Goal: Information Seeking & Learning: Check status

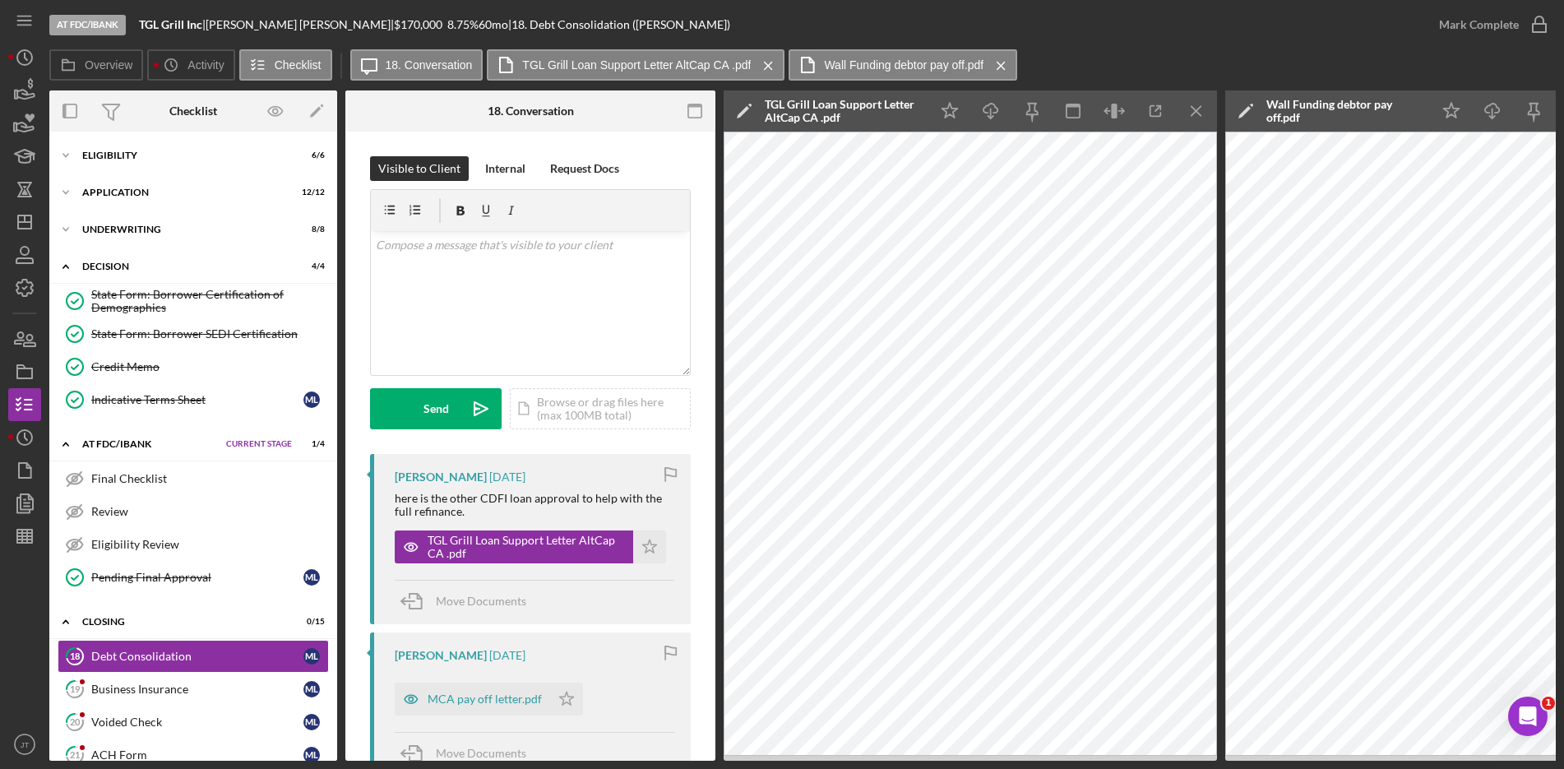
scroll to position [278, 0]
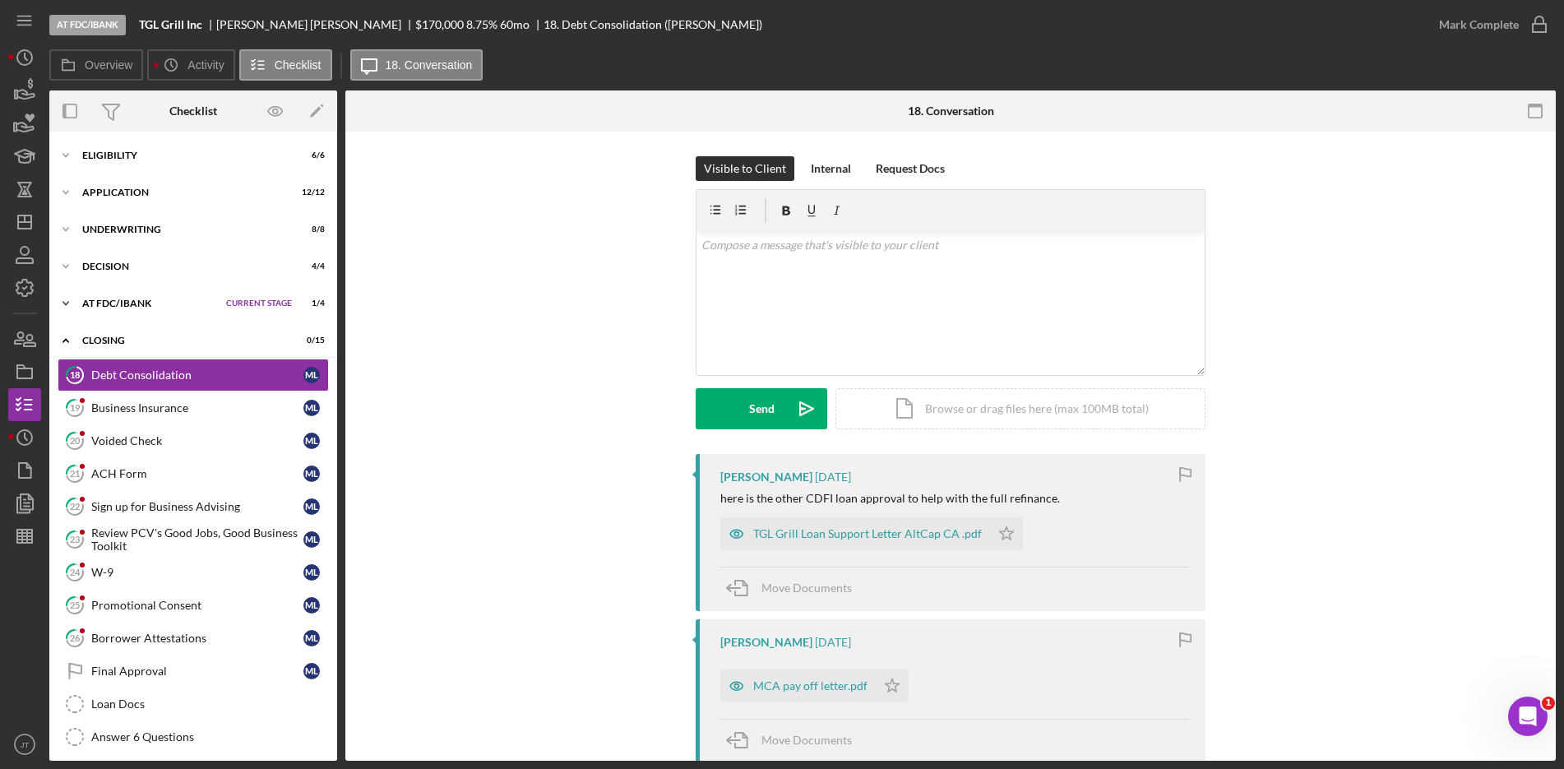
click at [150, 308] on div "Icon/Expander At FDC/iBank Current Stage 1 / 4 Set Stage" at bounding box center [193, 303] width 288 height 33
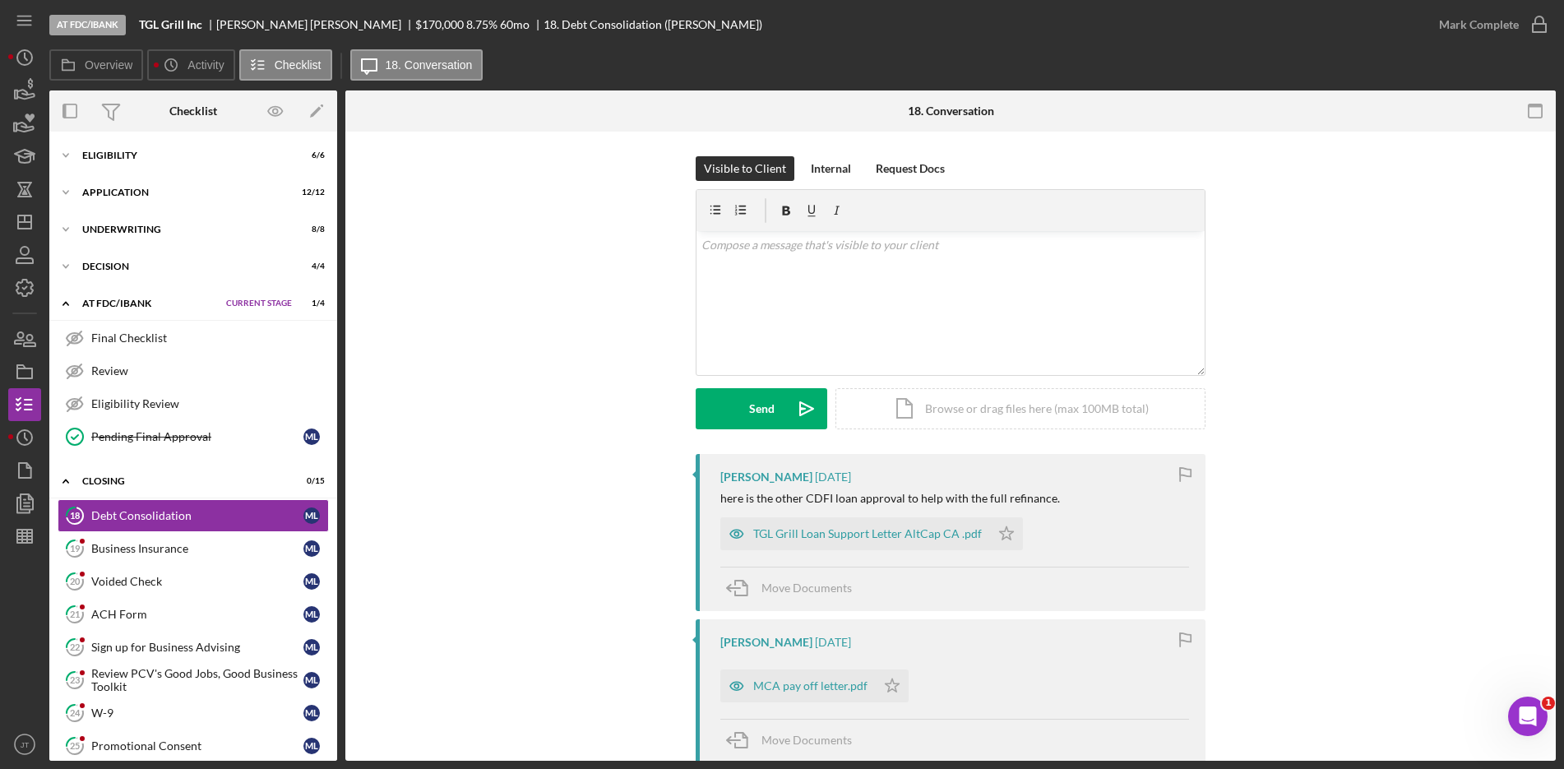
click at [142, 309] on div "Icon/Expander At FDC/iBank Current Stage 1 / 4 Set Stage" at bounding box center [193, 304] width 288 height 34
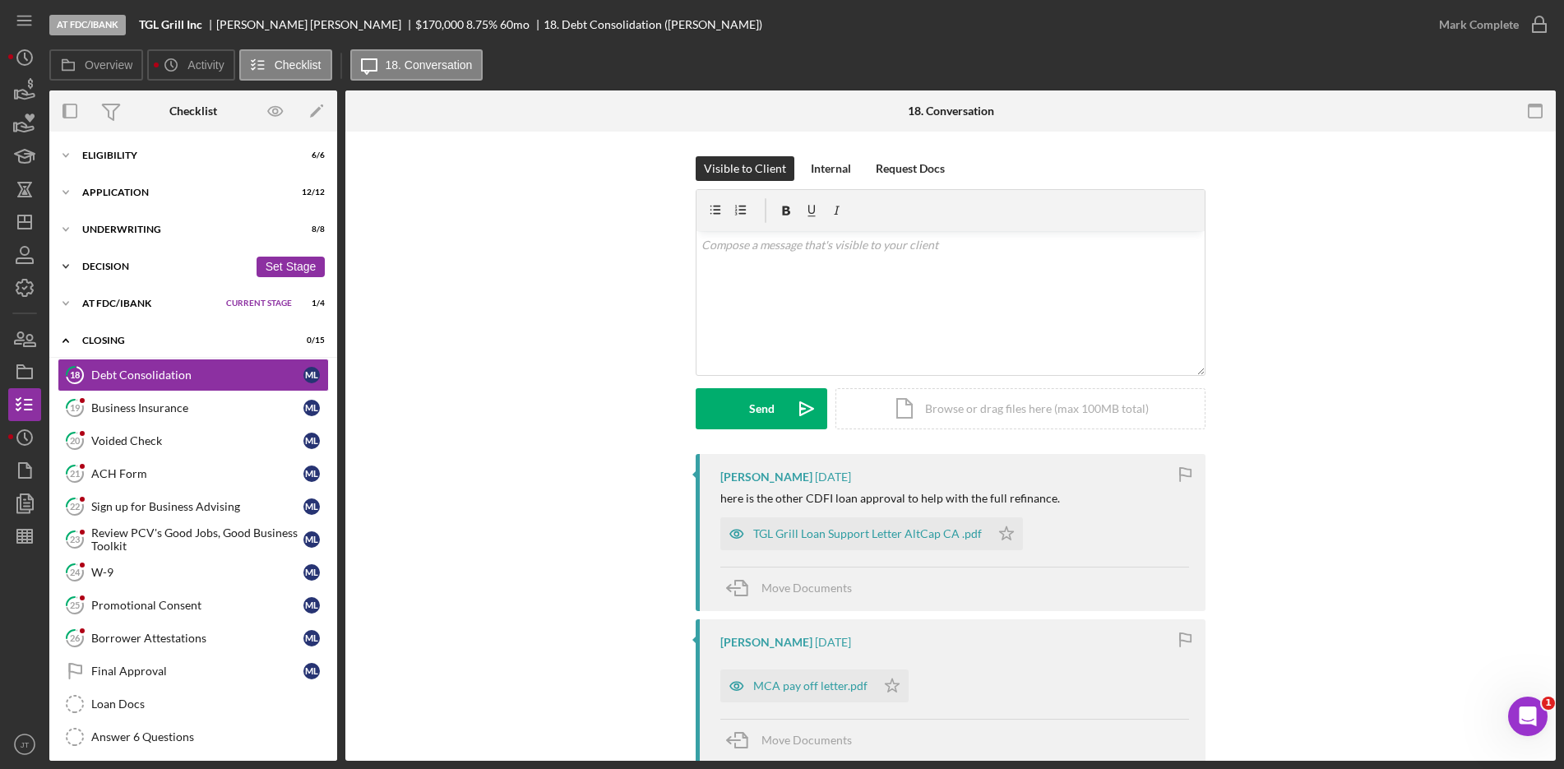
click at [129, 265] on div "Decision" at bounding box center [165, 266] width 166 height 10
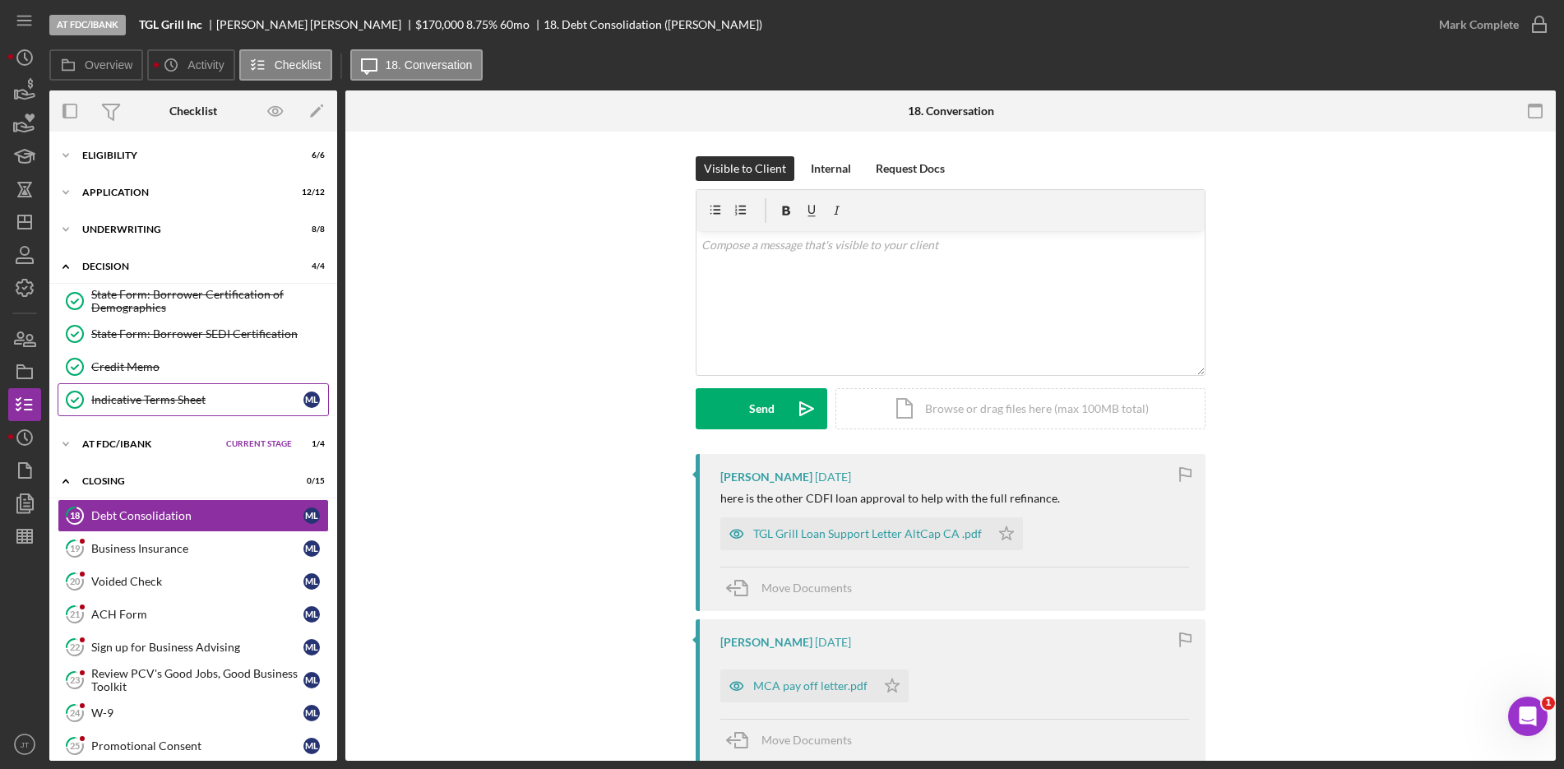
click at [154, 395] on div "Indicative Terms Sheet" at bounding box center [197, 399] width 212 height 13
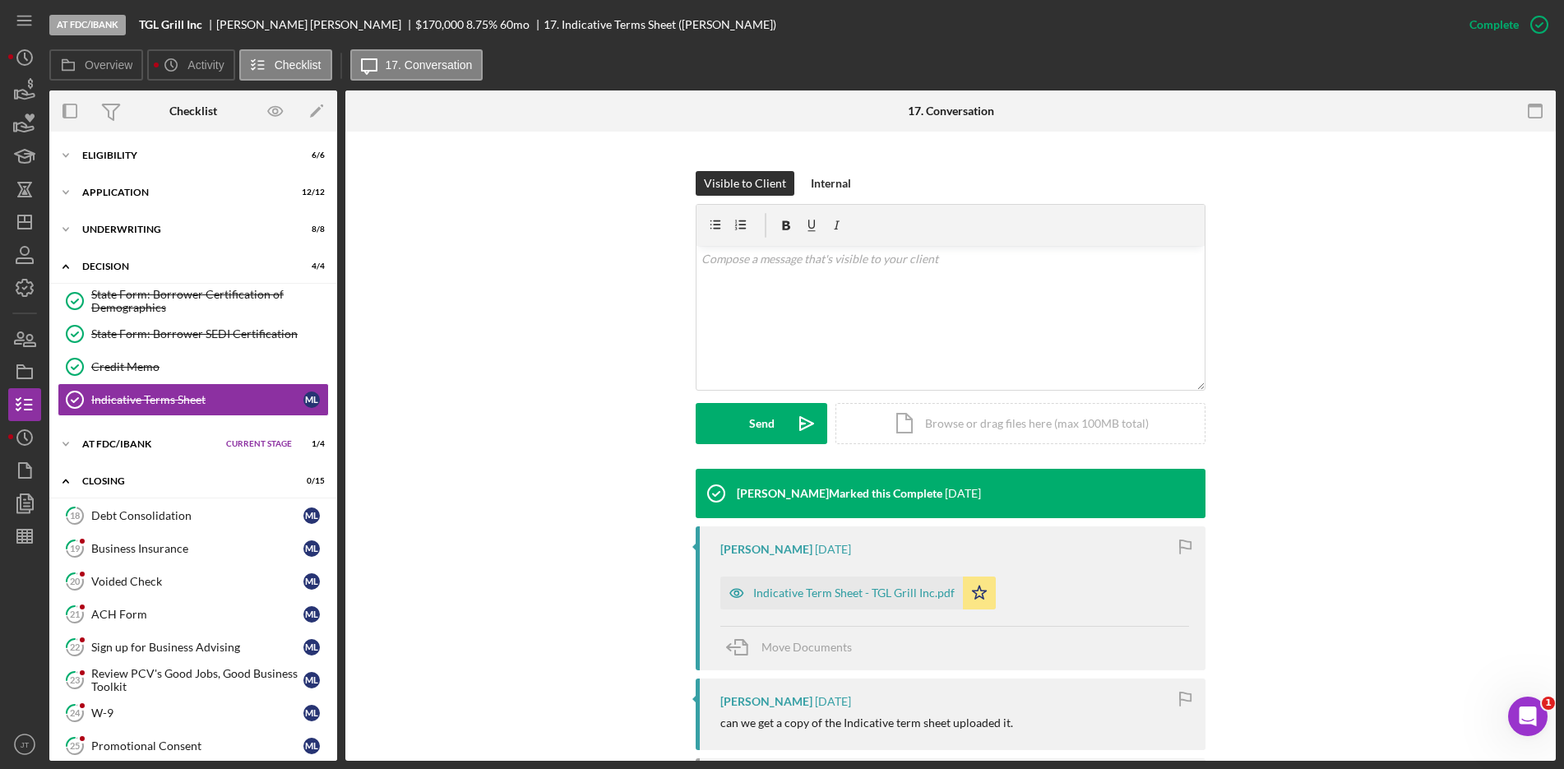
scroll to position [211, 0]
click at [118, 276] on div "Icon/Expander Decision 4 / 4 Set Stage" at bounding box center [193, 267] width 288 height 34
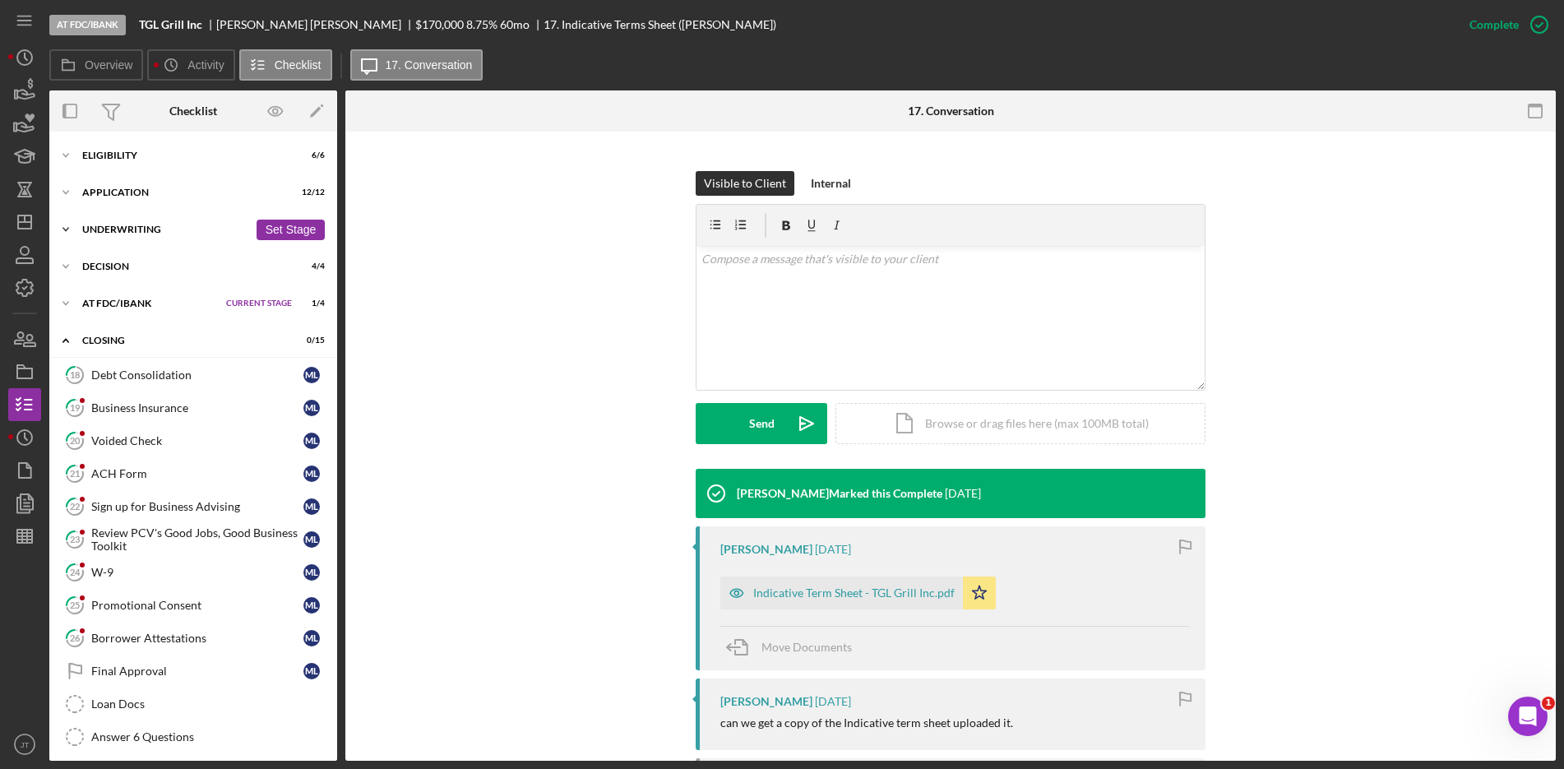
click at [126, 242] on div "Icon/Expander Underwriting 8 / 8 Set Stage" at bounding box center [193, 229] width 288 height 33
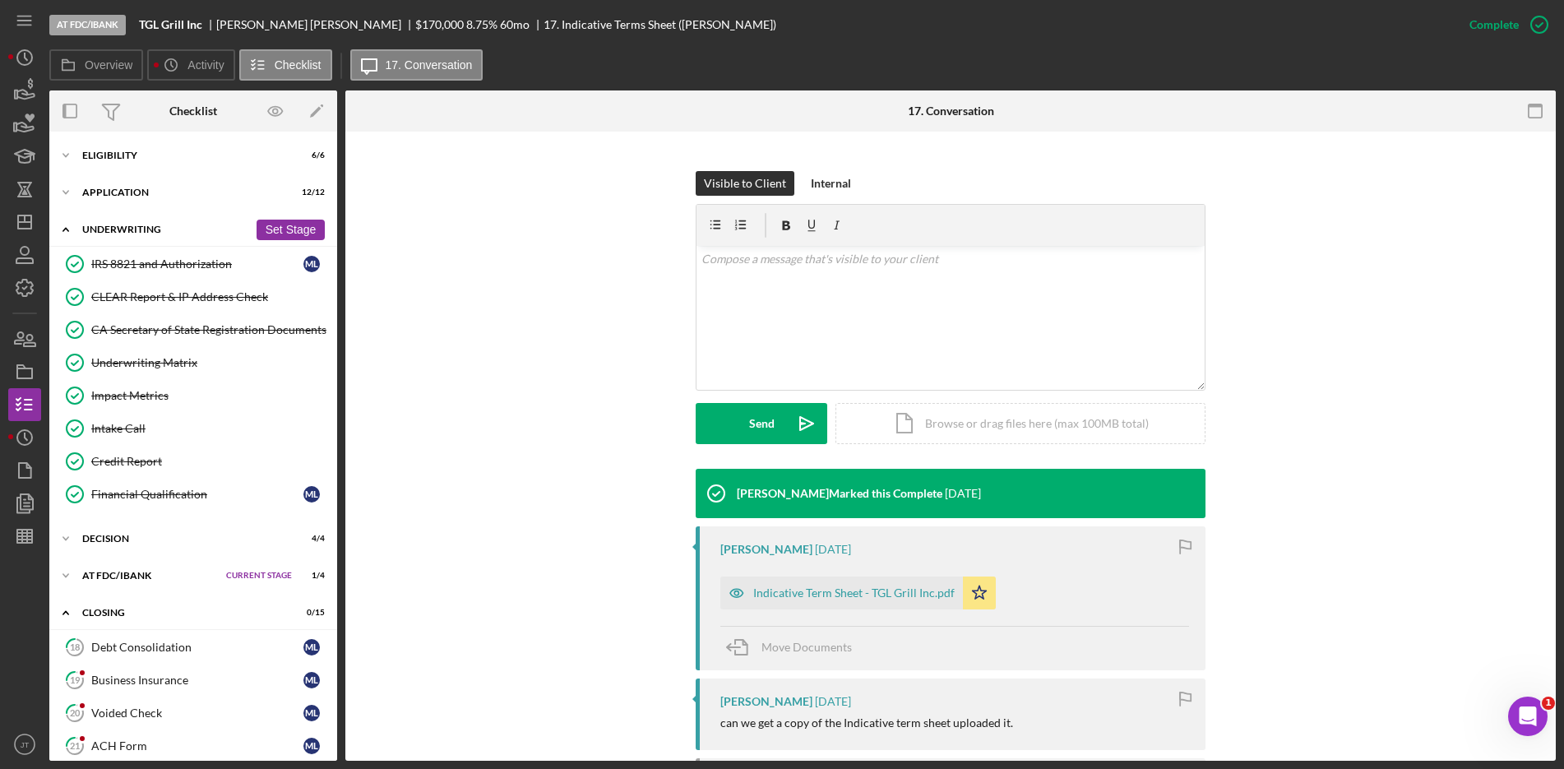
click at [126, 242] on div "Icon/Expander Underwriting 8 / 8 Set Stage" at bounding box center [193, 230] width 288 height 34
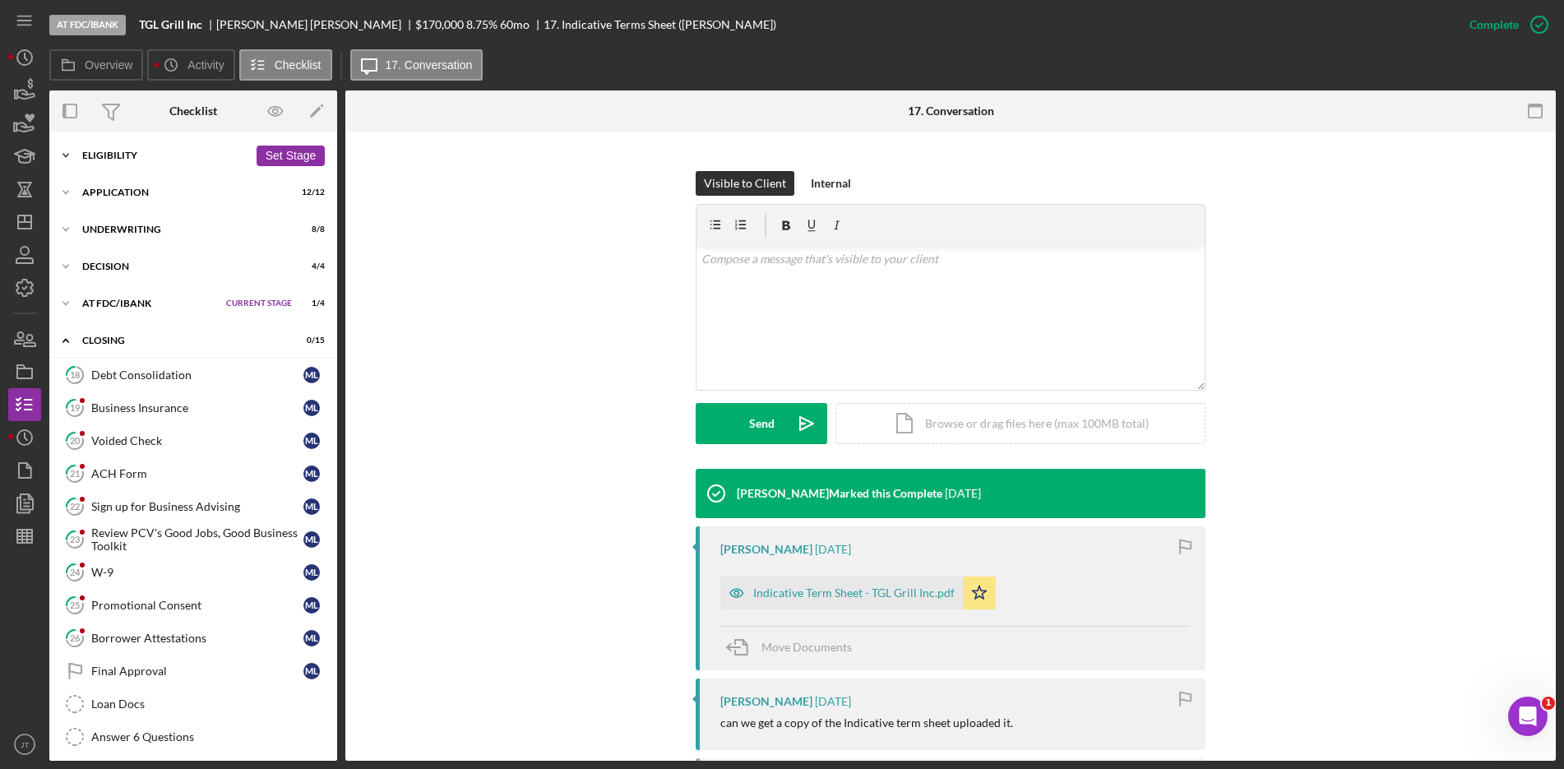
click at [135, 164] on div "Icon/Expander Eligibility 6 / 6 Set Stage" at bounding box center [193, 155] width 288 height 33
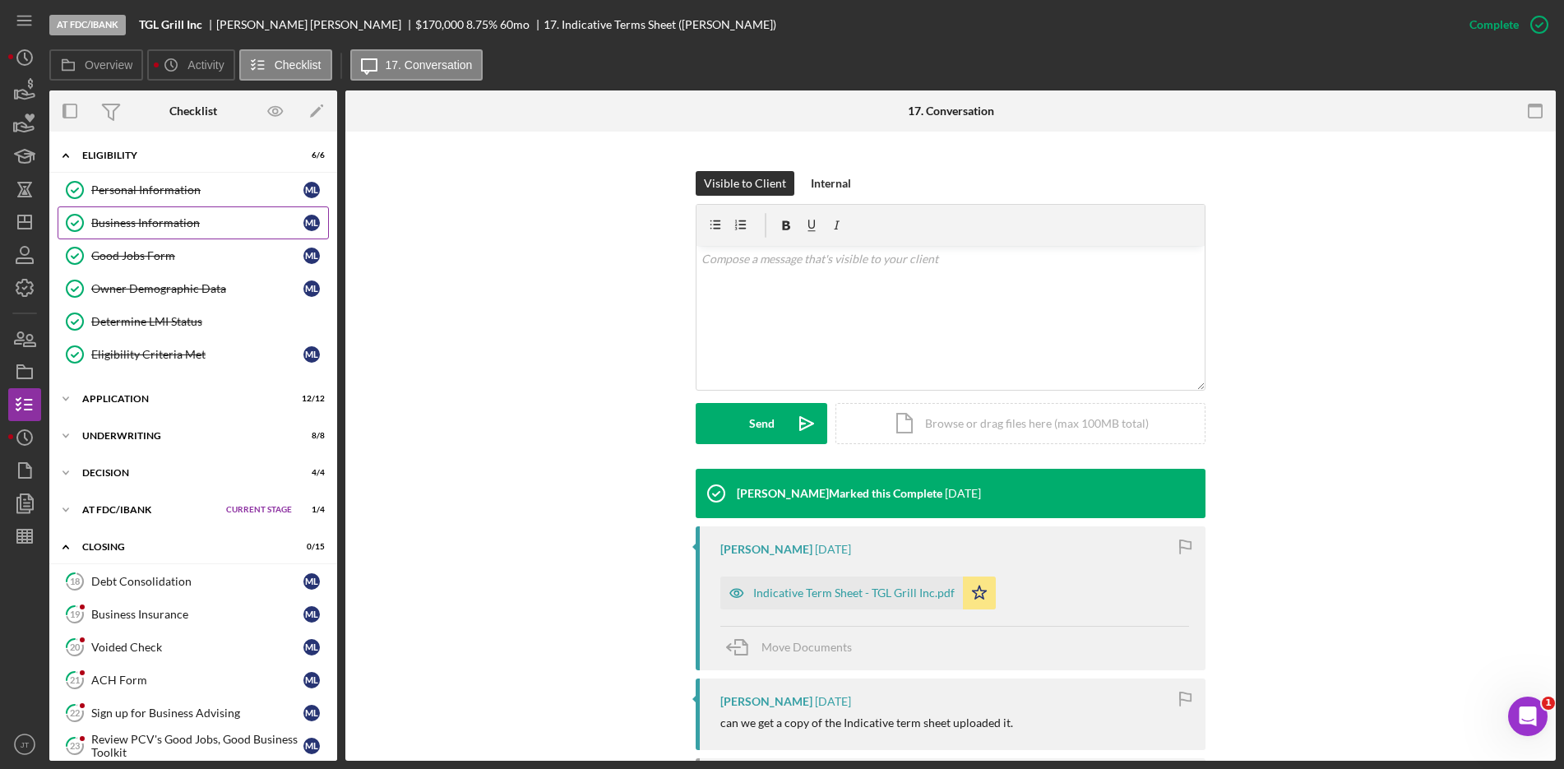
click at [152, 238] on link "Business Information Business Information M L" at bounding box center [193, 222] width 271 height 33
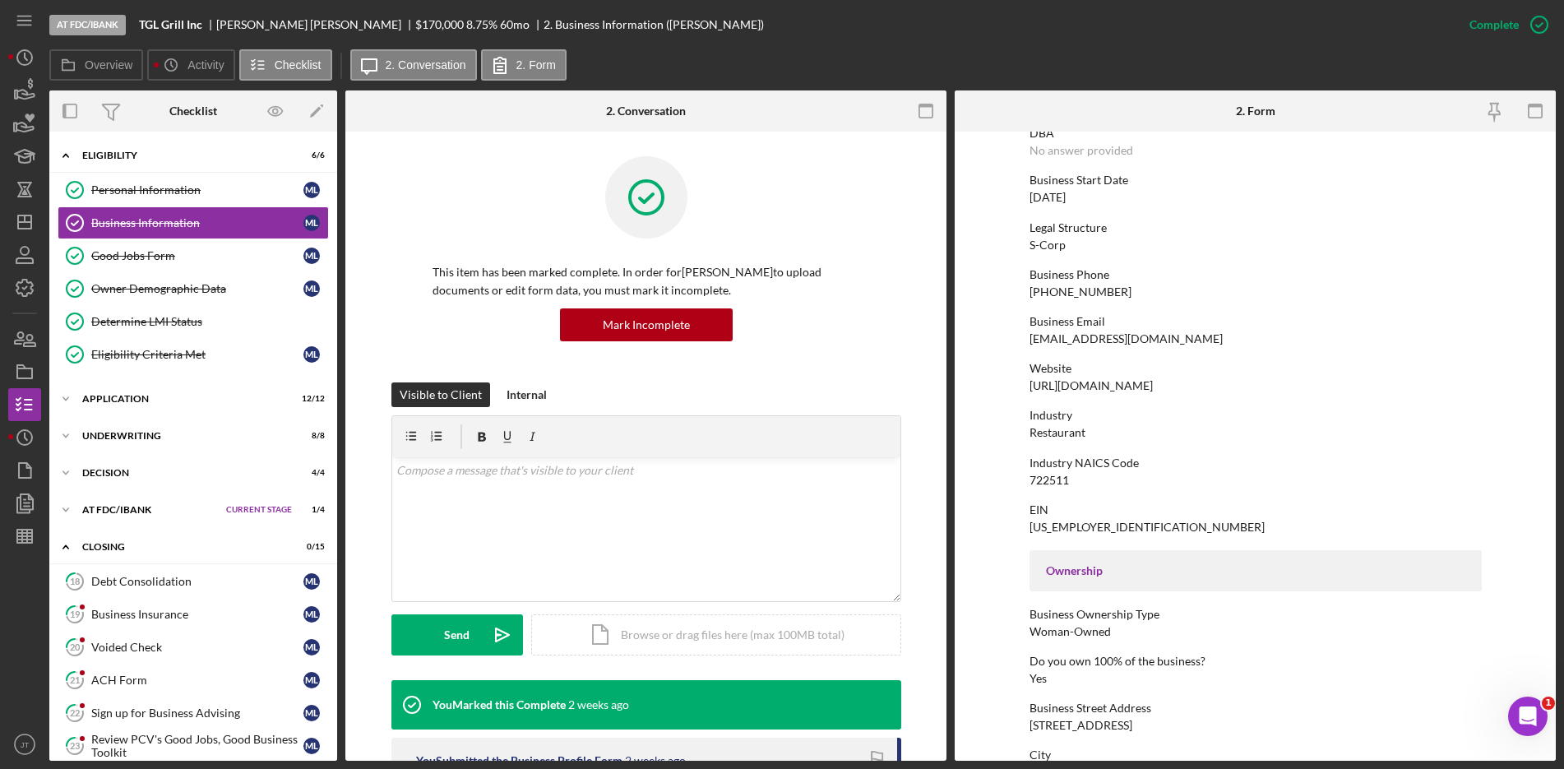
scroll to position [133, 0]
drag, startPoint x: 1203, startPoint y: 388, endPoint x: 1025, endPoint y: 390, distance: 177.6
click at [1025, 390] on form "To edit this form you must mark this item incomplete Business Name TGL Grill In…" at bounding box center [1255, 446] width 601 height 629
click at [996, 270] on form "To edit this form you must mark this item incomplete Business Name TGL Grill In…" at bounding box center [1255, 446] width 601 height 629
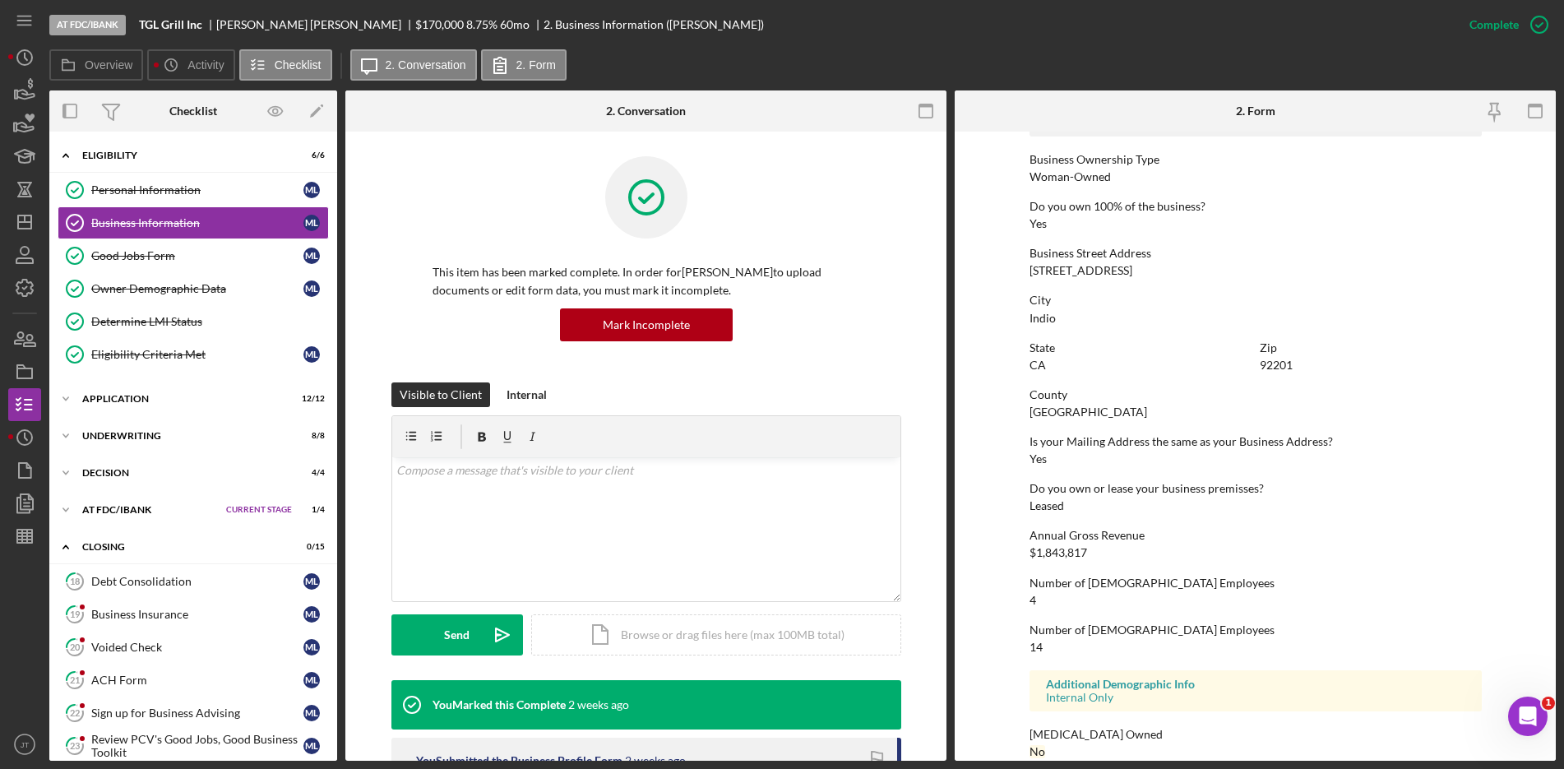
scroll to position [0, 0]
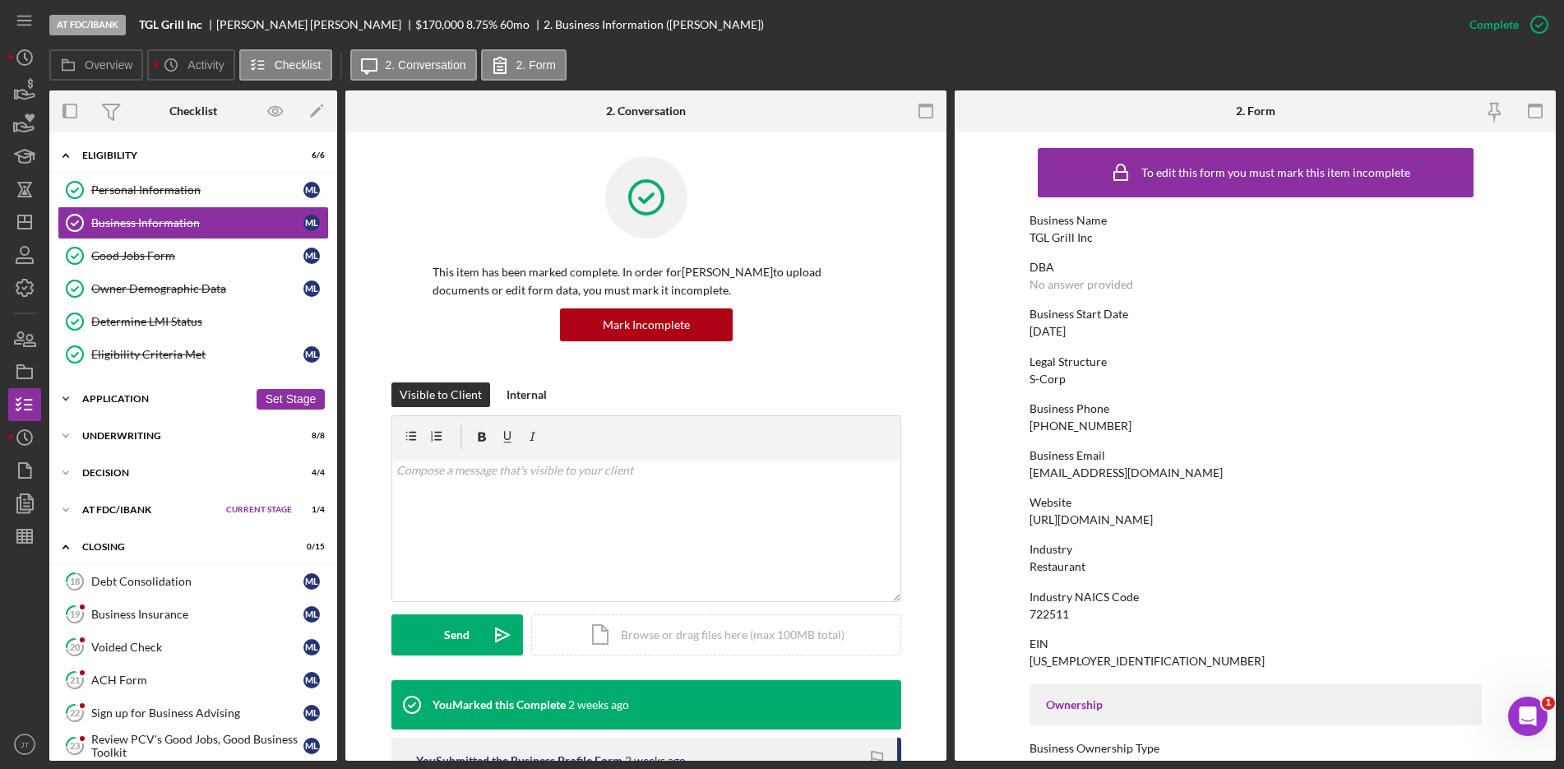
click at [135, 410] on div "Icon/Expander Application 12 / 12 Set Stage" at bounding box center [193, 398] width 288 height 33
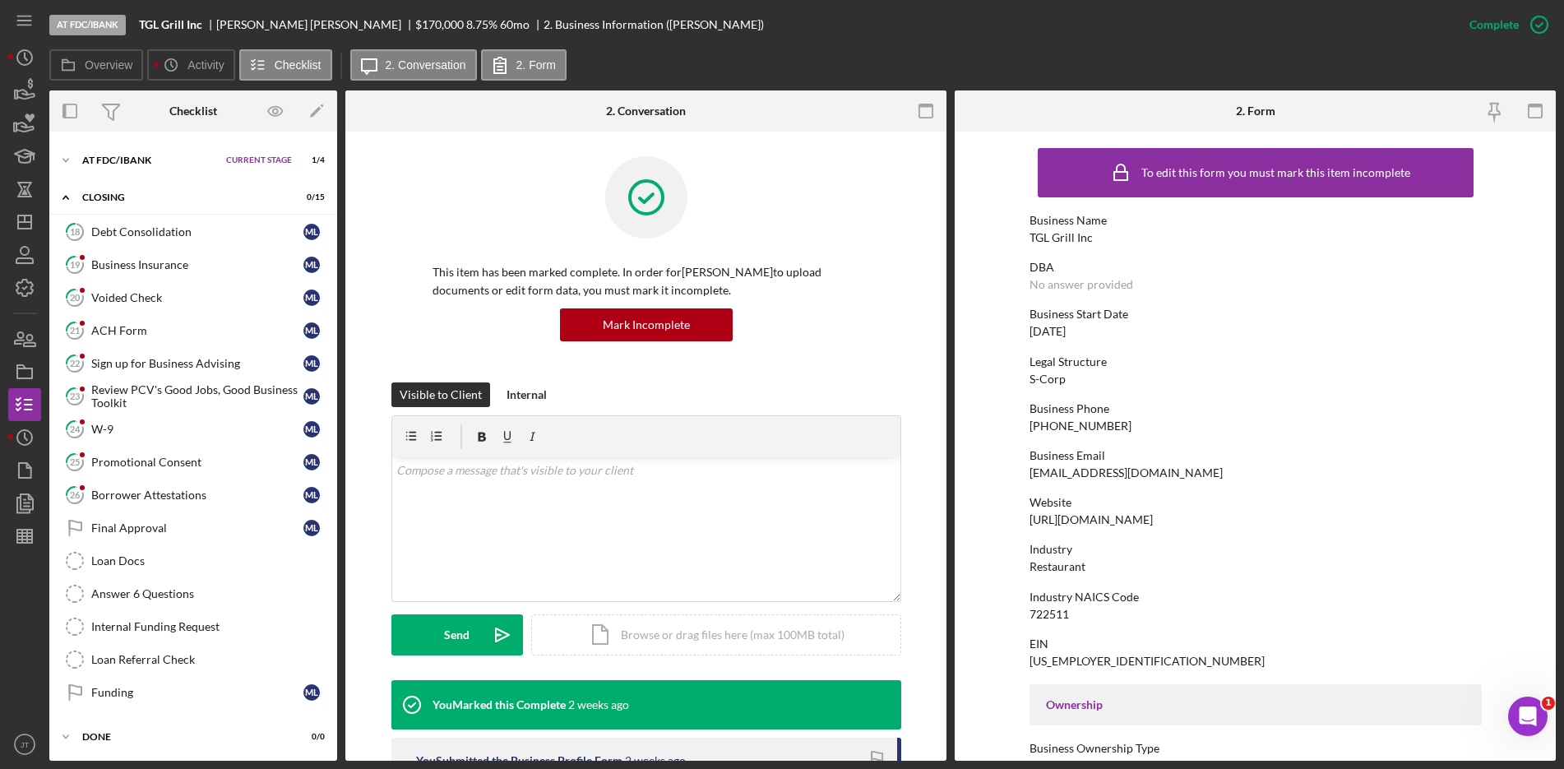
scroll to position [755, 0]
click at [21, 448] on icon "Icon/History" at bounding box center [24, 437] width 41 height 41
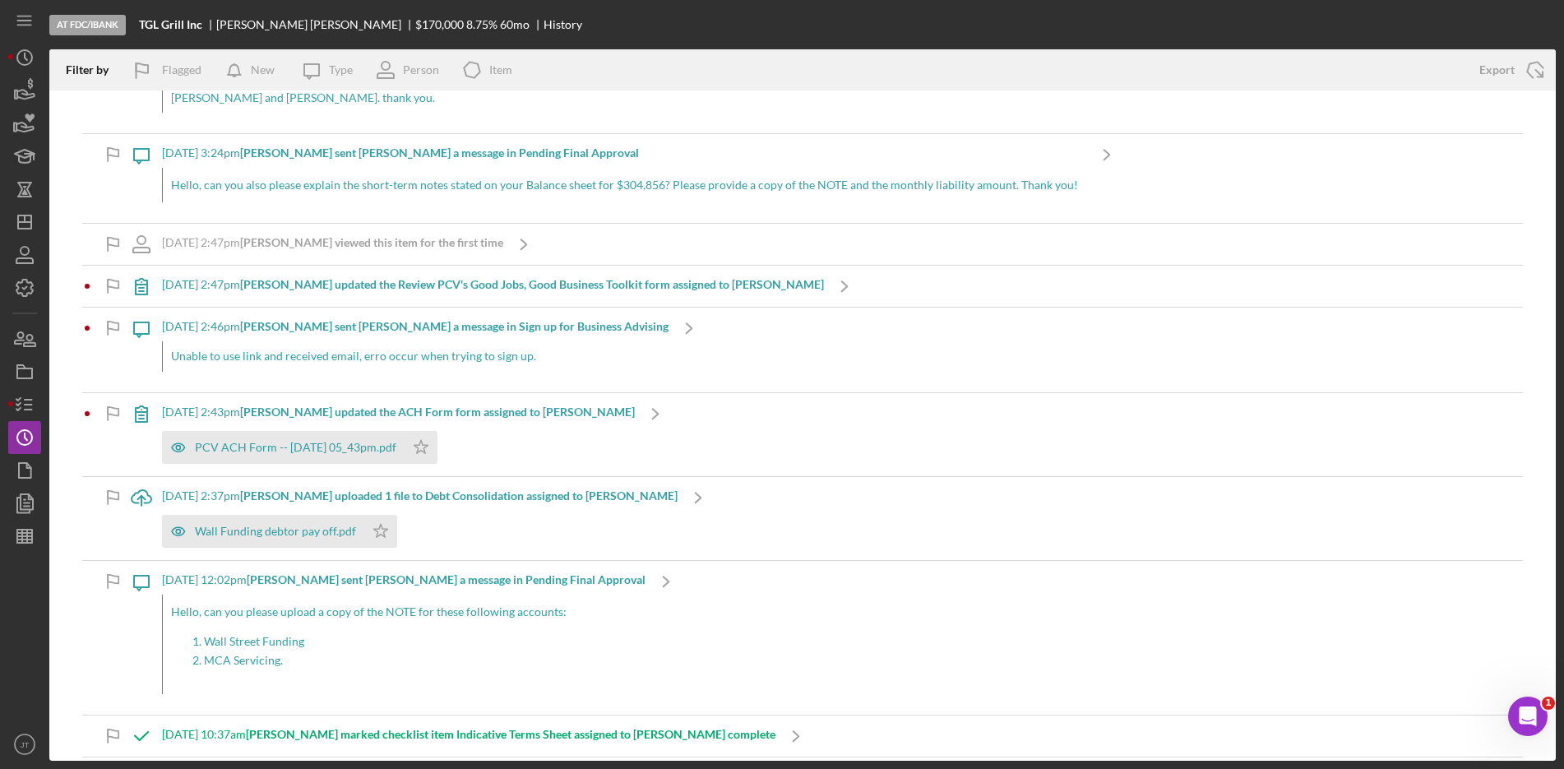
scroll to position [585, 0]
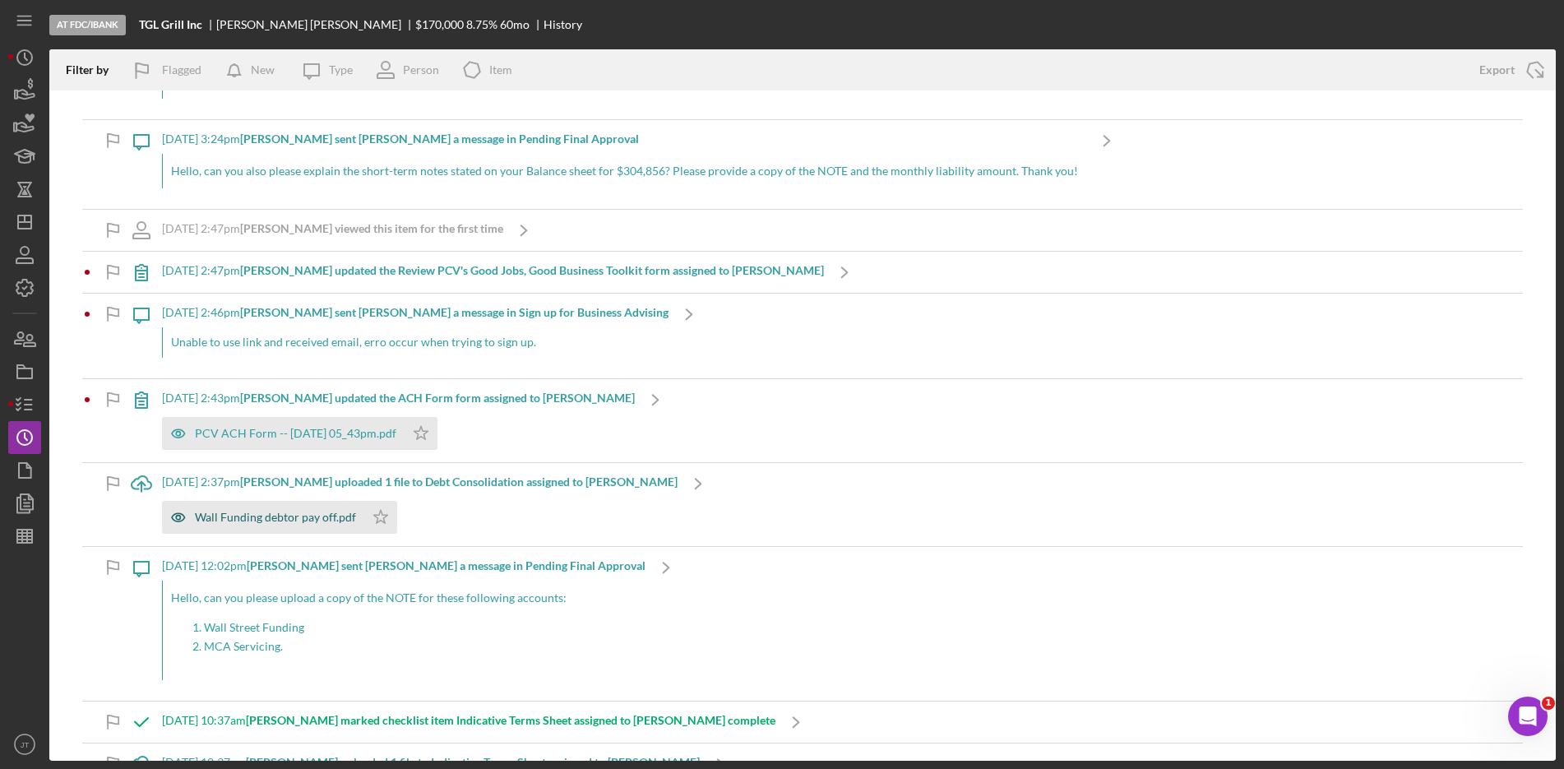
click at [274, 511] on div "Wall Funding debtor pay off.pdf" at bounding box center [275, 517] width 161 height 13
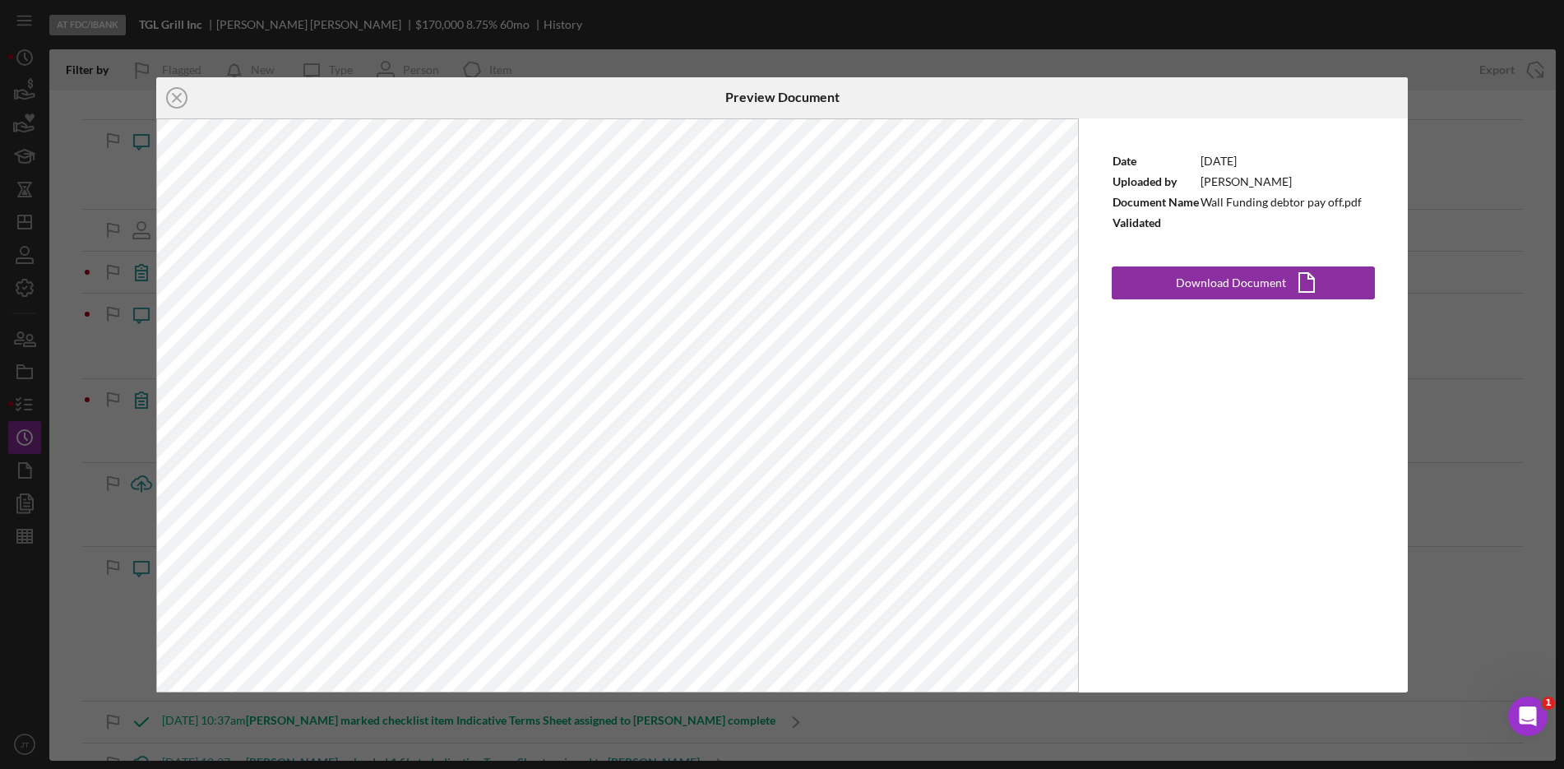
click at [1366, 70] on div "Icon/Close Preview Document Date 9/17/2025 Uploaded by Marcela Luna Document Na…" at bounding box center [782, 384] width 1564 height 769
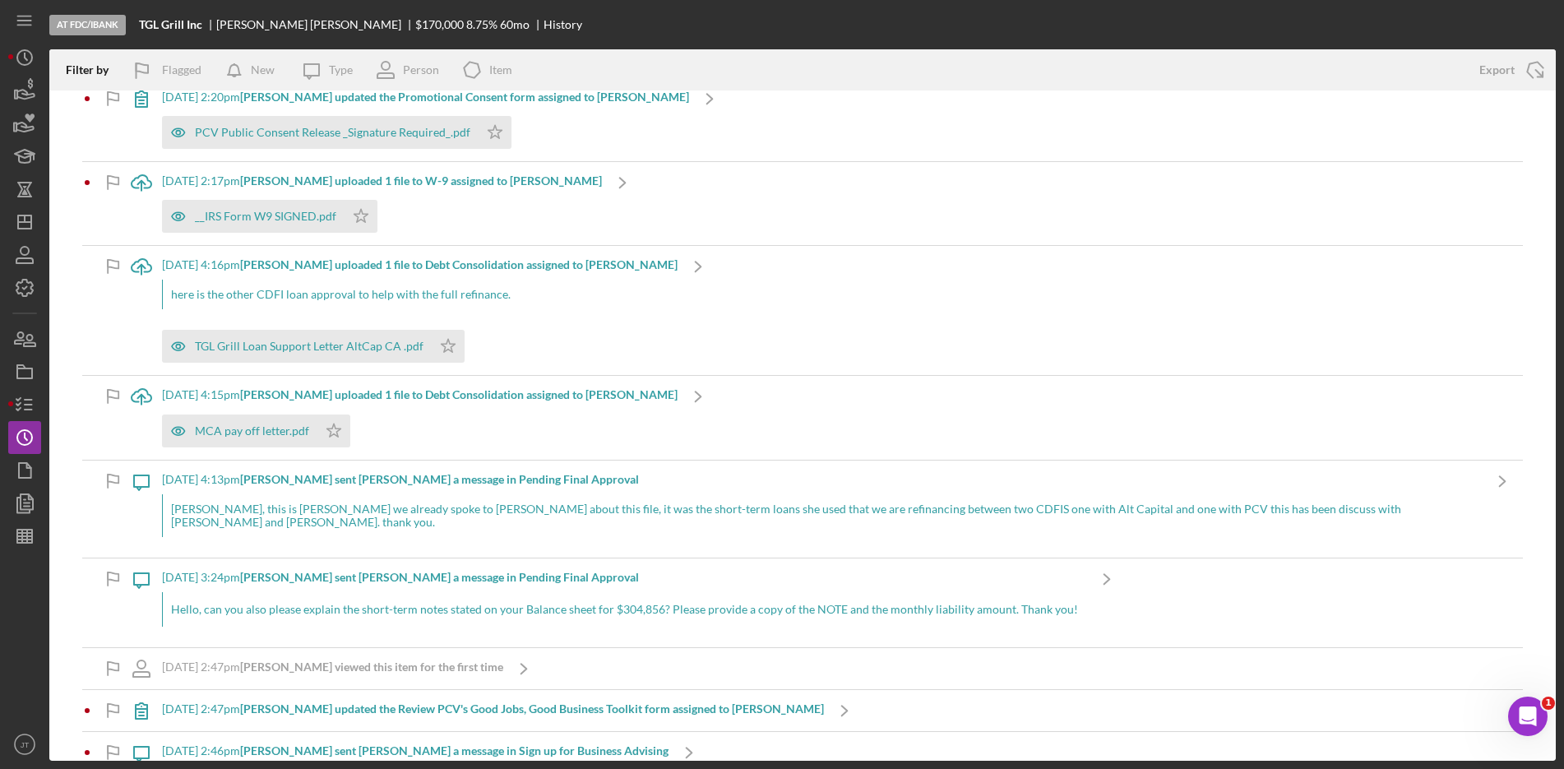
scroll to position [140, 0]
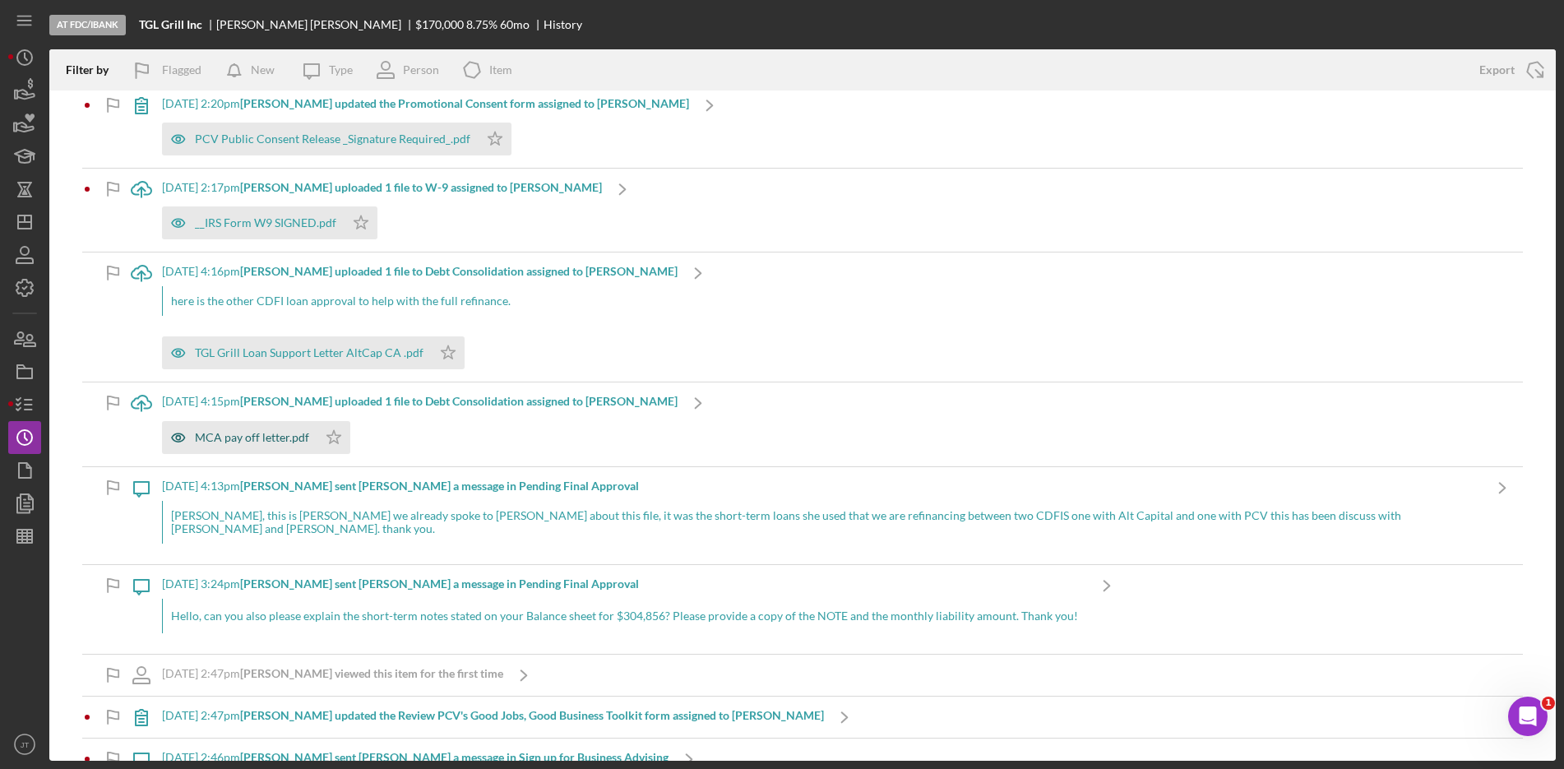
click at [241, 437] on div "MCA pay off letter.pdf" at bounding box center [252, 437] width 114 height 13
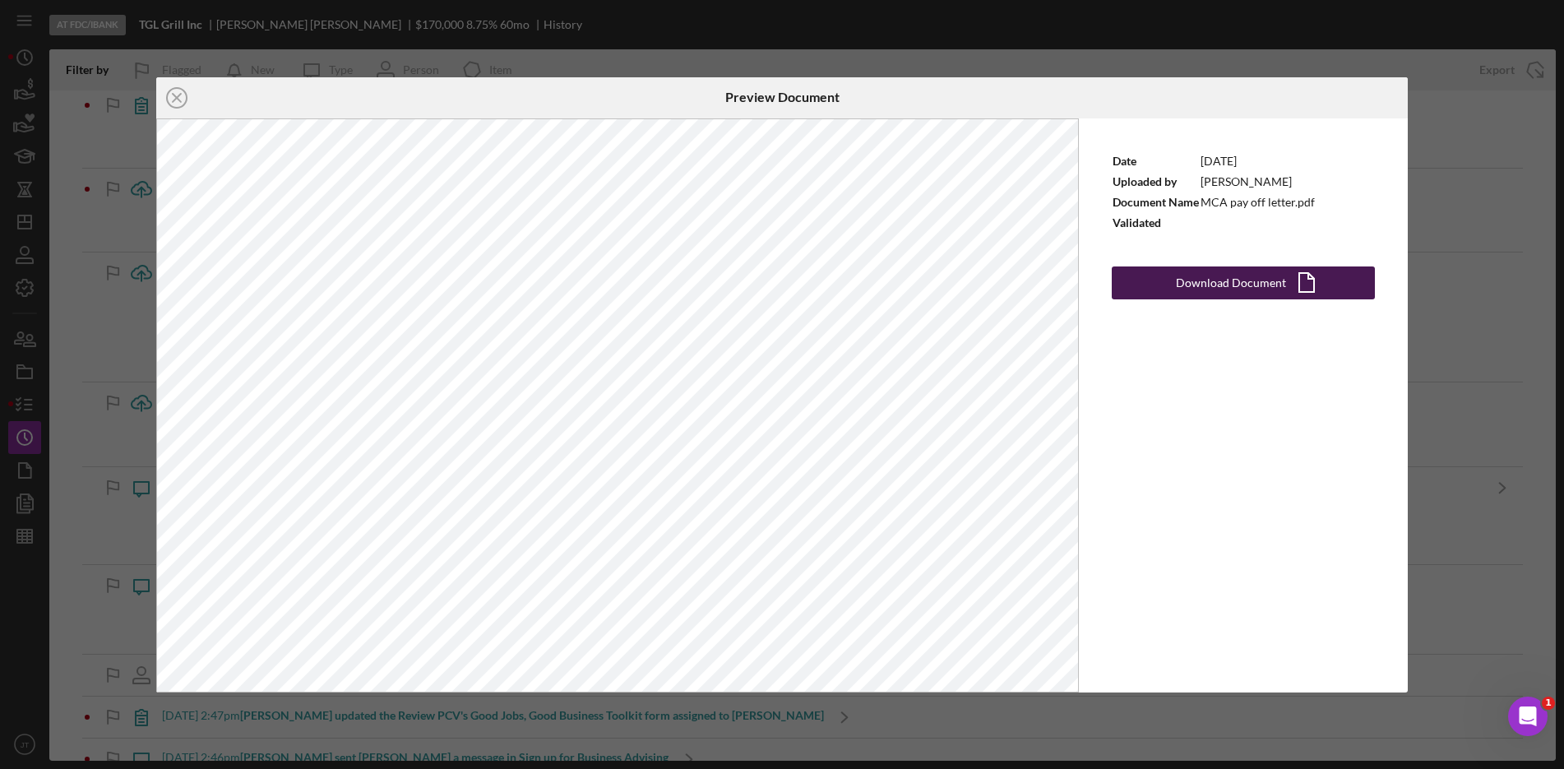
click at [1242, 282] on div "Download Document" at bounding box center [1231, 282] width 110 height 33
click at [1477, 178] on div "Icon/Close Preview Document Date 9/17/2025 Uploaded by Marcela Luna Document Na…" at bounding box center [782, 384] width 1564 height 769
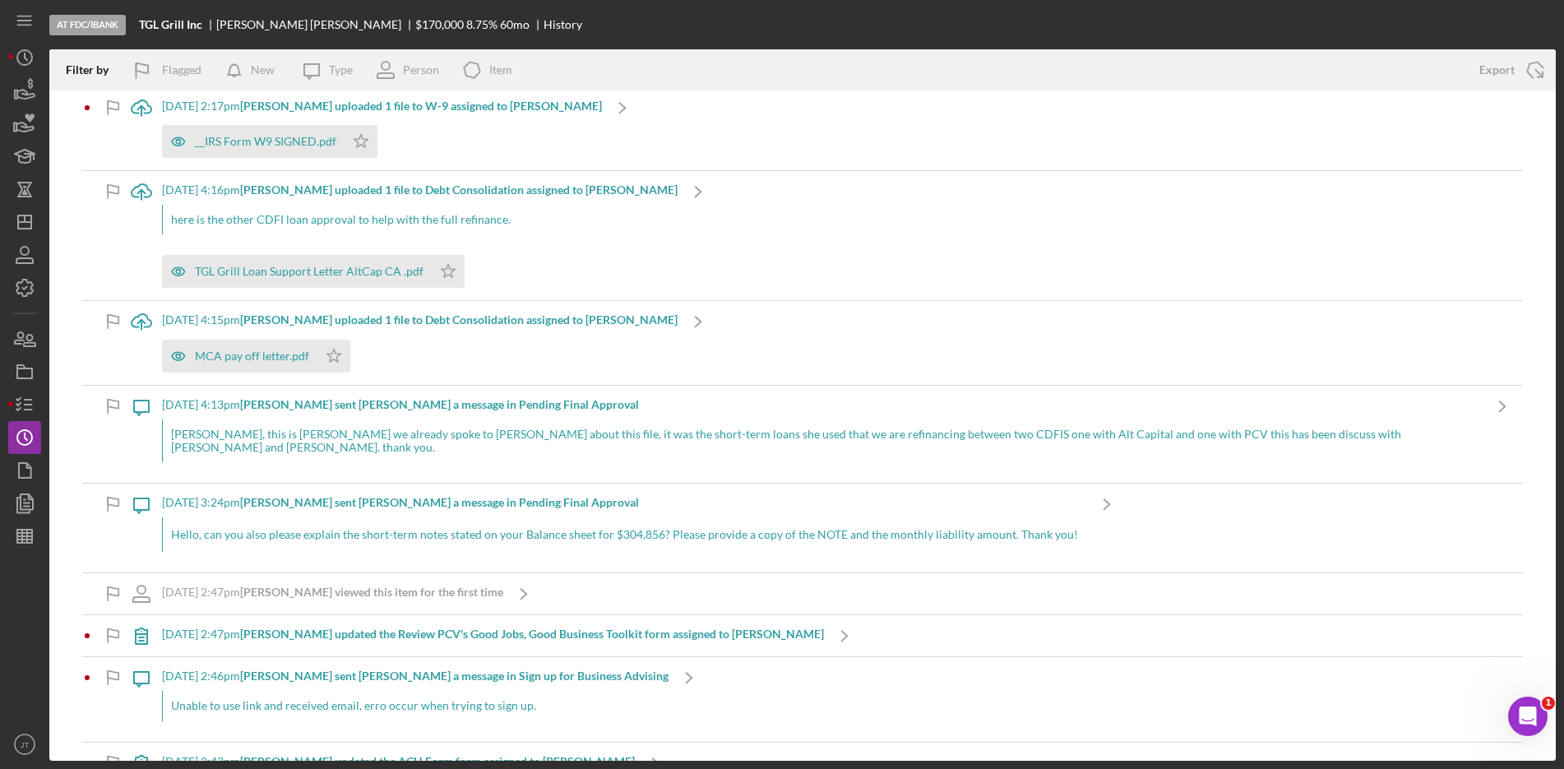
scroll to position [235, 0]
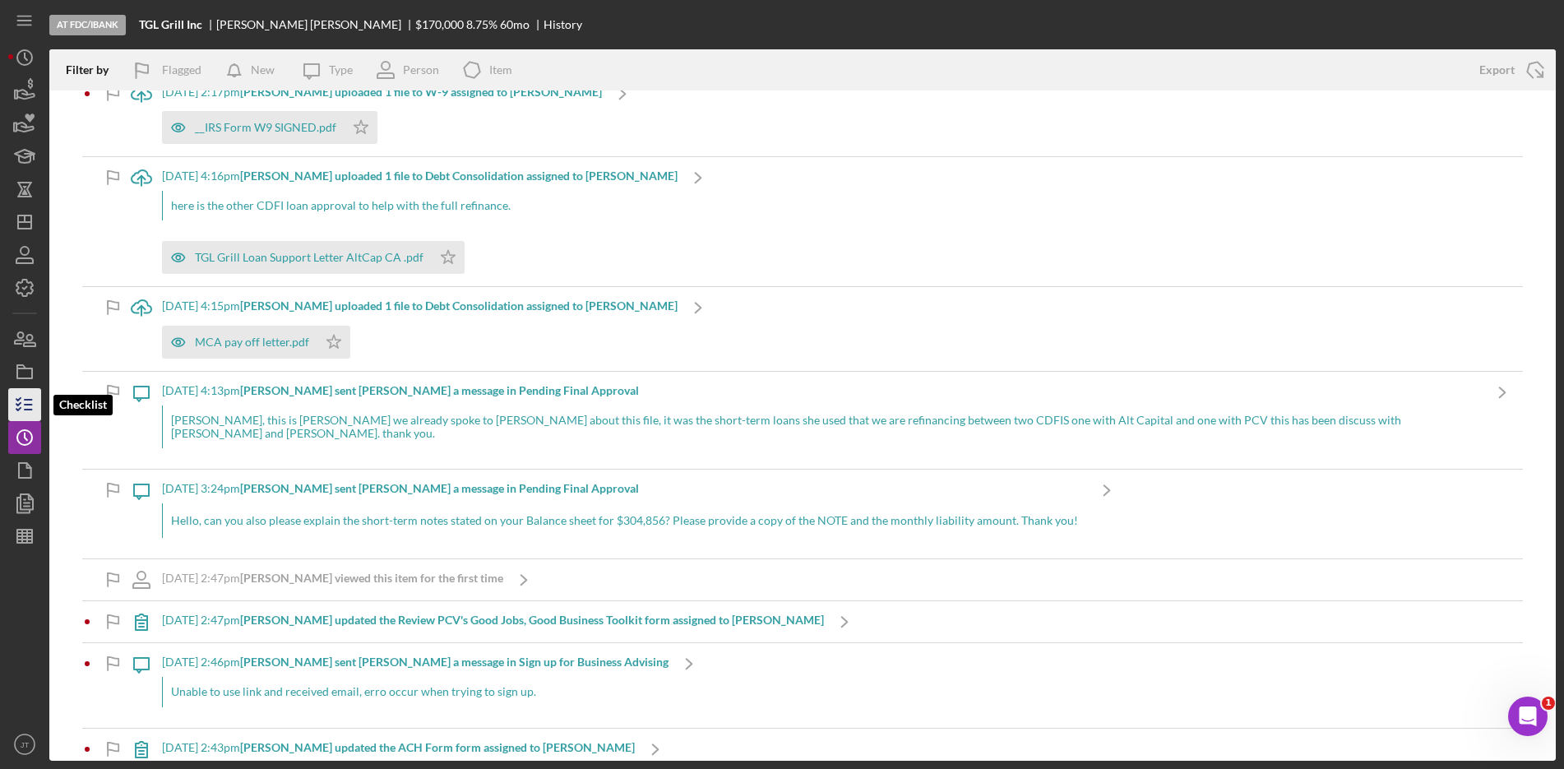
click at [27, 410] on line "button" at bounding box center [28, 410] width 7 height 0
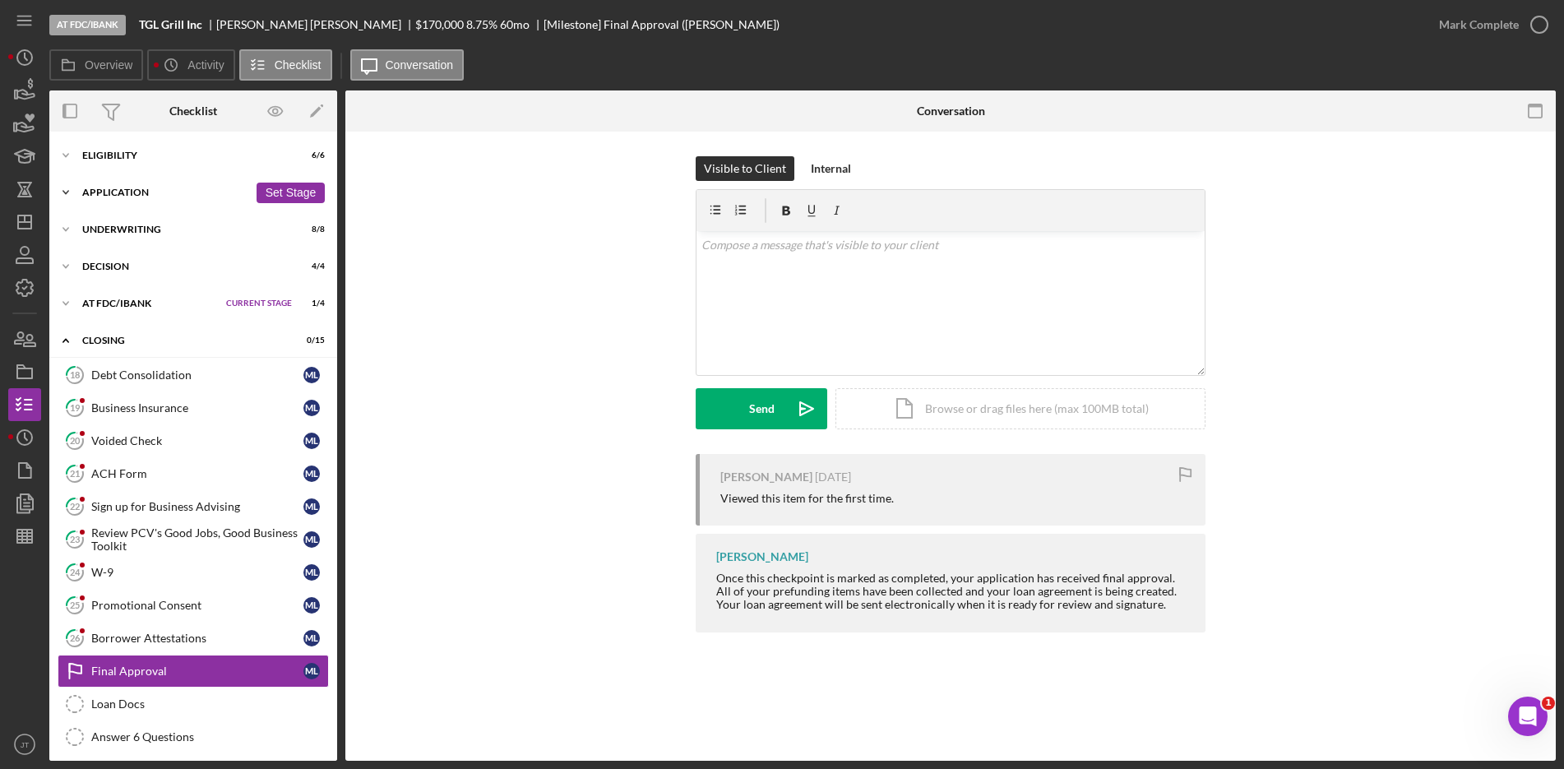
click at [136, 197] on div "Icon/Expander Application 12 / 12 Set Stage" at bounding box center [193, 192] width 288 height 33
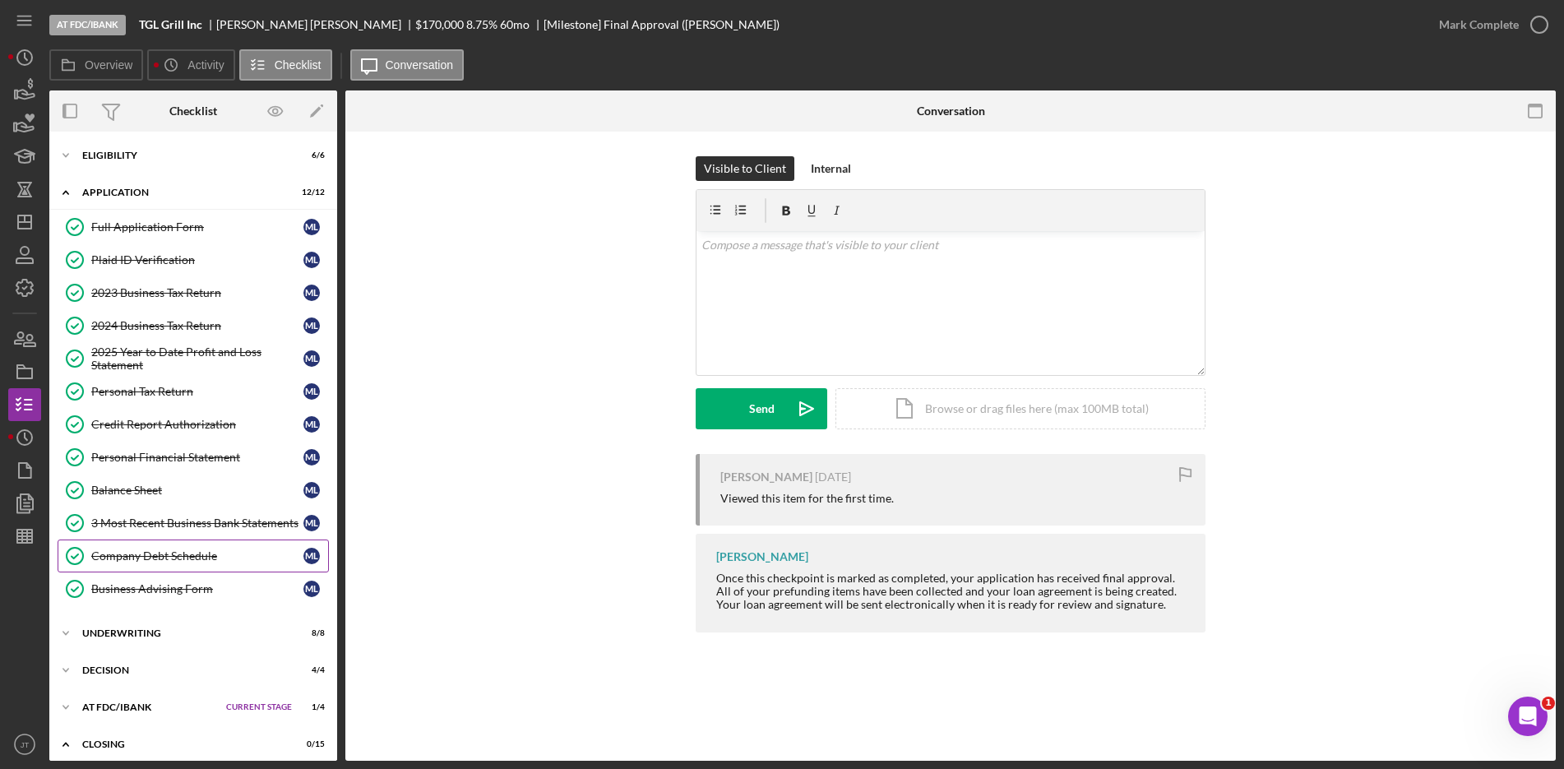
click at [148, 568] on link "Company Debt Schedule Company Debt Schedule M L" at bounding box center [193, 555] width 271 height 33
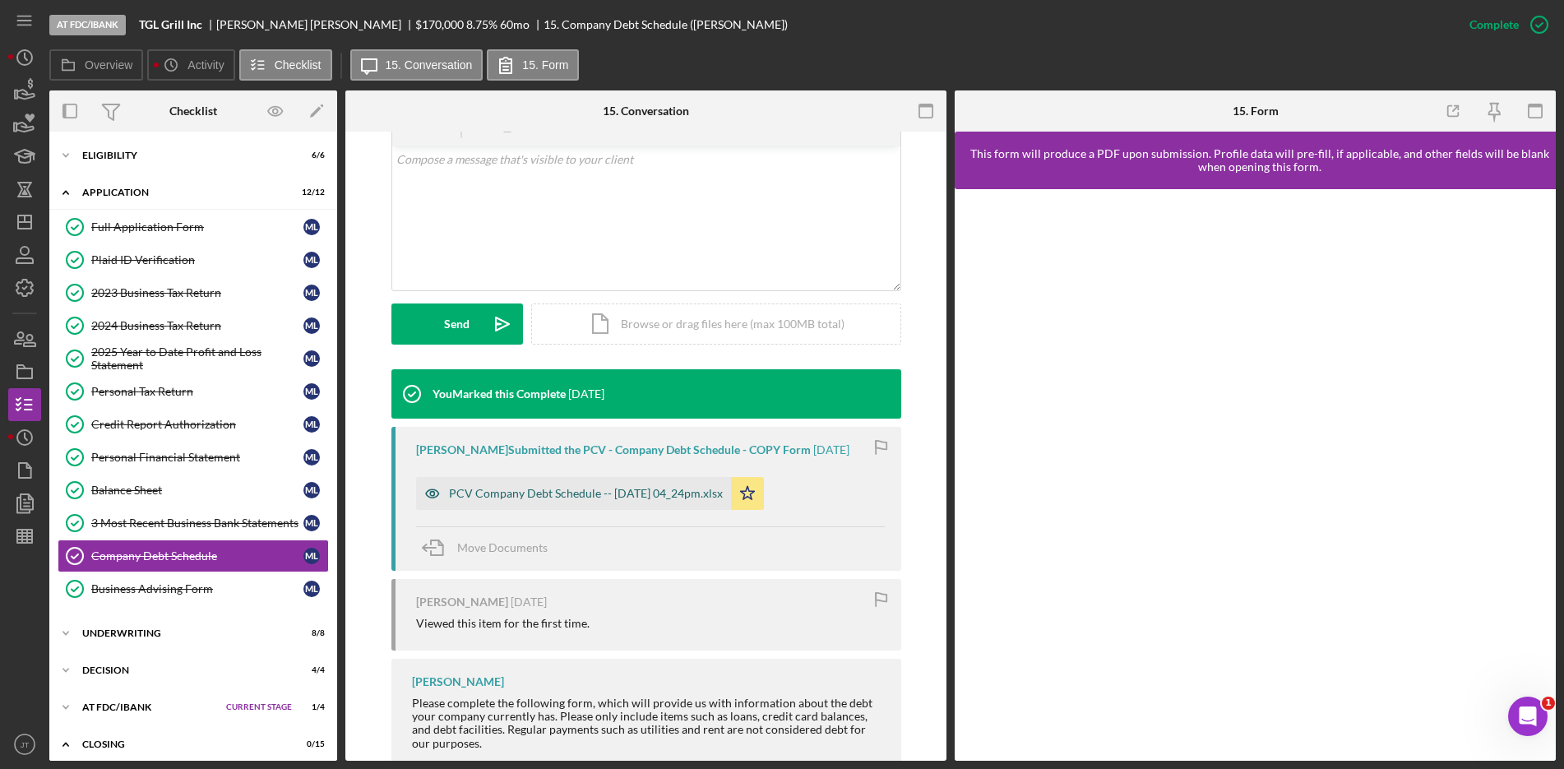
click at [664, 507] on div "PCV Company Debt Schedule -- 2025-09-03 04_24pm.xlsx" at bounding box center [573, 493] width 315 height 33
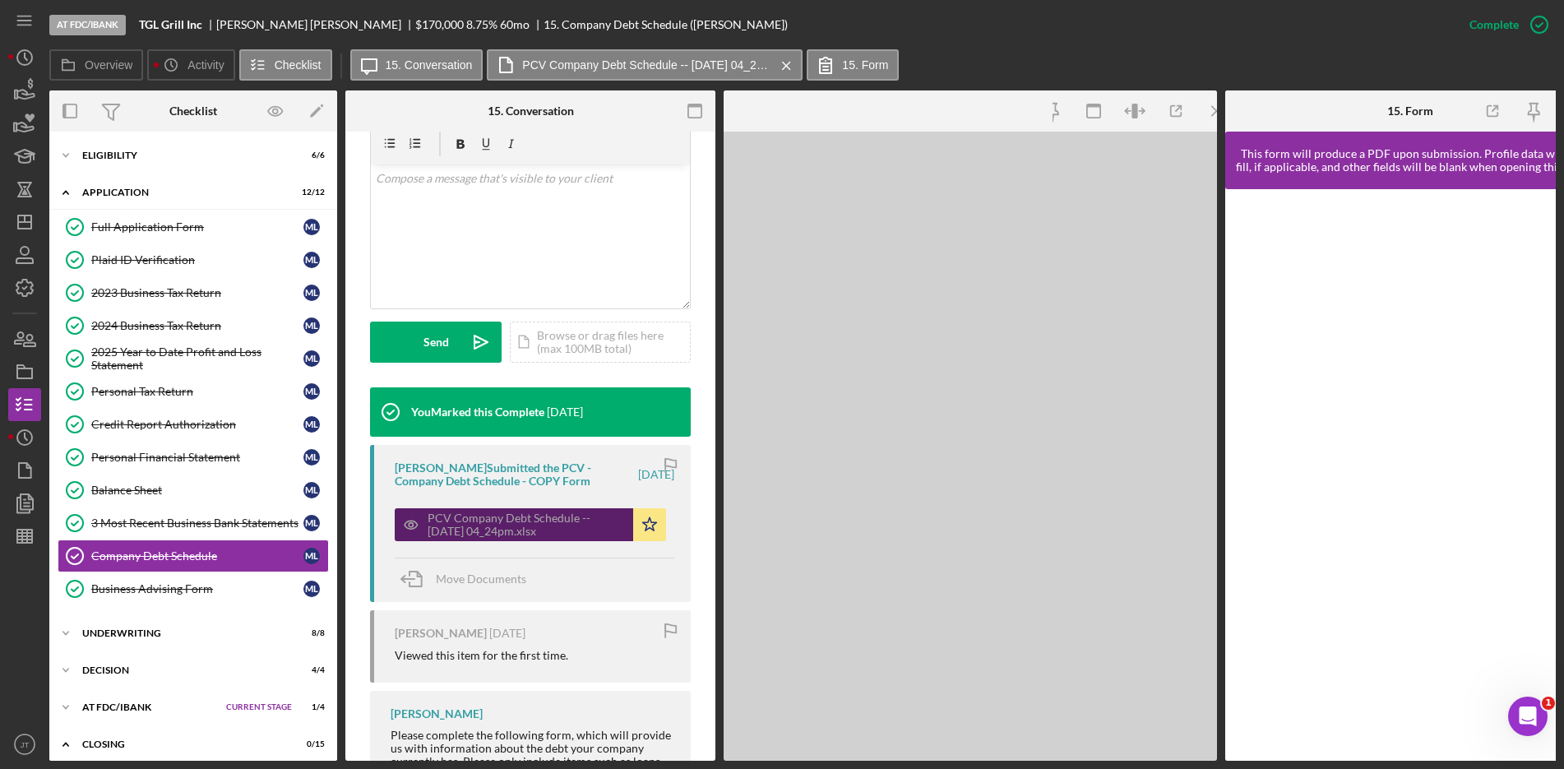
scroll to position [330, 0]
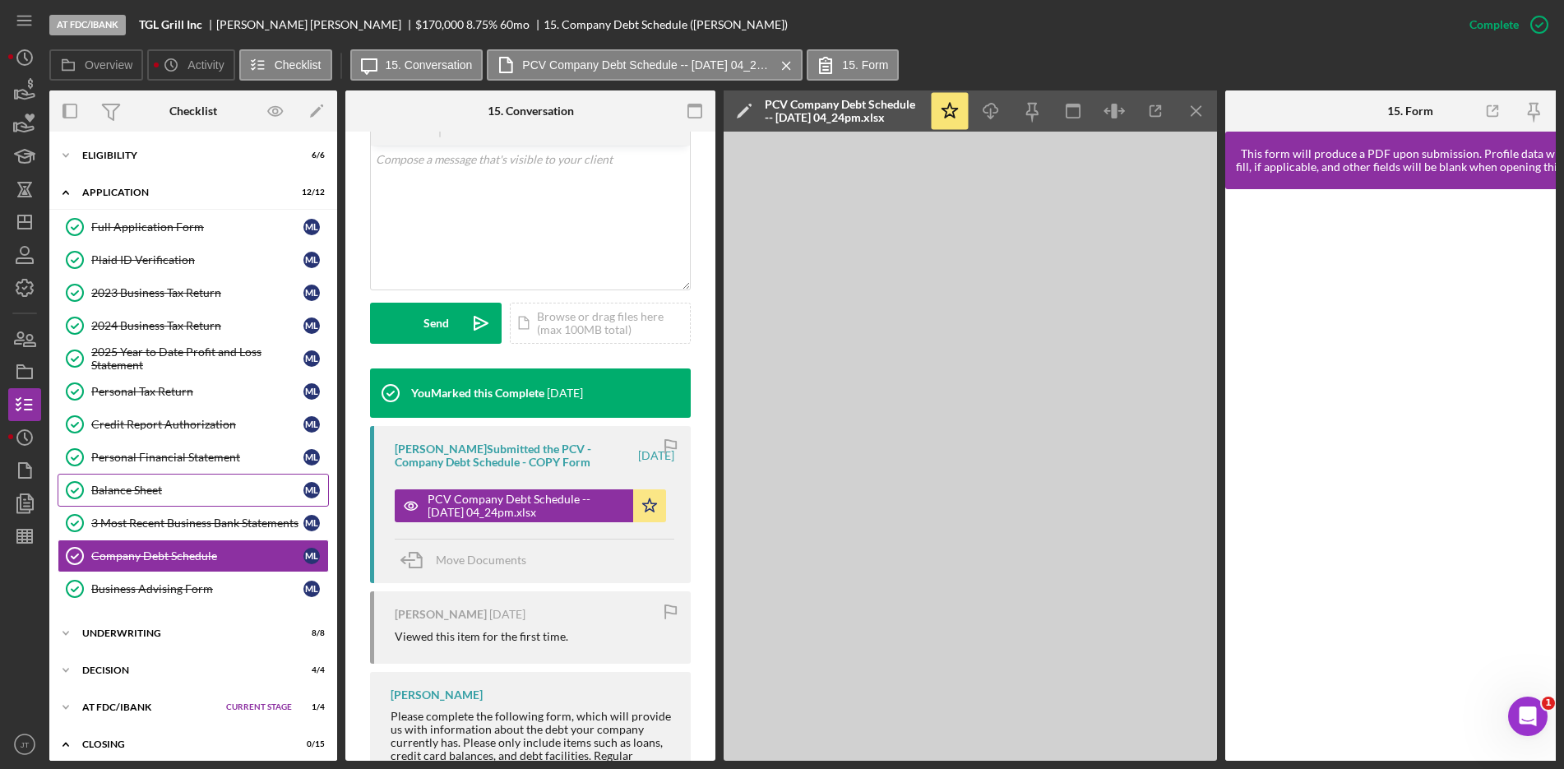
click at [141, 484] on div "Balance Sheet" at bounding box center [197, 490] width 212 height 13
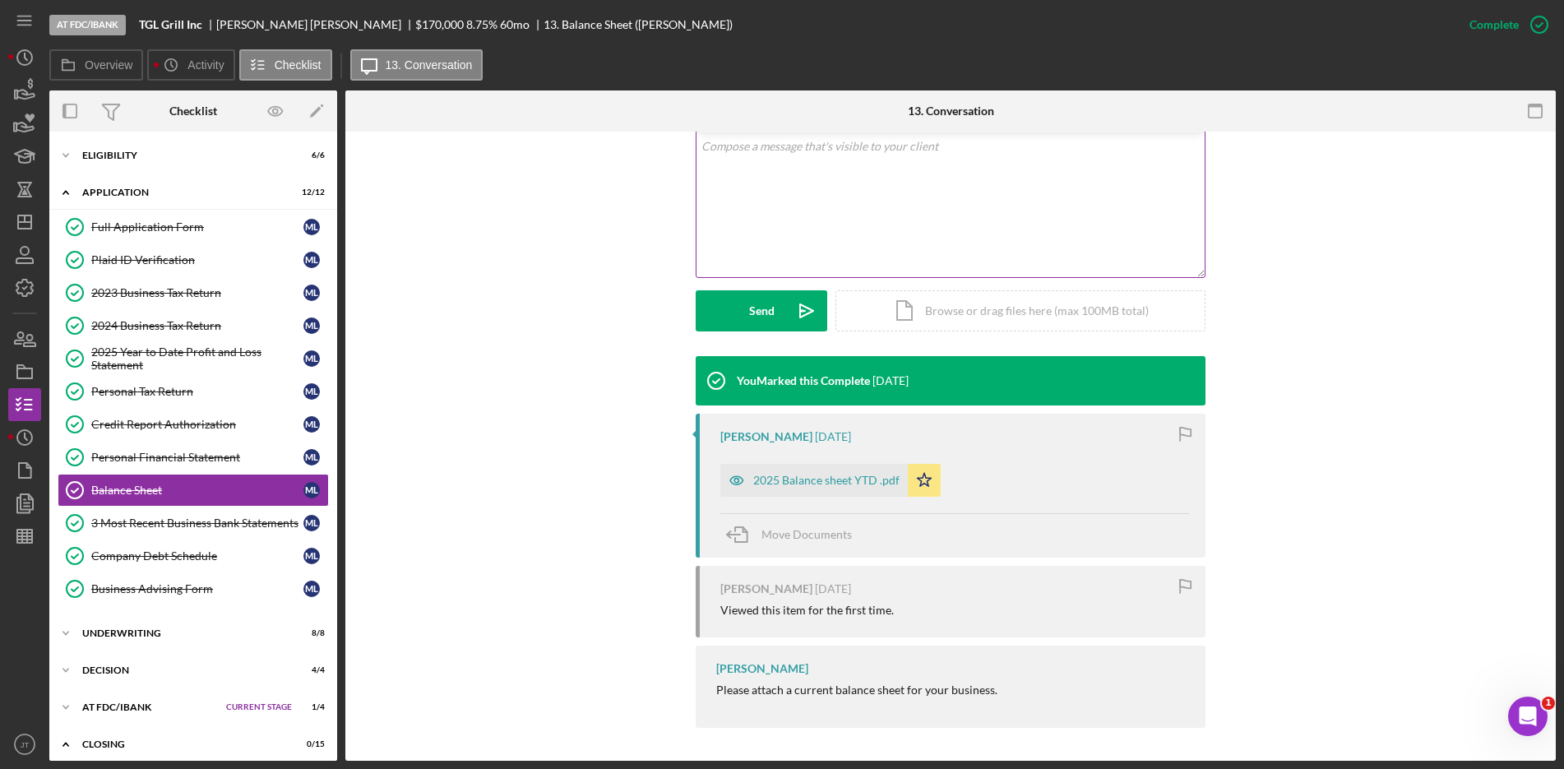
scroll to position [324, 0]
click at [812, 479] on div "2025 Balance sheet YTD .pdf" at bounding box center [826, 480] width 146 height 13
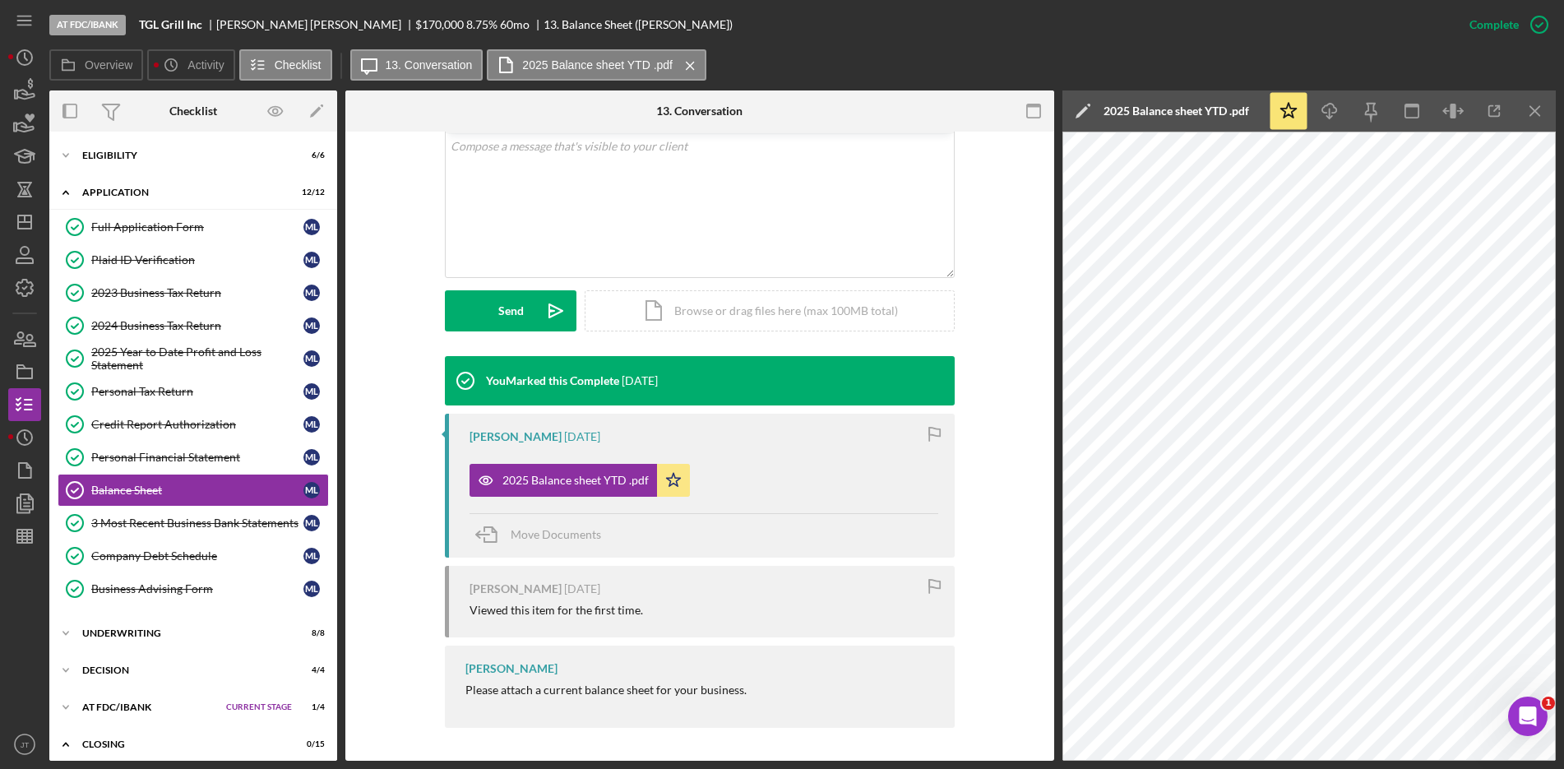
click at [835, 58] on div "Overview Icon/History Activity Checklist Icon/Message 13. Conversation 2025 Bal…" at bounding box center [802, 65] width 1506 height 33
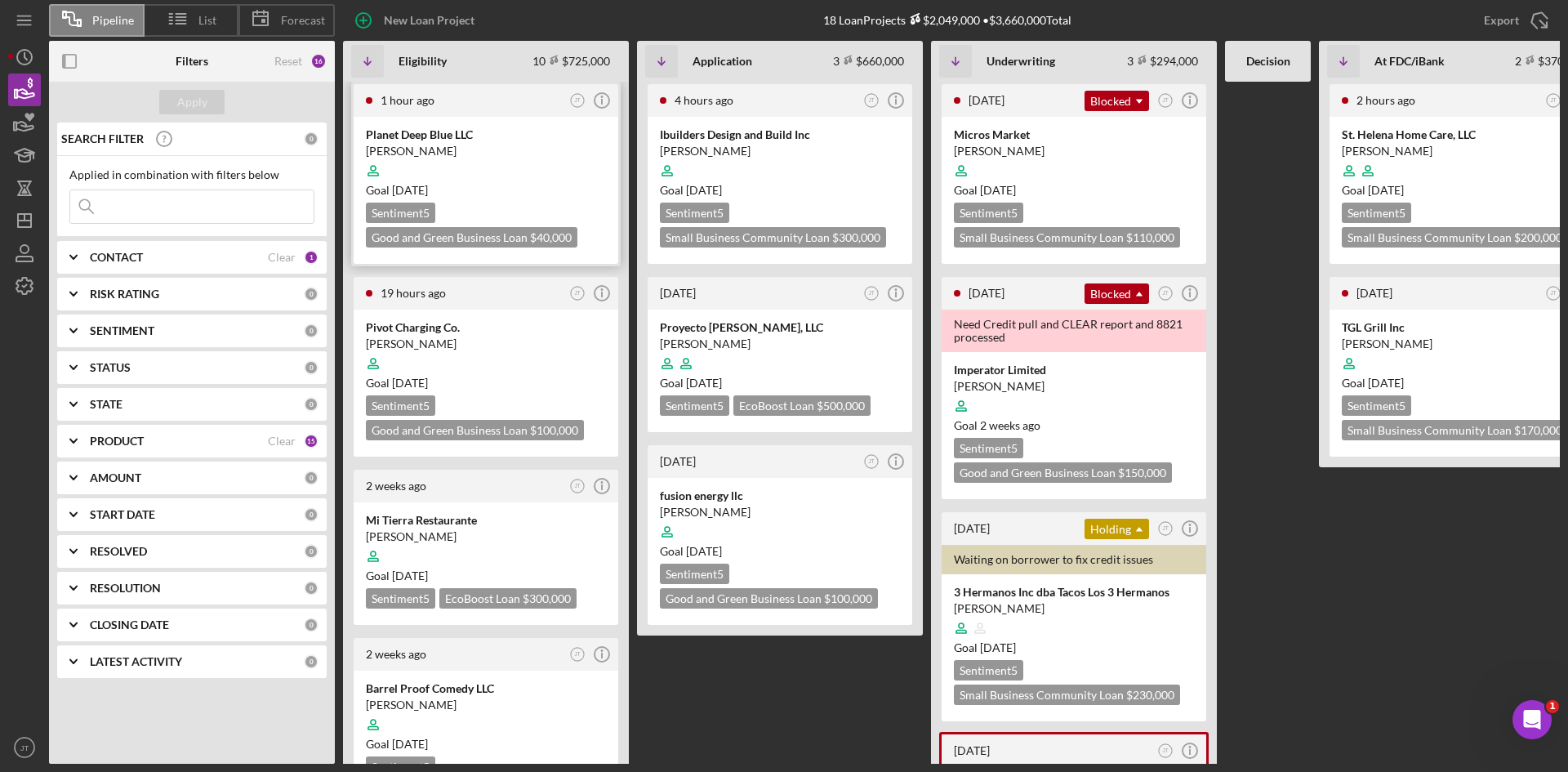
click at [538, 161] on div at bounding box center [486, 170] width 240 height 31
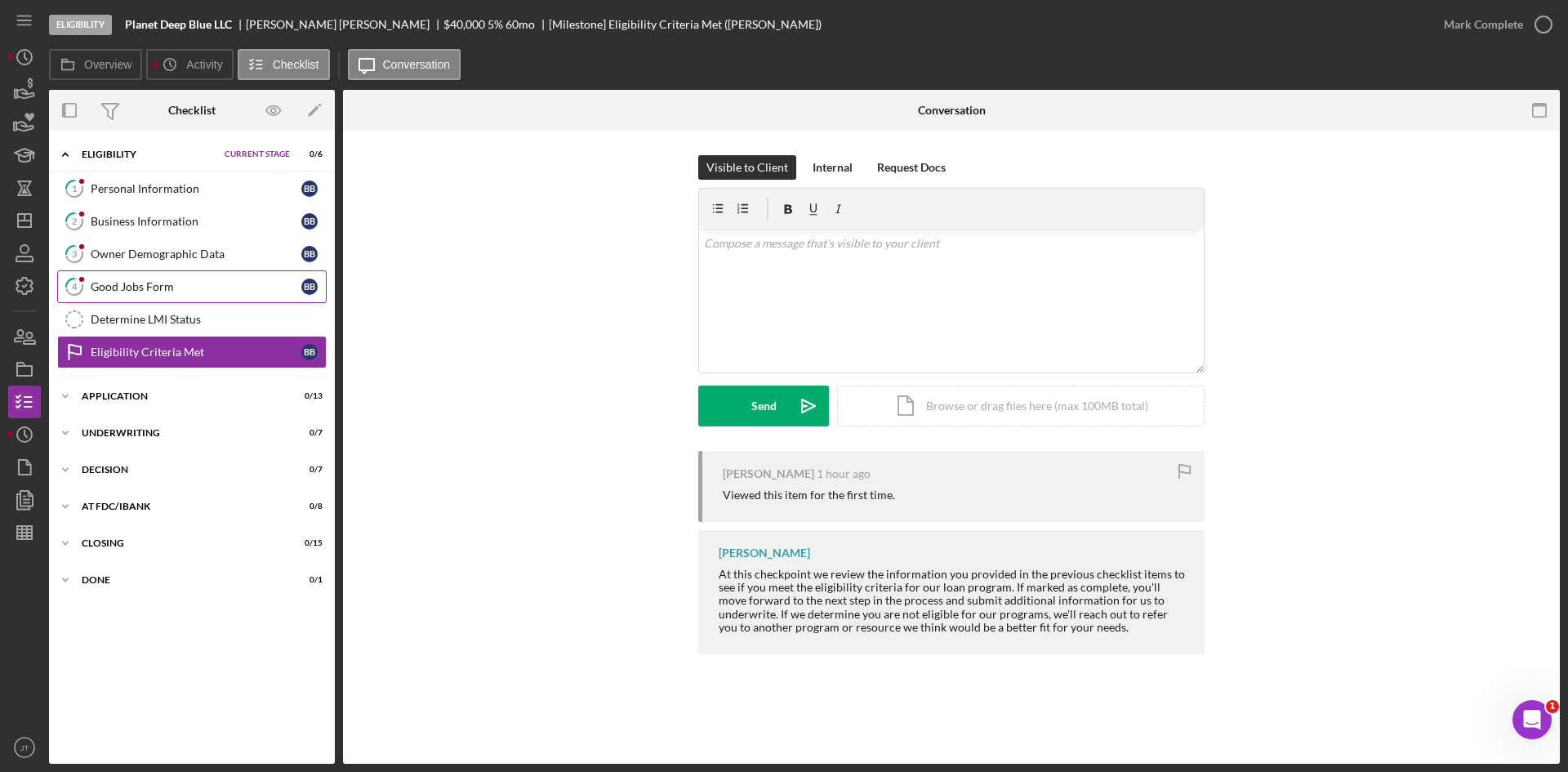
click at [148, 291] on div "Good Jobs Form" at bounding box center [196, 286] width 211 height 13
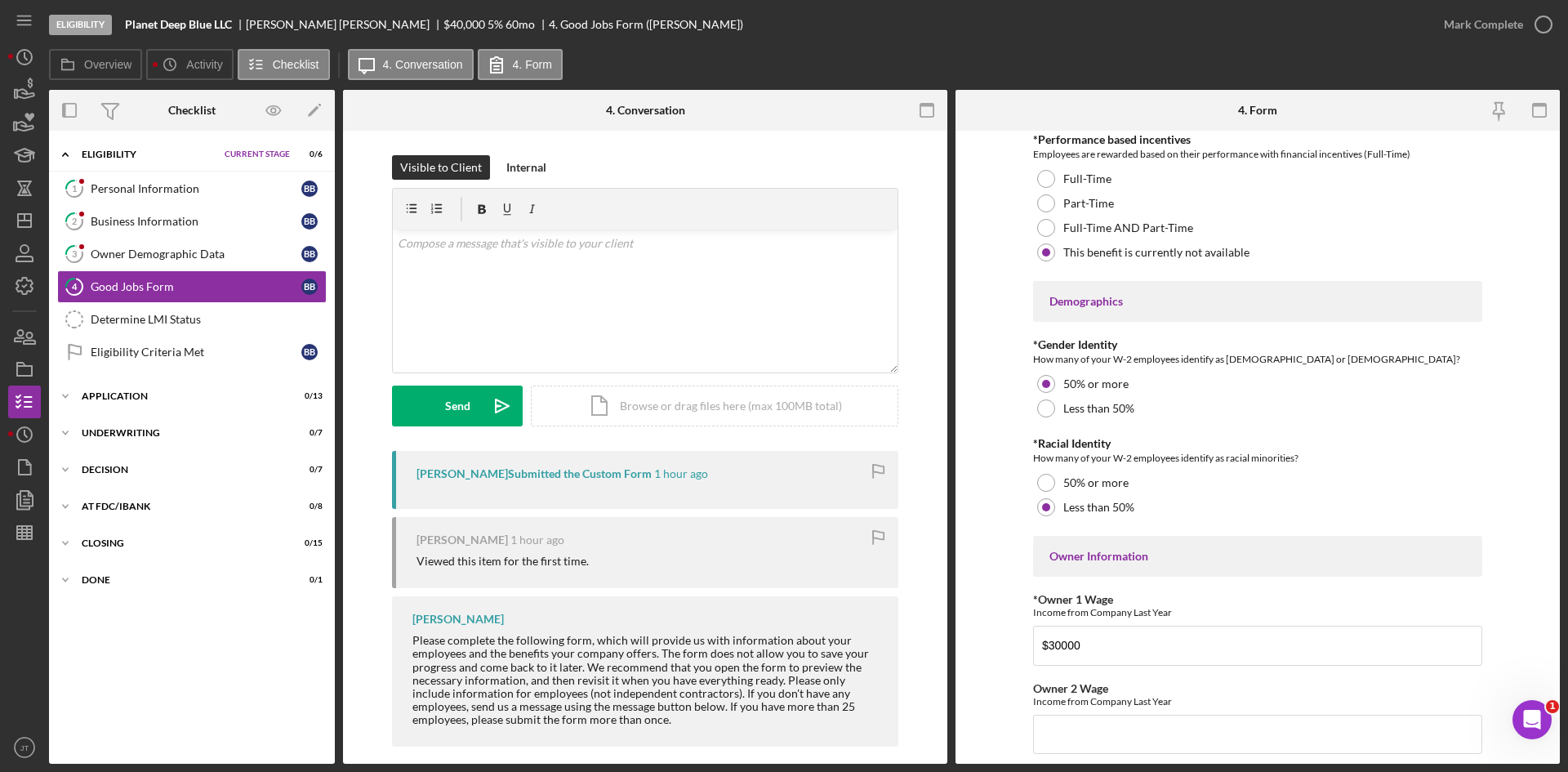
scroll to position [2283, 0]
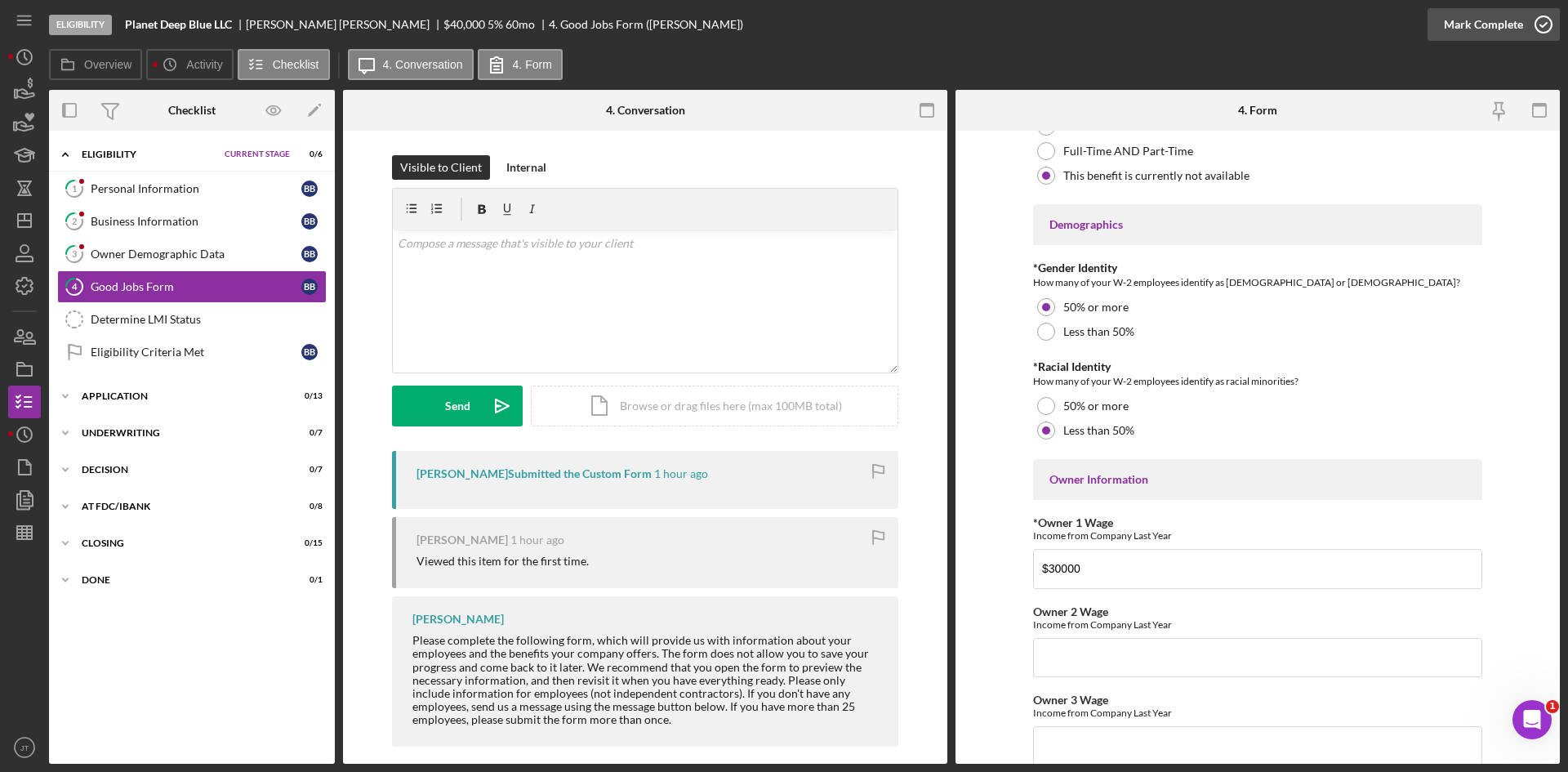
click at [1545, 14] on icon "button" at bounding box center [1543, 24] width 41 height 41
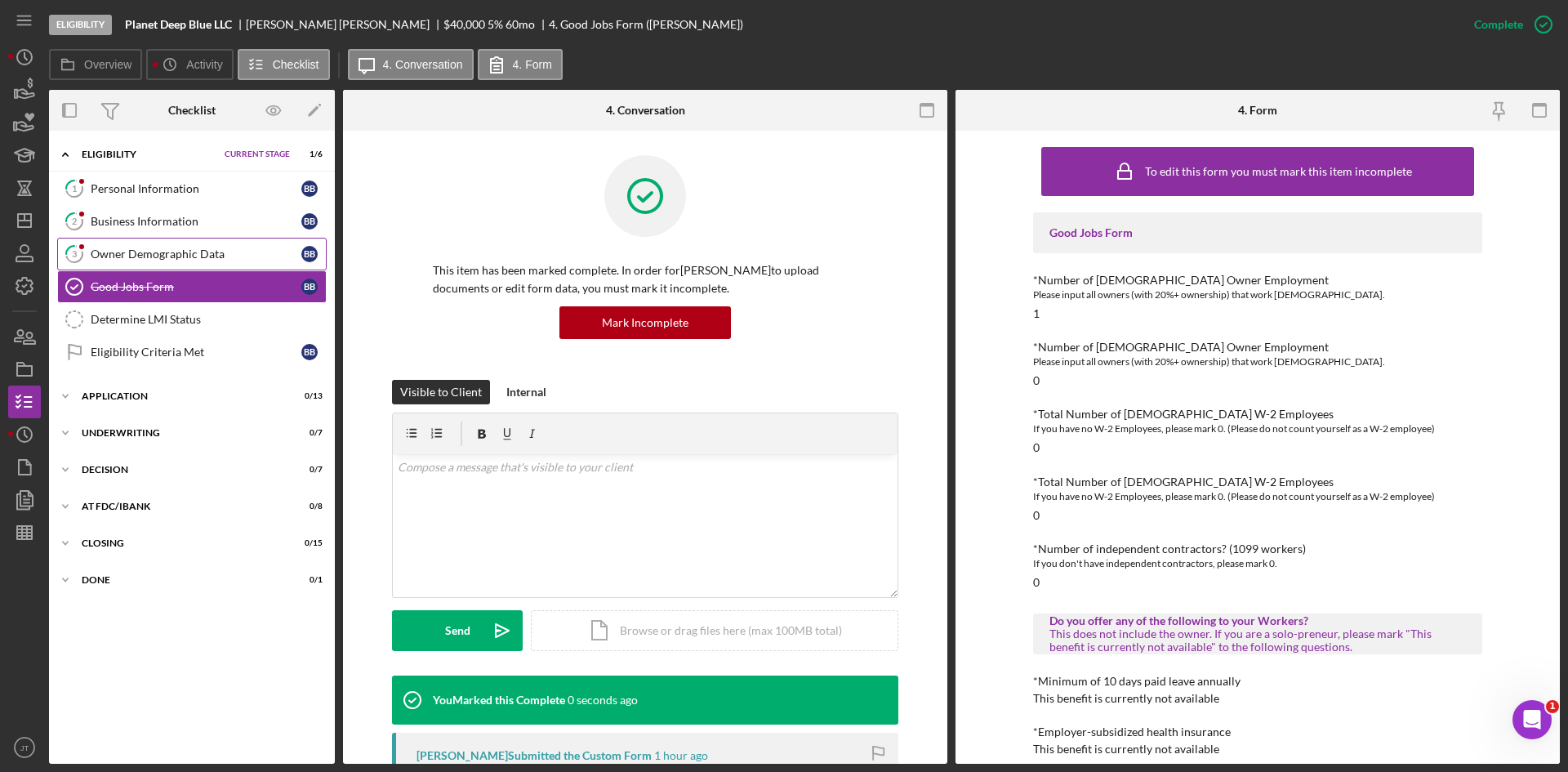
click at [168, 263] on link "3 Owner Demographic Data B B" at bounding box center [192, 253] width 269 height 33
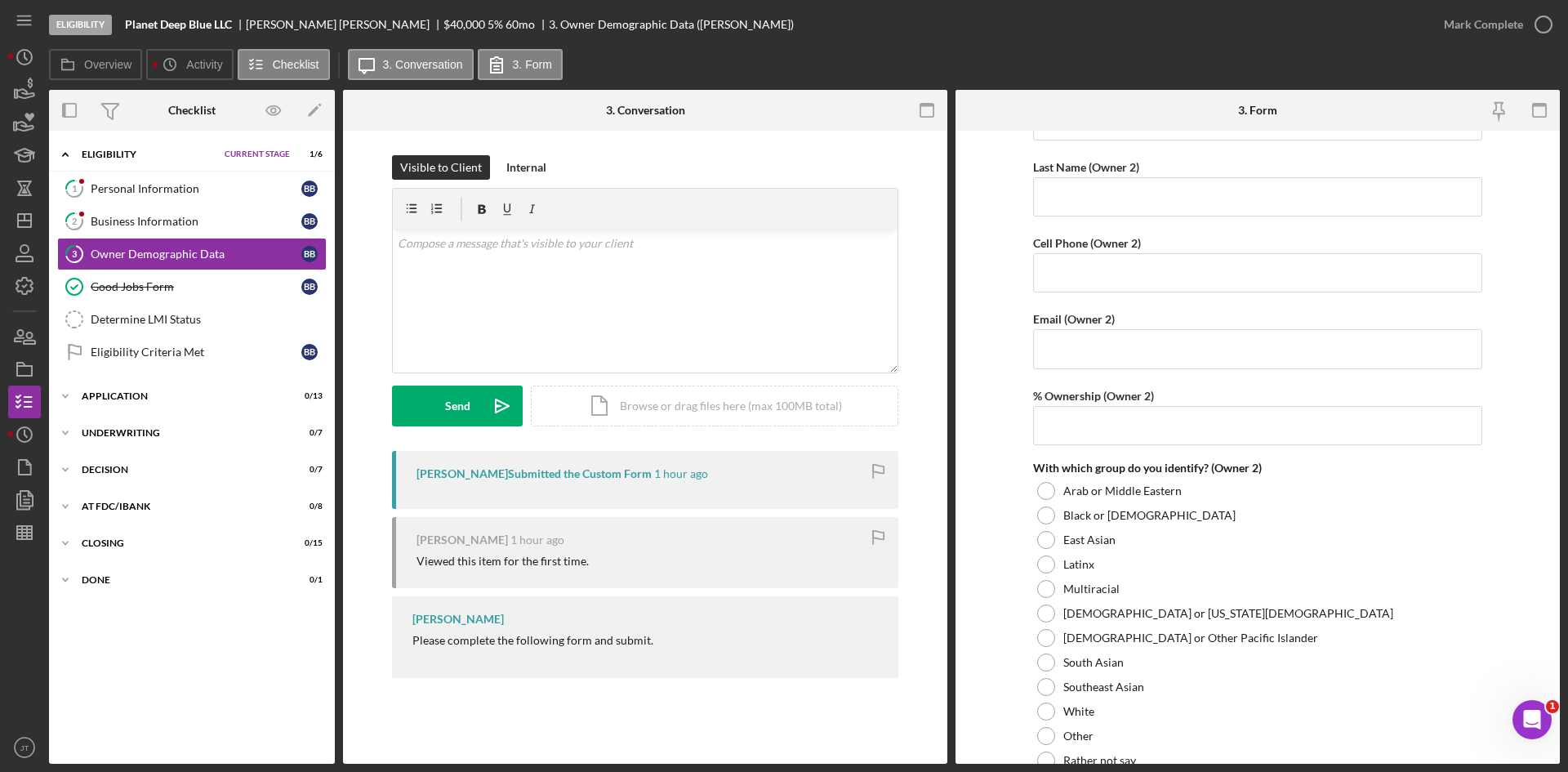
scroll to position [1888, 0]
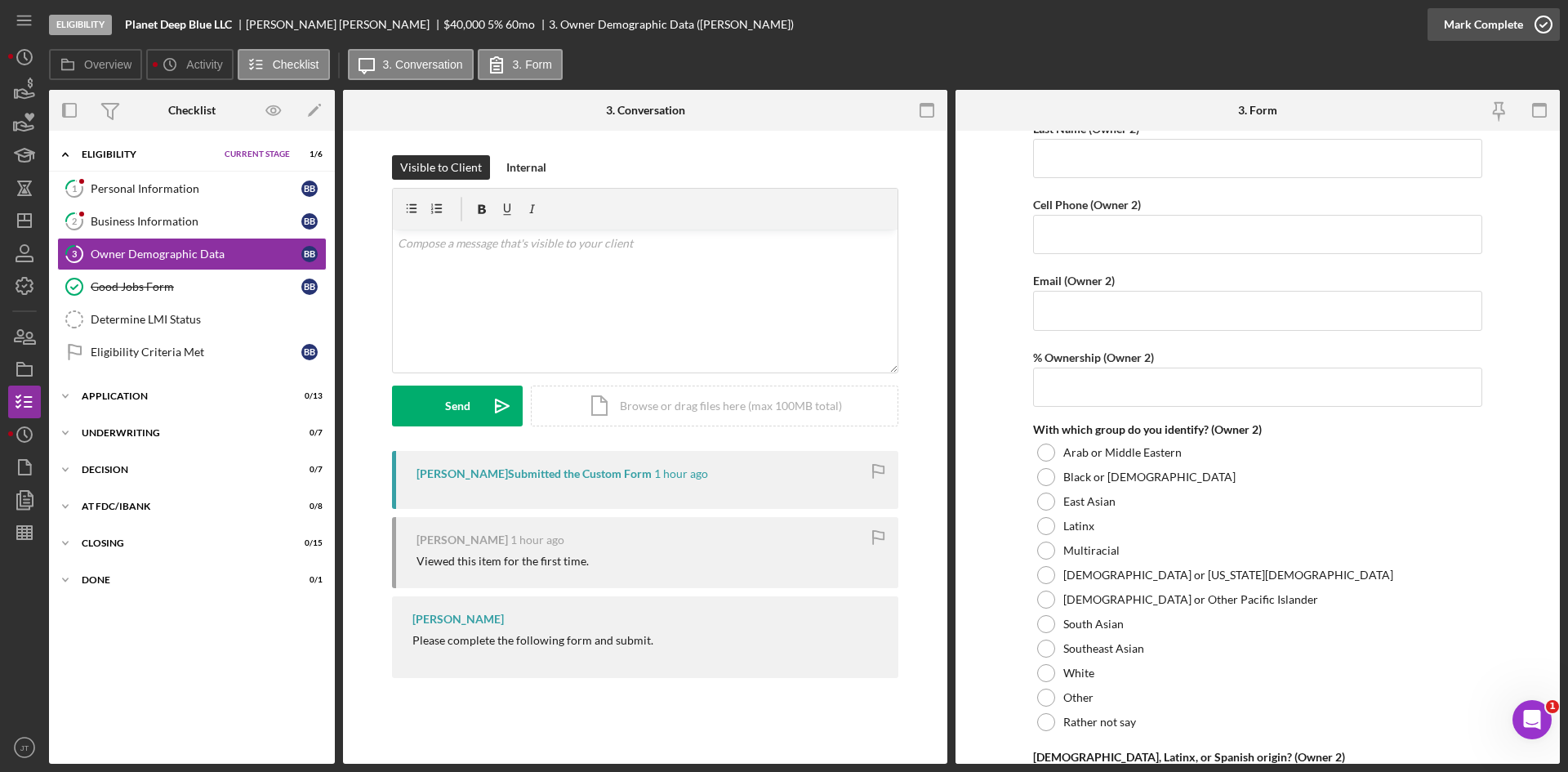
click at [1469, 24] on div "Mark Complete" at bounding box center [1484, 24] width 79 height 33
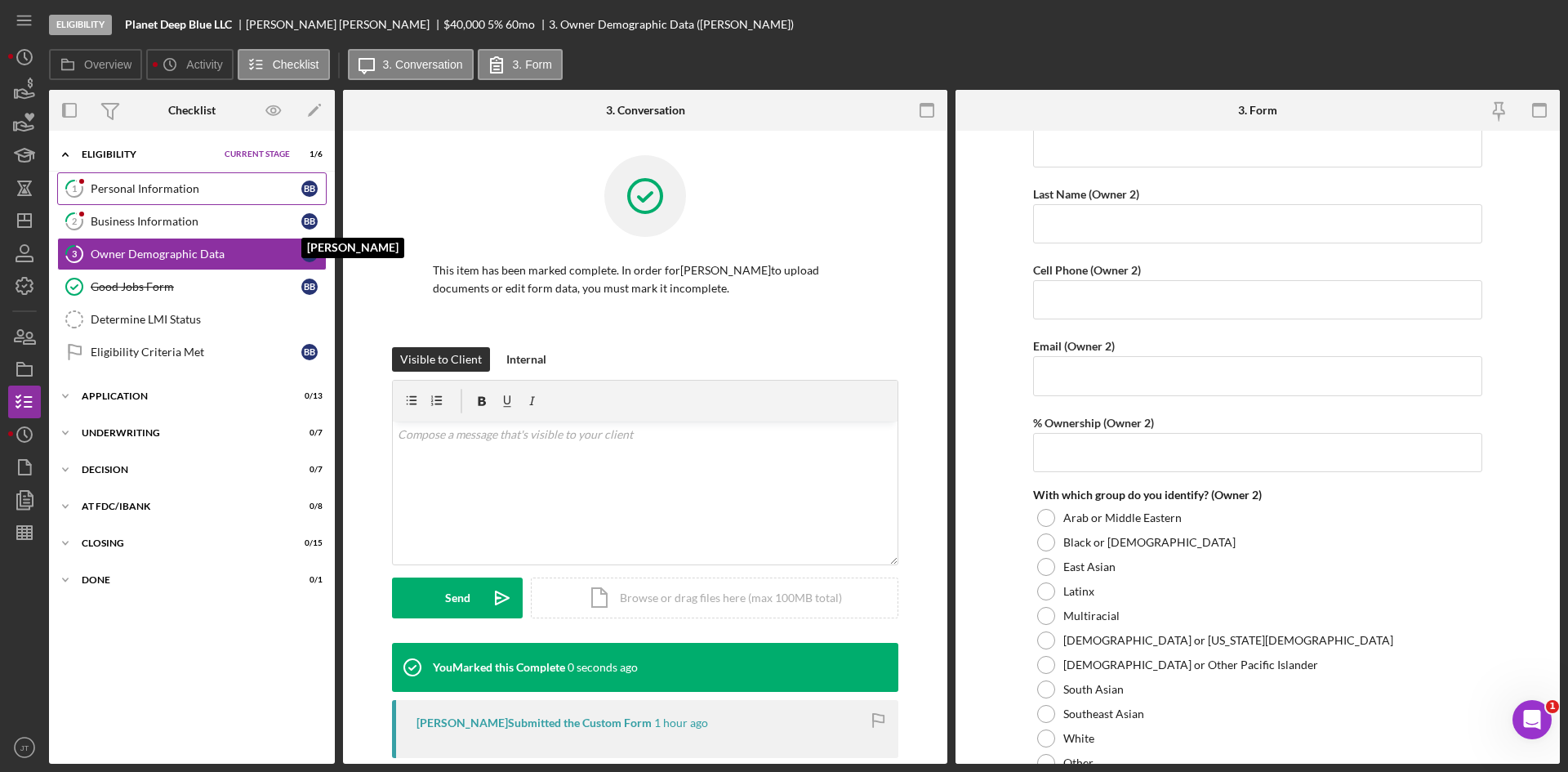
scroll to position [1953, 0]
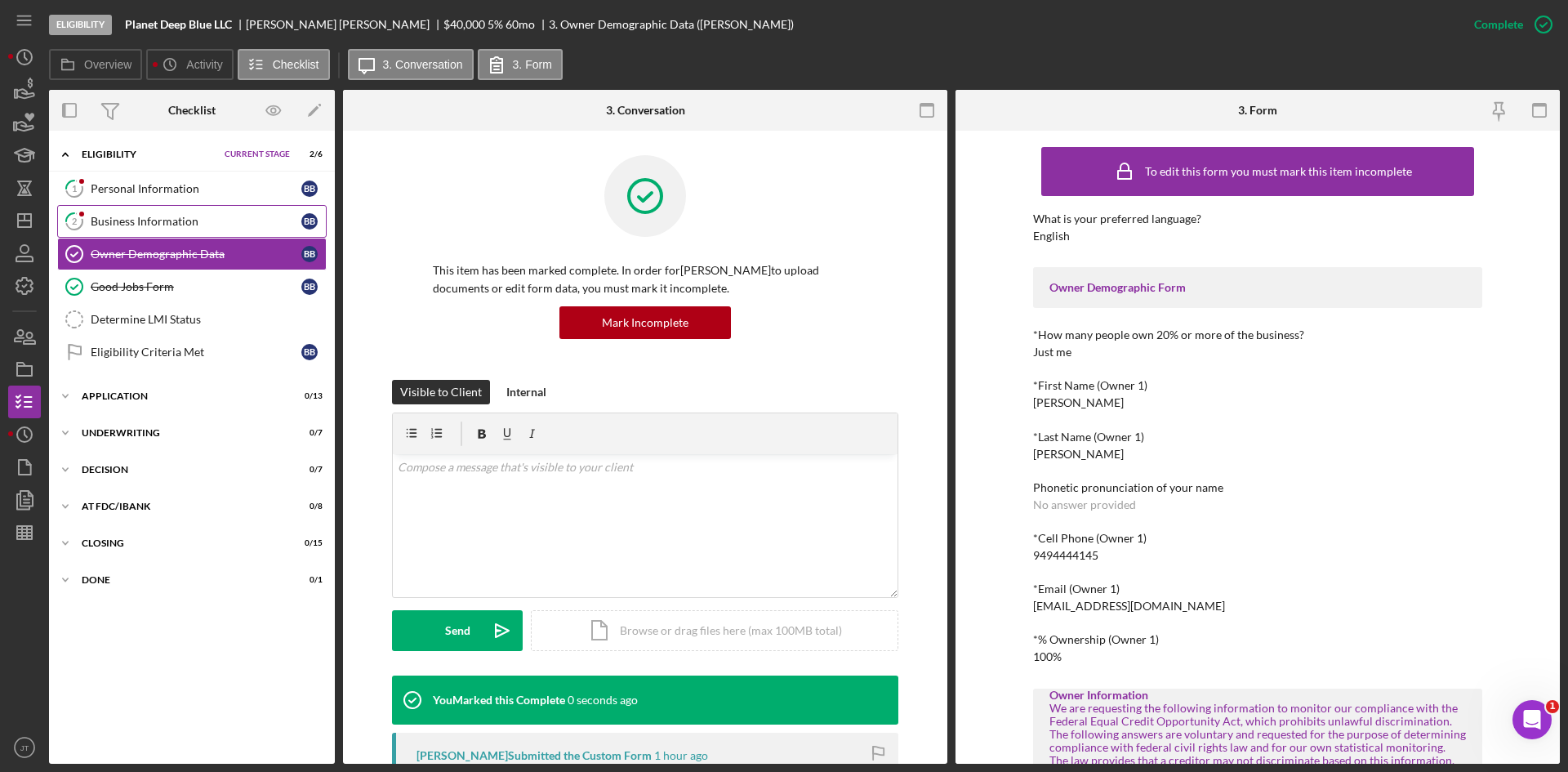
click at [131, 211] on link "2 Business Information B B" at bounding box center [192, 221] width 269 height 33
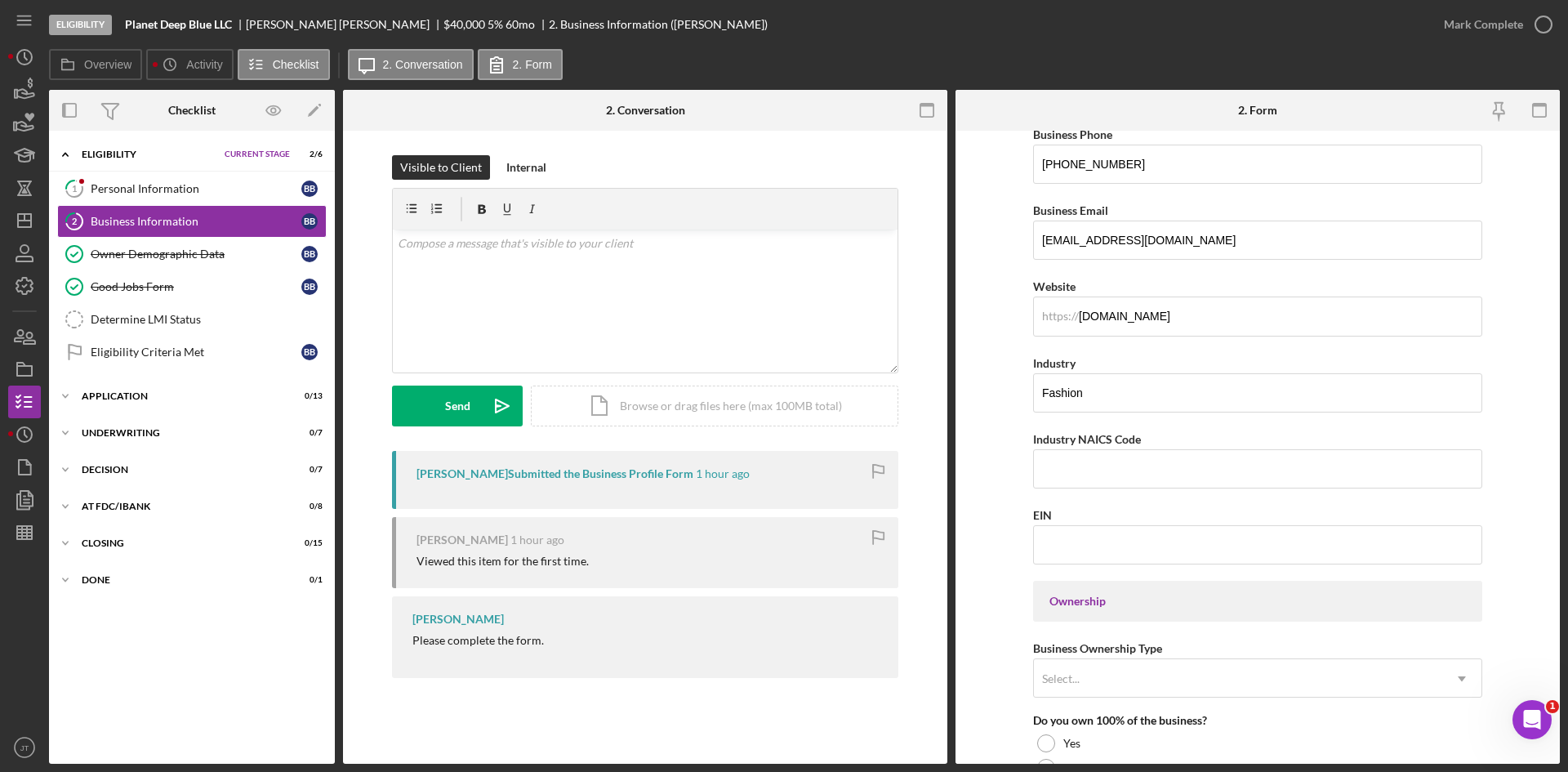
scroll to position [313, 0]
click at [1202, 318] on input "Planetdeepblue.org" at bounding box center [1257, 315] width 449 height 39
click at [982, 282] on form "Business Name Planet Deep Blue LLC DBA Deep Blue Business Start Date 02/01/2024…" at bounding box center [1257, 447] width 605 height 633
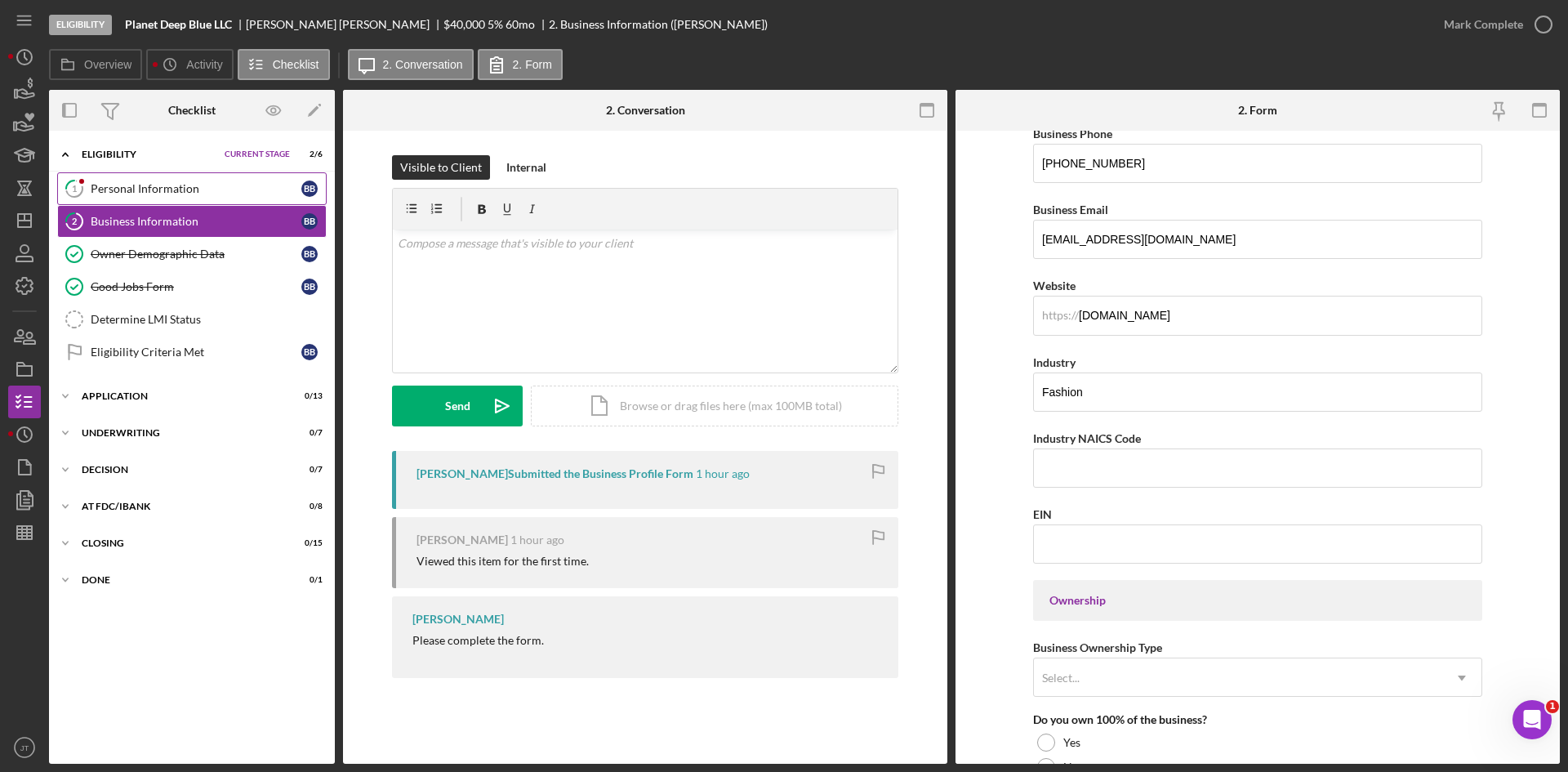
click at [122, 182] on div "Personal Information" at bounding box center [196, 188] width 211 height 13
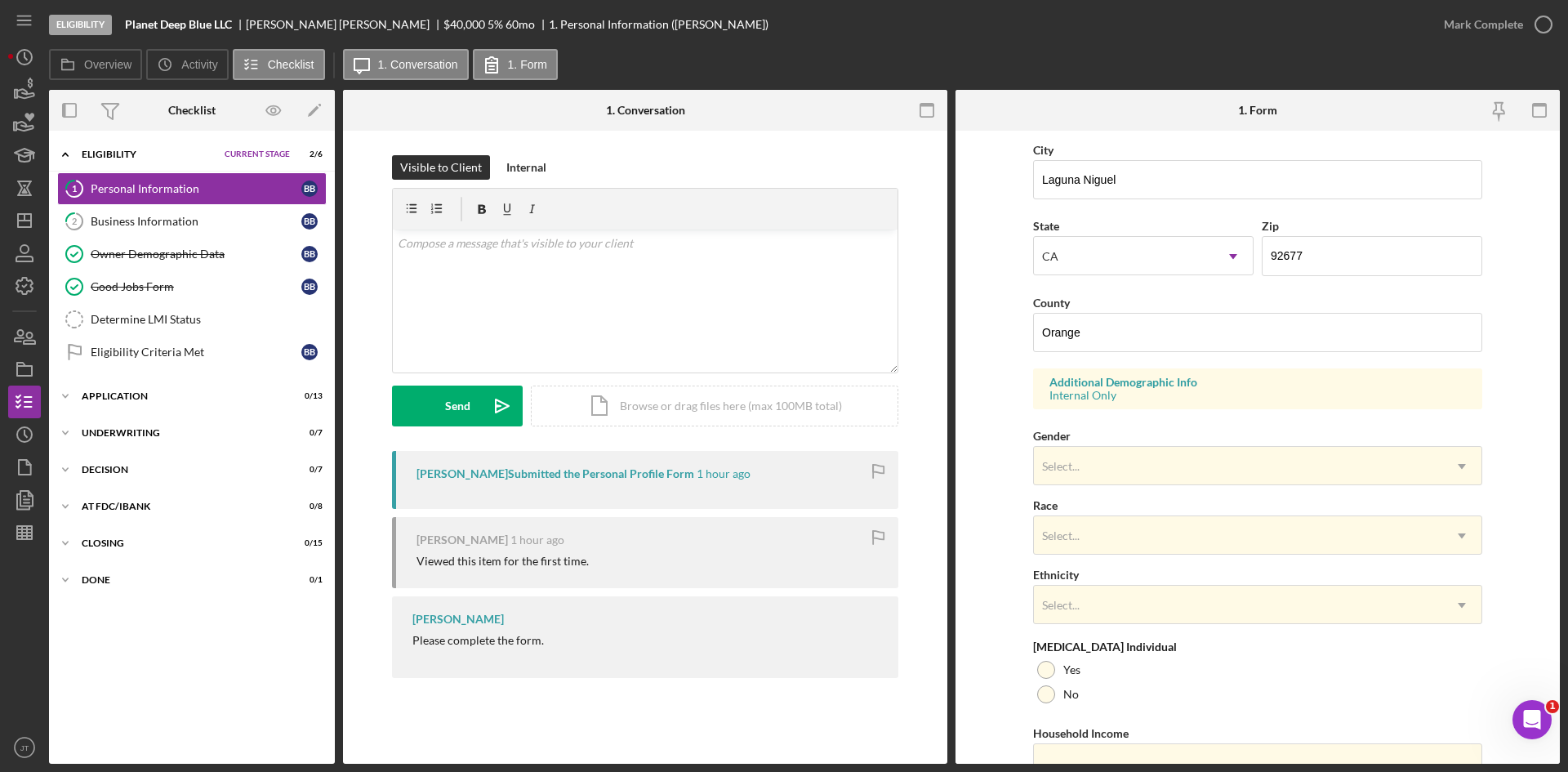
scroll to position [381, 0]
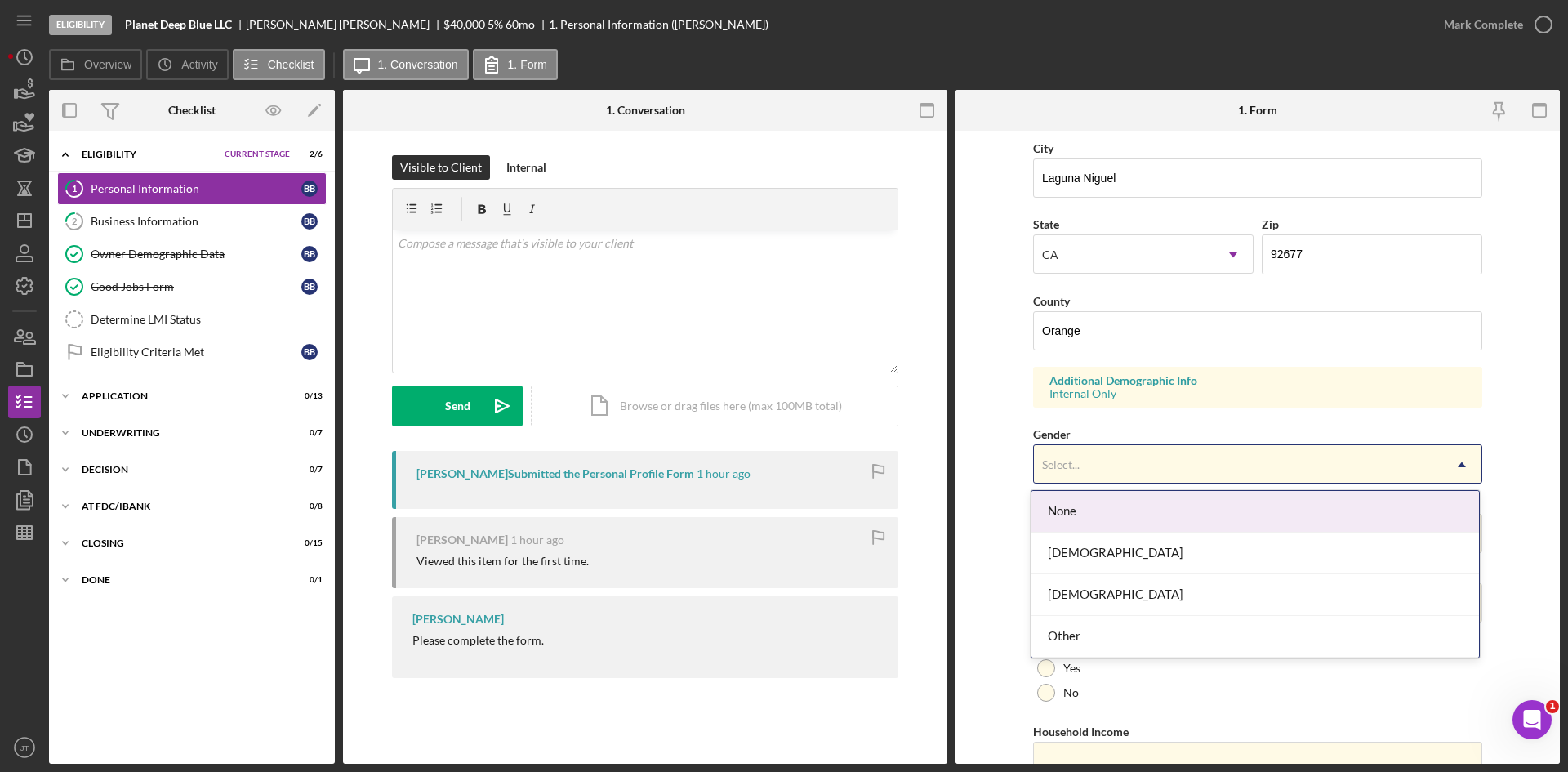
click at [1076, 464] on div "Select..." at bounding box center [1061, 464] width 38 height 13
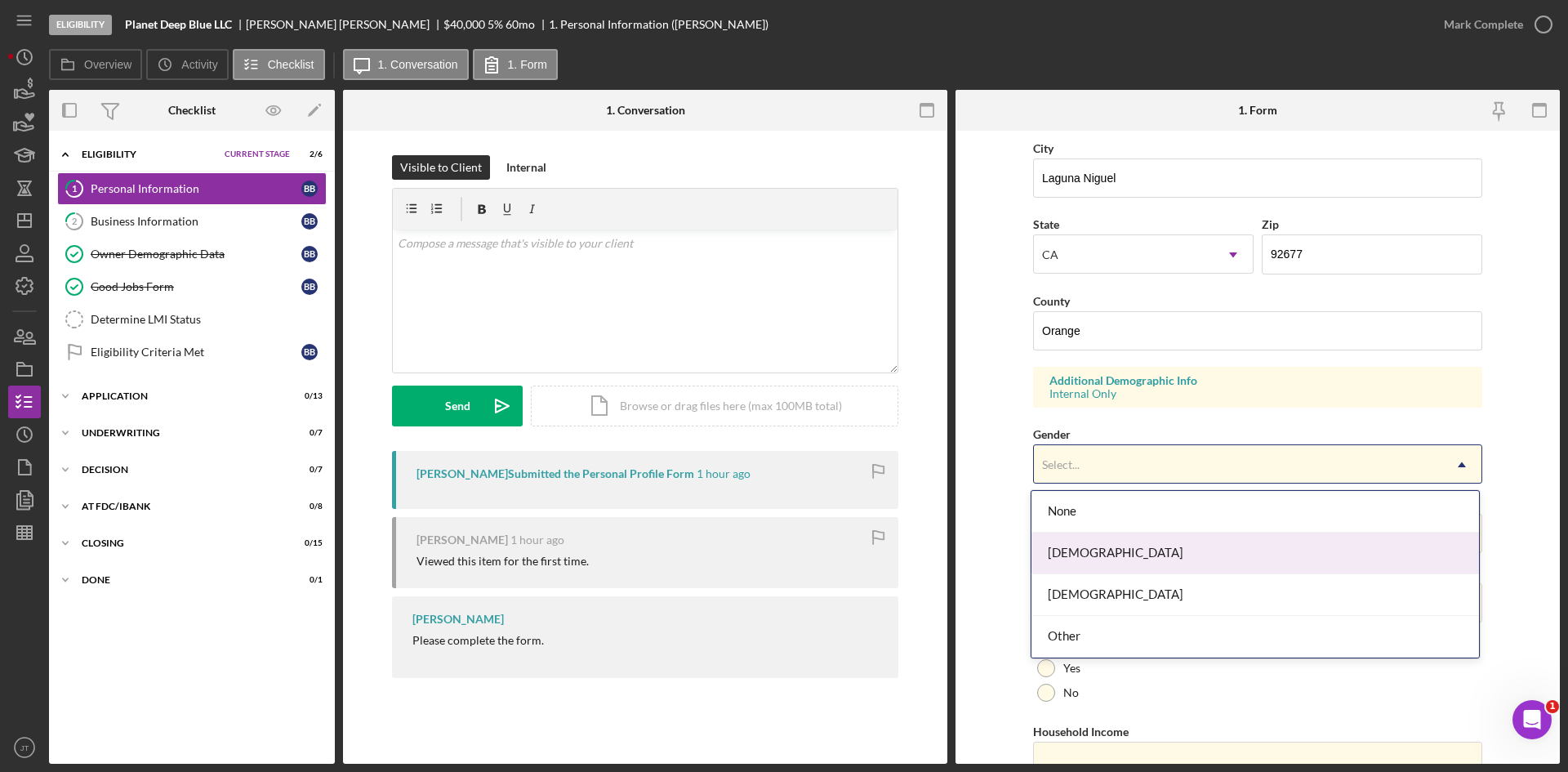
click at [1072, 558] on div "Female" at bounding box center [1255, 553] width 448 height 42
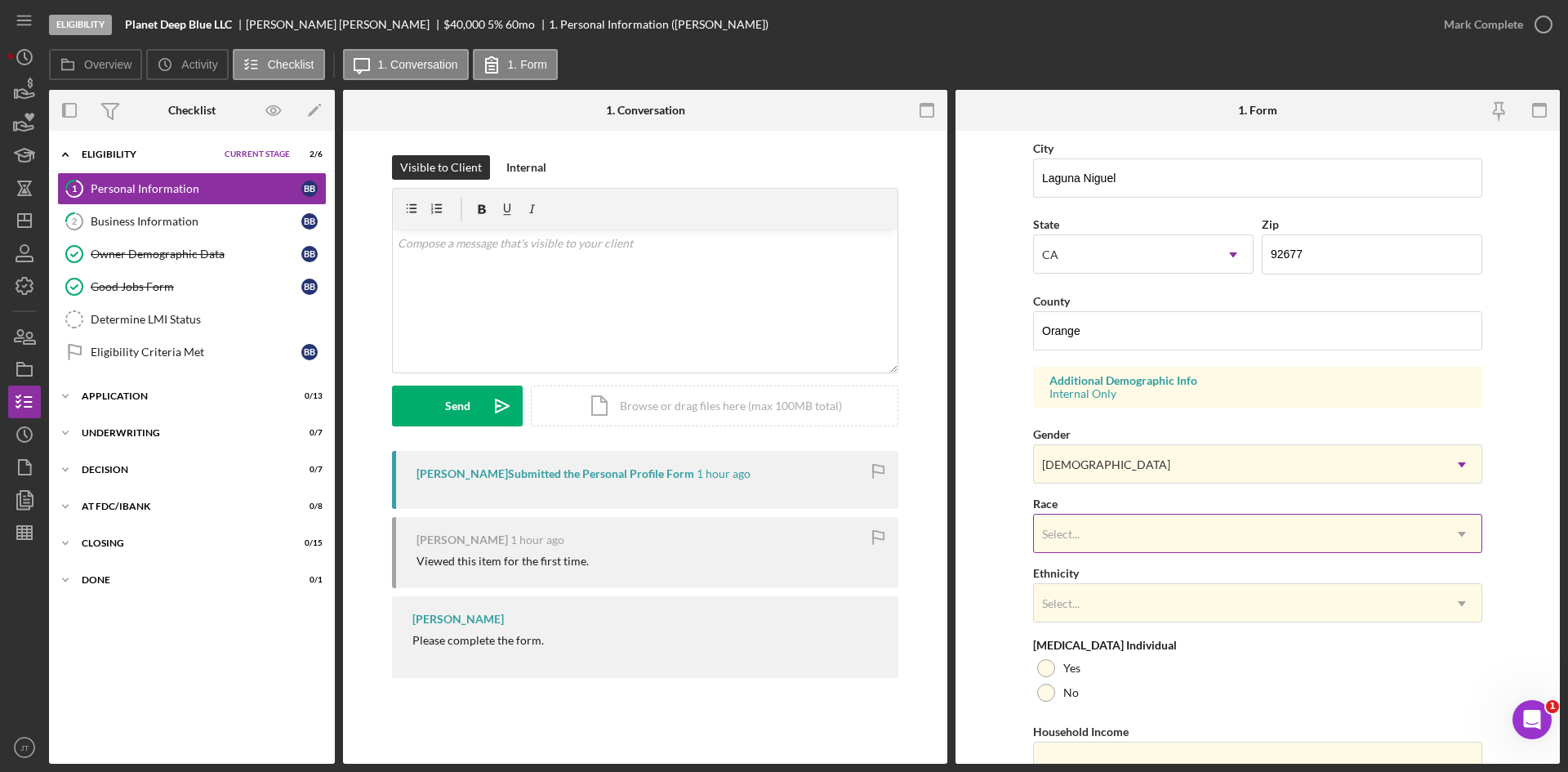
click at [1077, 535] on div "Select..." at bounding box center [1062, 534] width 42 height 13
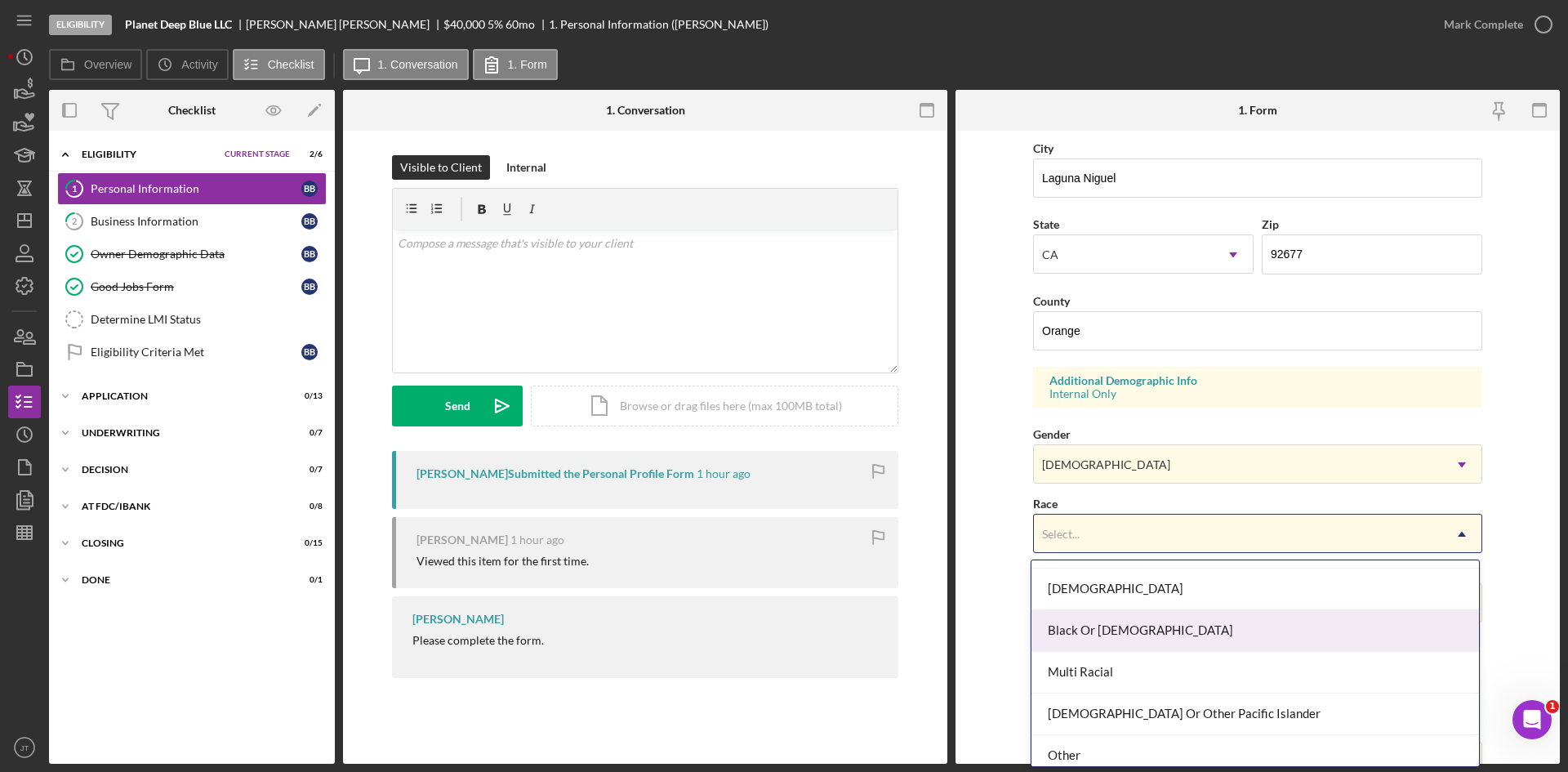
scroll to position [127, 0]
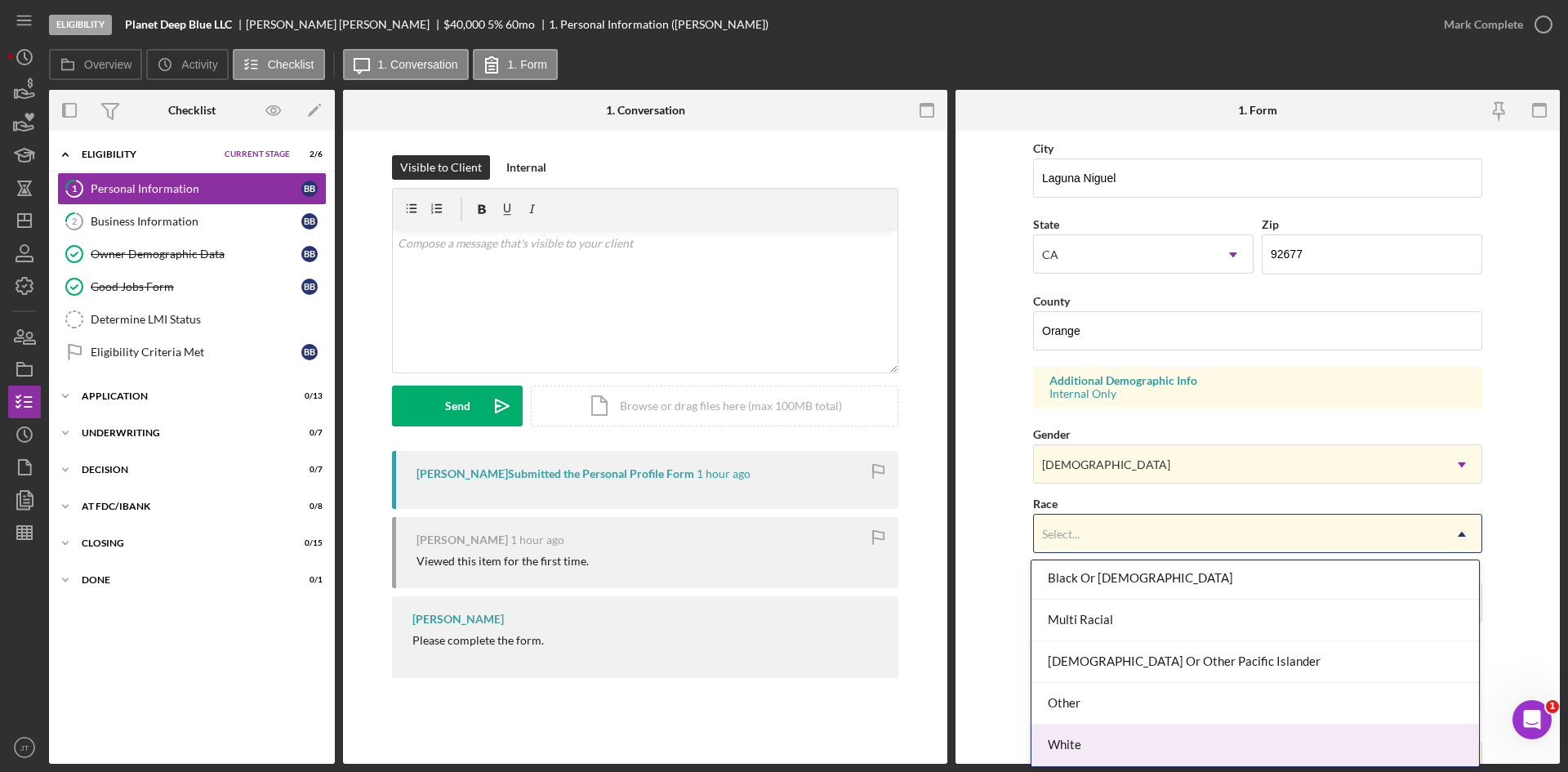
click at [1061, 751] on div "White" at bounding box center [1255, 745] width 448 height 42
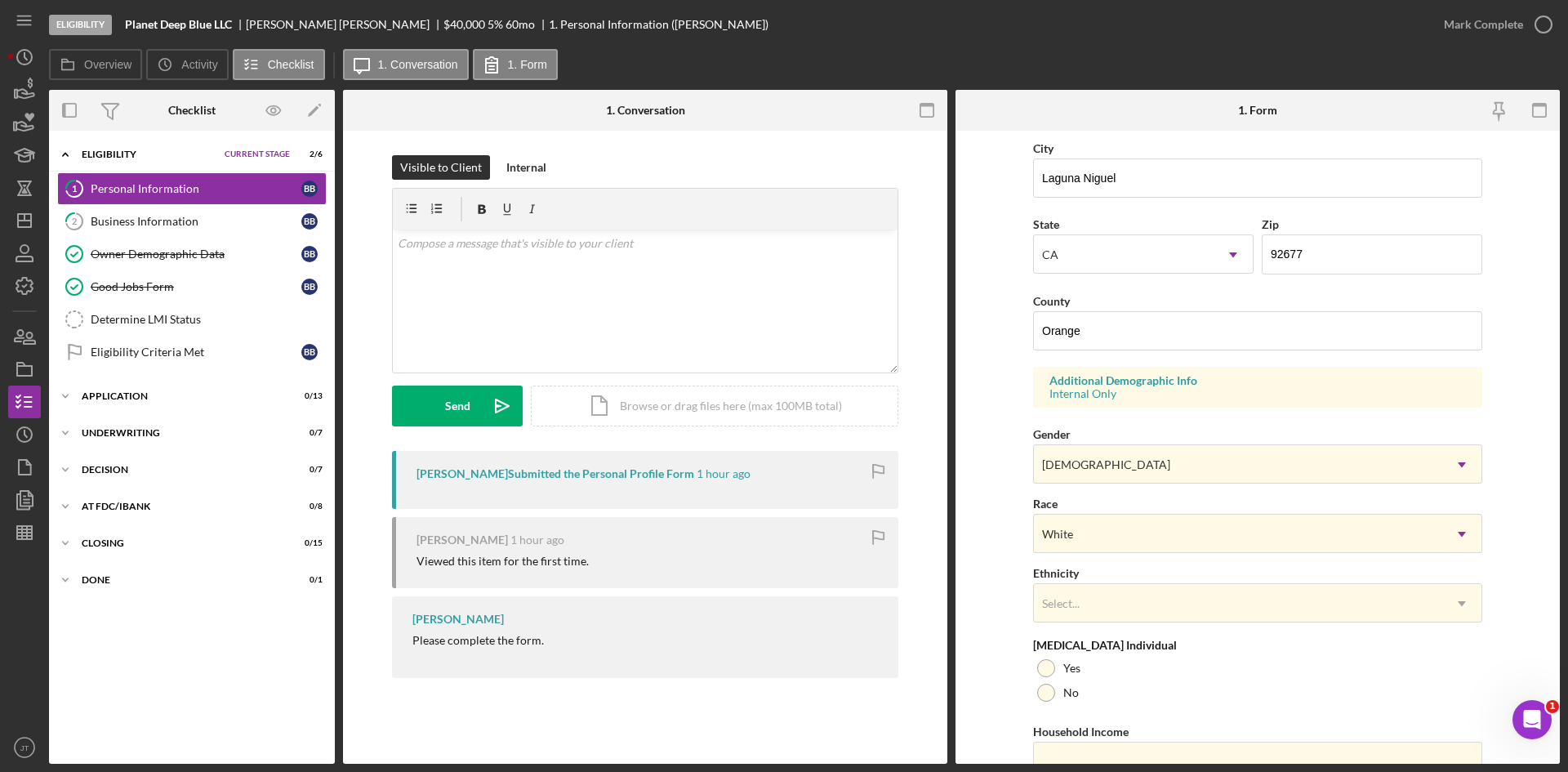
click at [1016, 505] on form "First Name Brooke Middle Name Last Name Buckman Job Title Founder Date of Birth…" at bounding box center [1257, 447] width 605 height 633
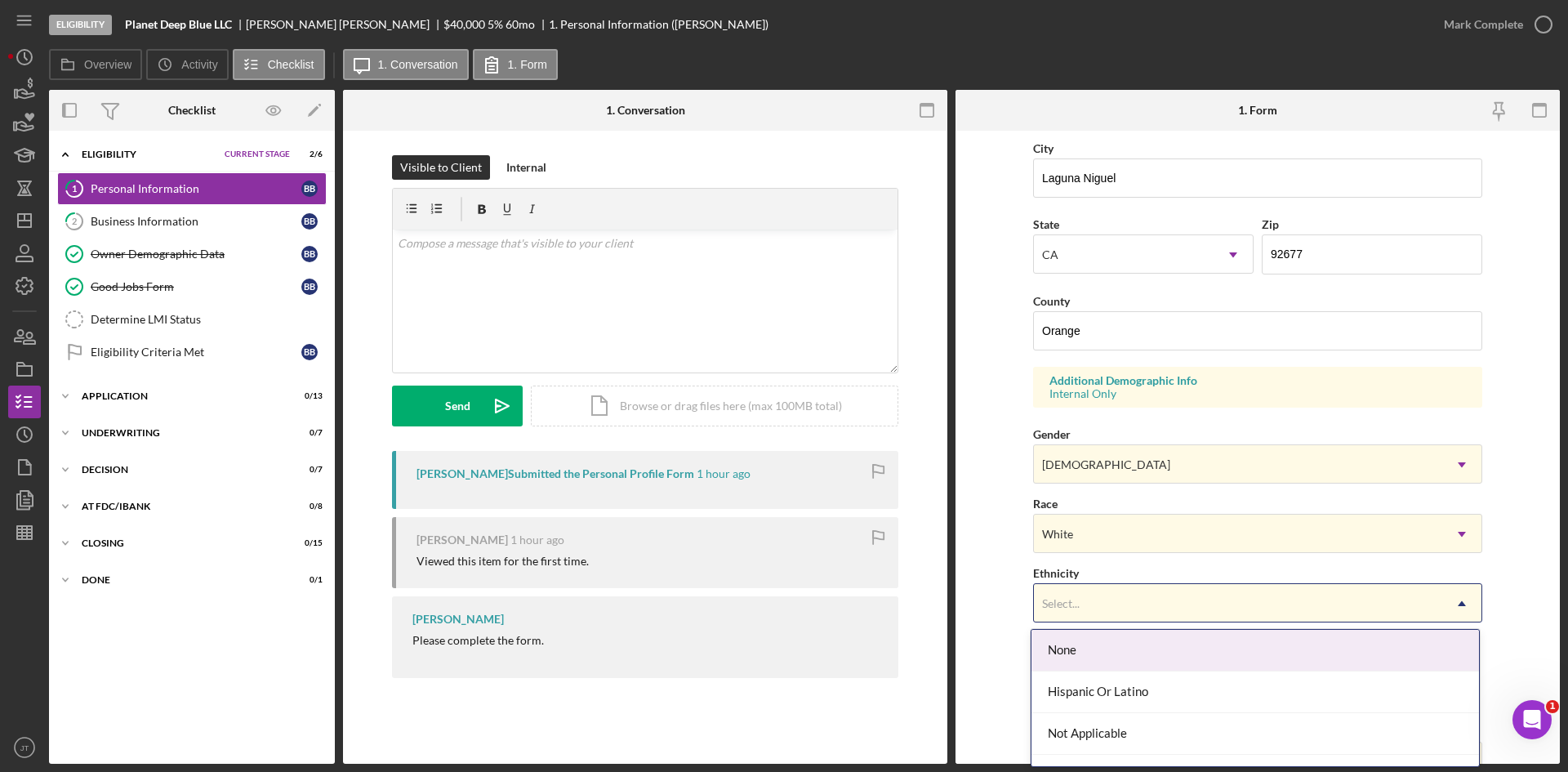
click at [1078, 621] on div "Select..." at bounding box center [1237, 604] width 408 height 38
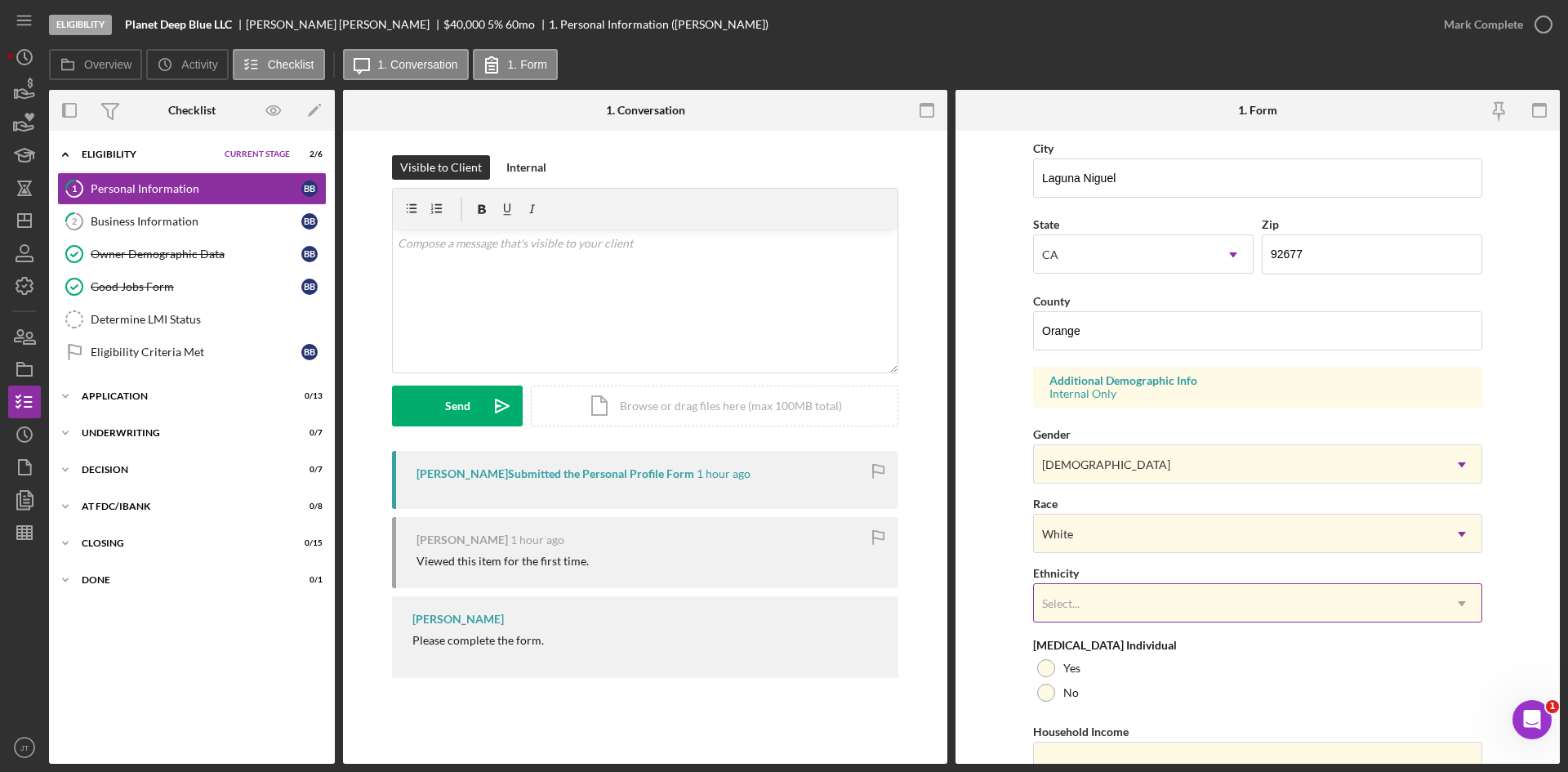
click at [1078, 621] on div "Select..." at bounding box center [1237, 604] width 408 height 38
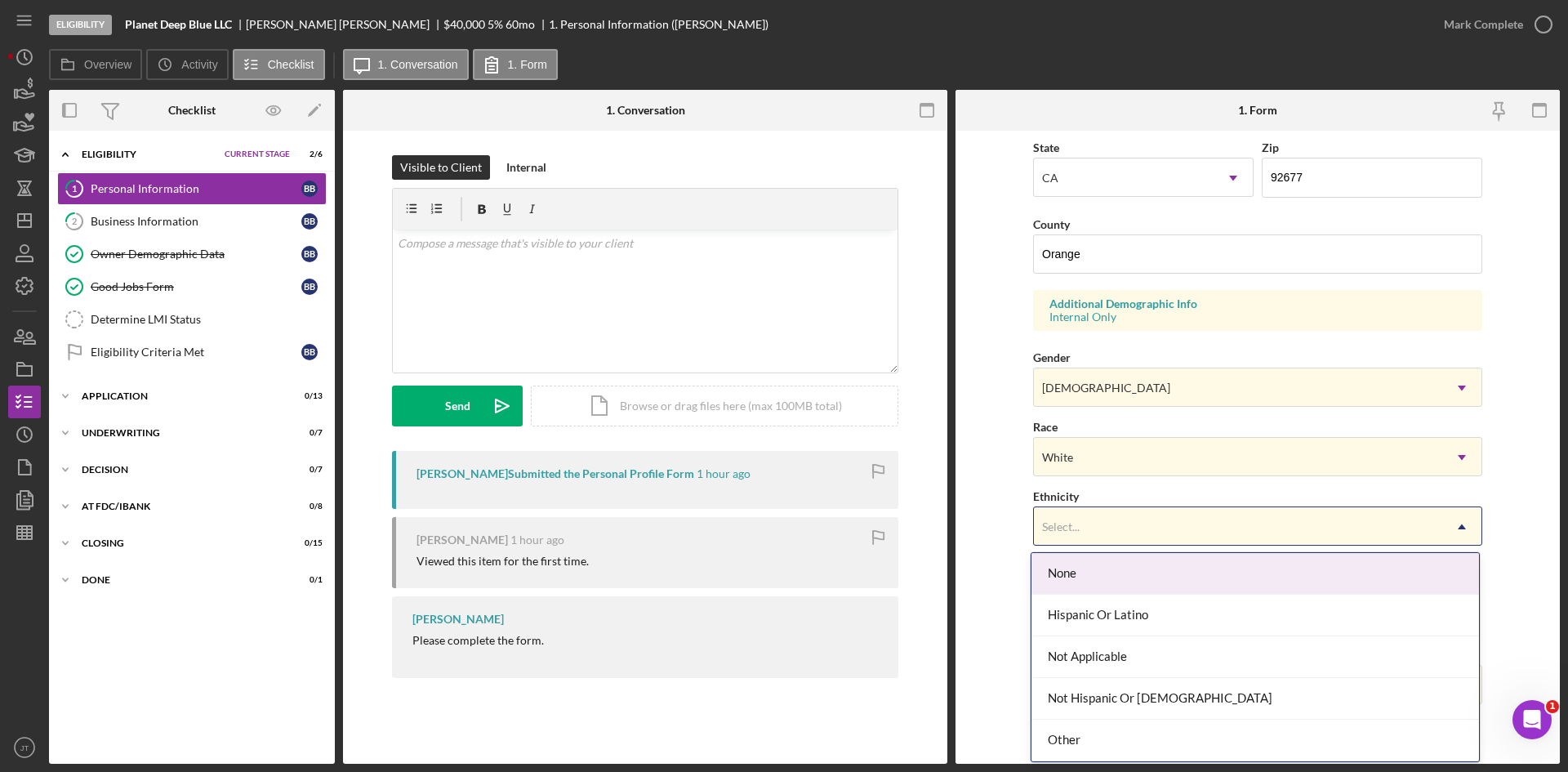
click at [1102, 518] on div "Select..." at bounding box center [1237, 527] width 408 height 38
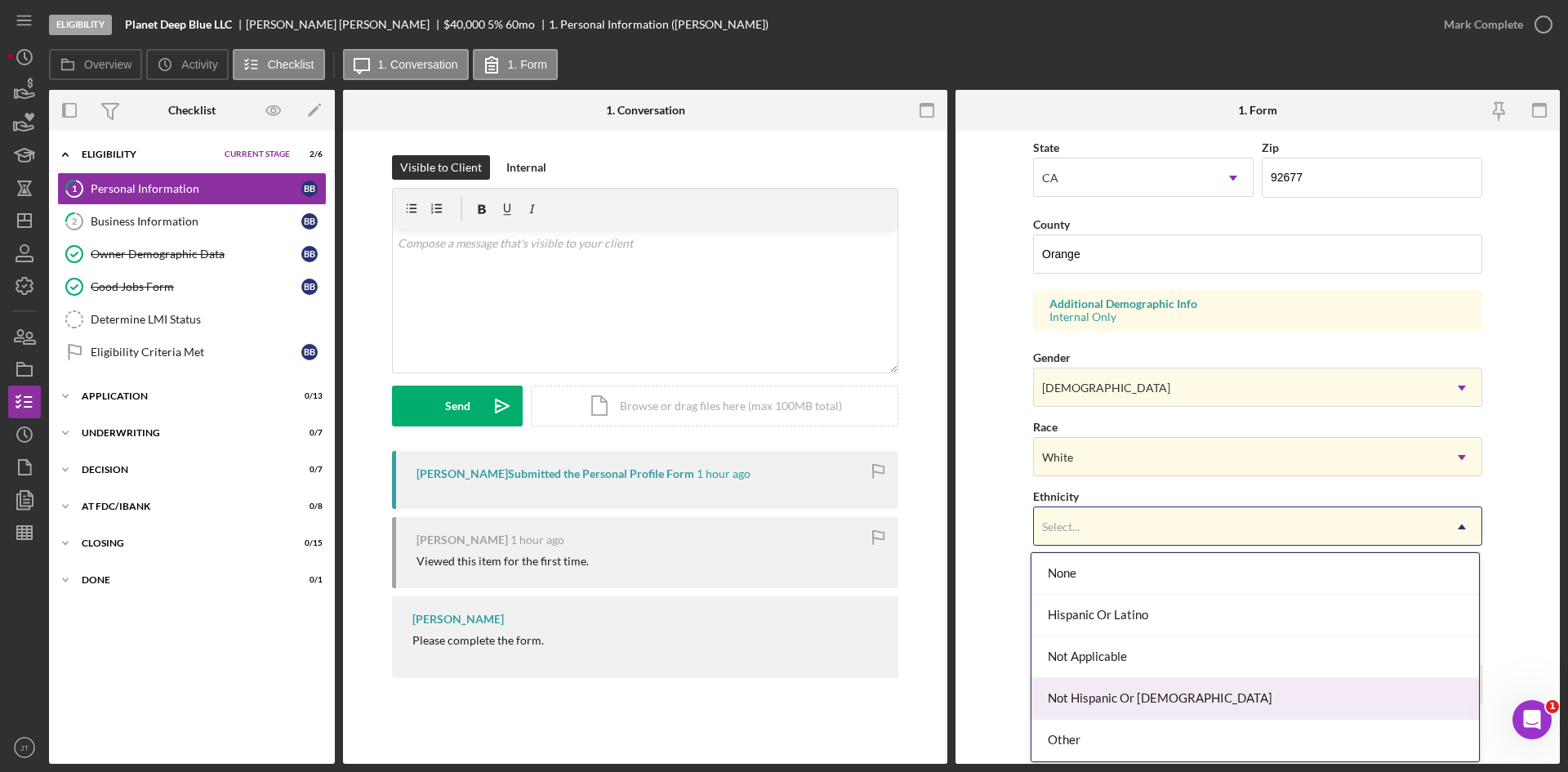
click at [1102, 698] on div "Not Hispanic Or Latino" at bounding box center [1255, 699] width 448 height 42
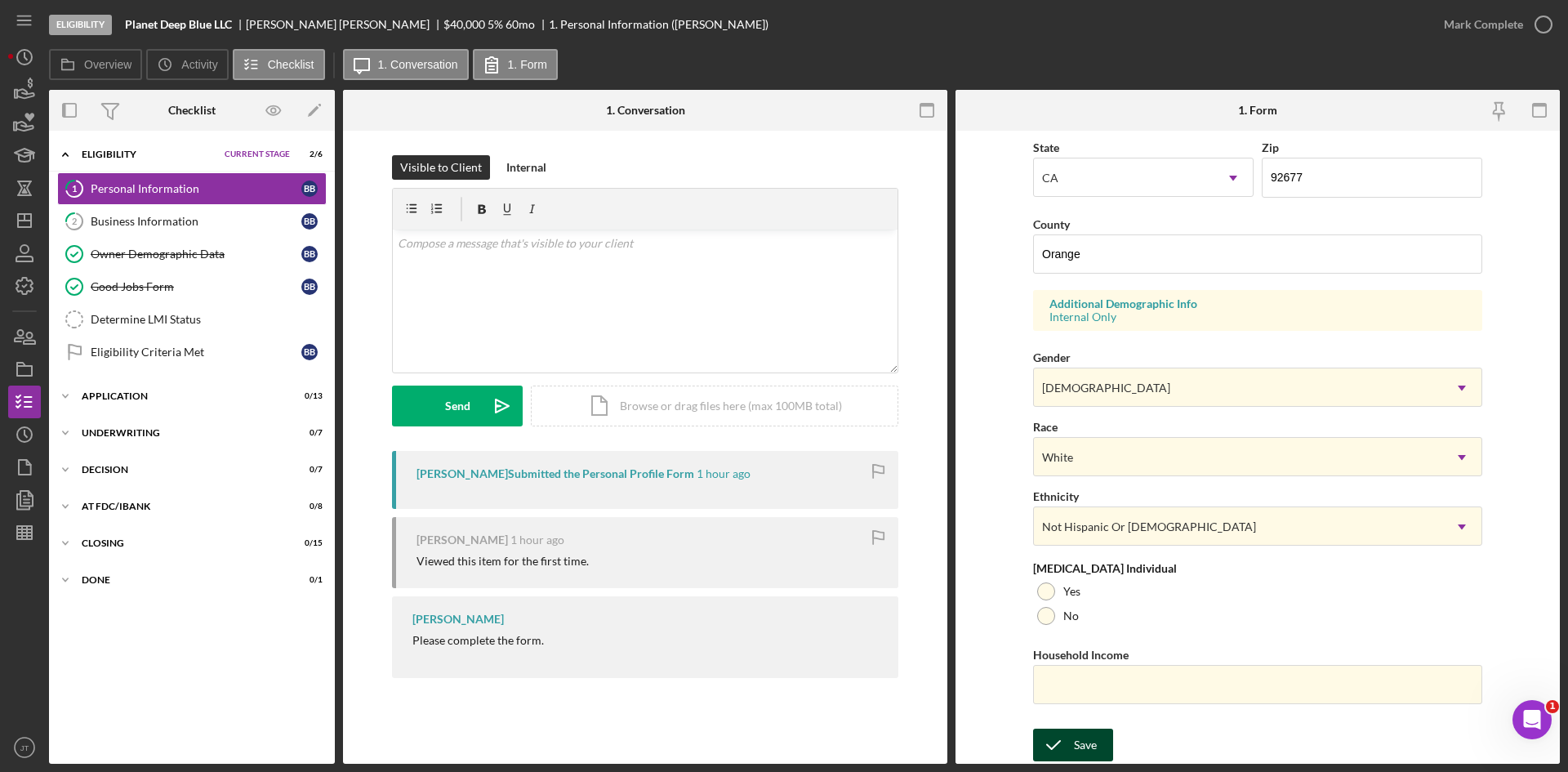
click at [1066, 756] on icon "submit" at bounding box center [1053, 744] width 41 height 41
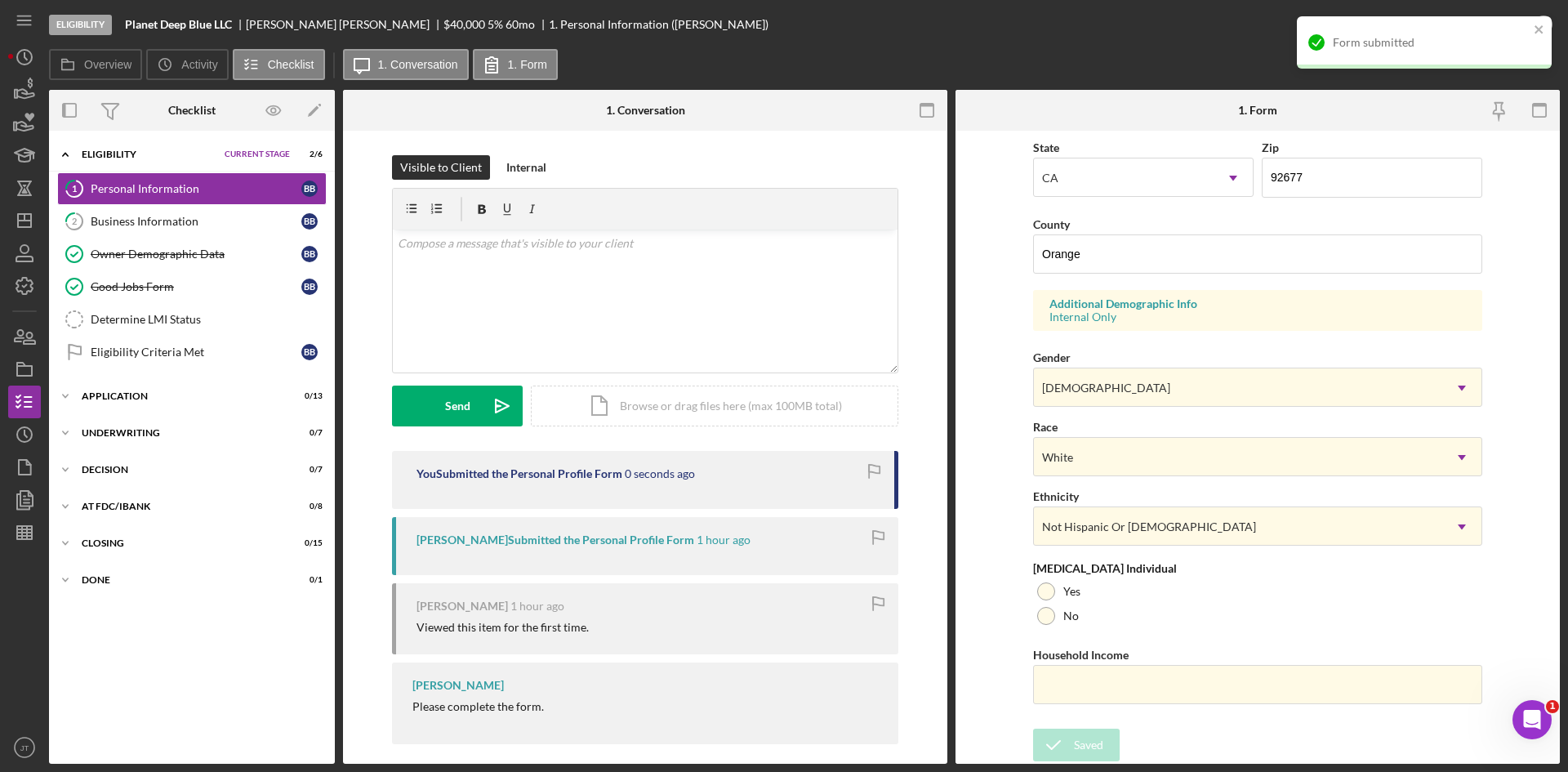
scroll to position [0, 0]
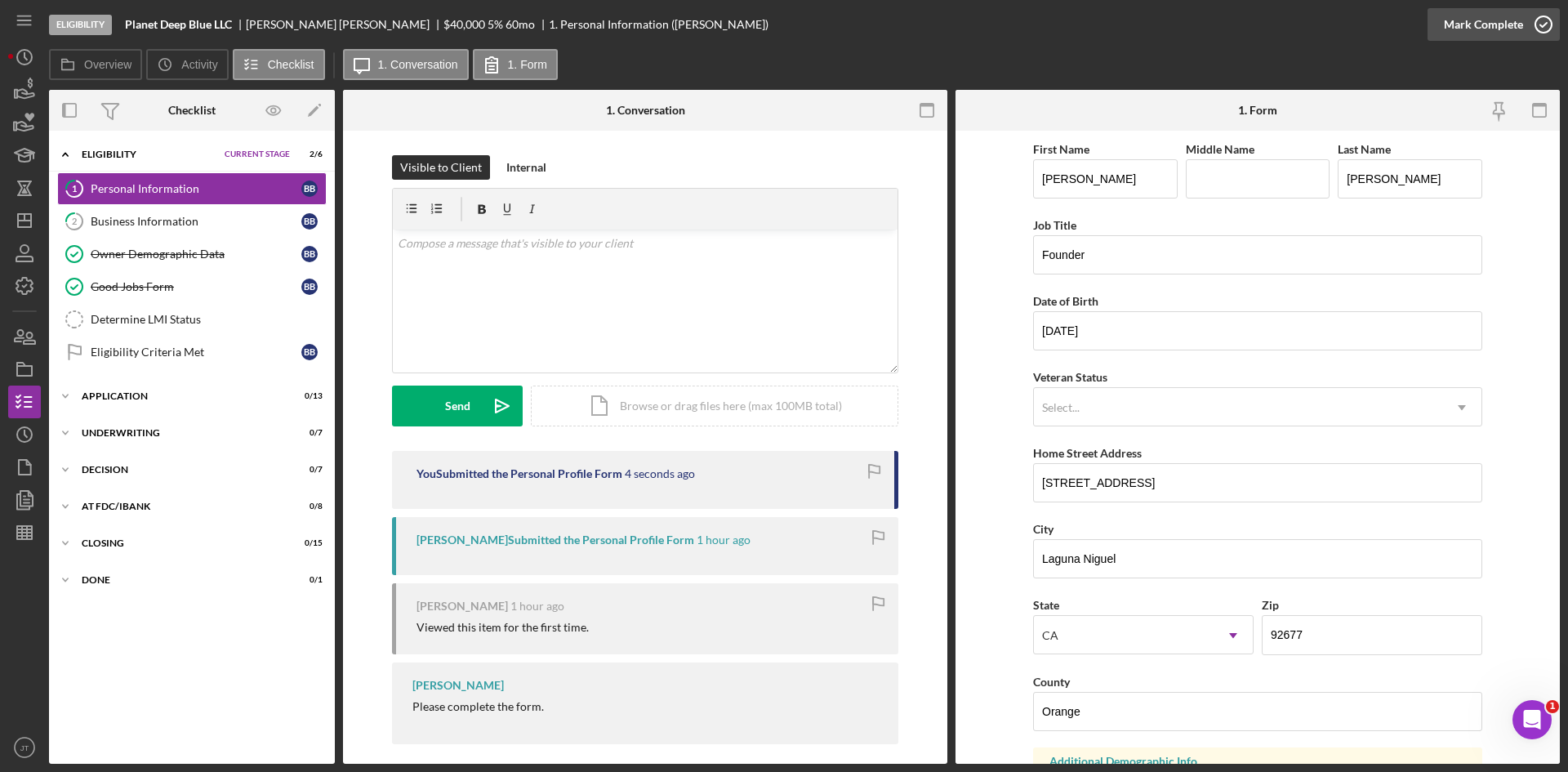
click at [1478, 32] on div "Mark Complete" at bounding box center [1484, 24] width 79 height 33
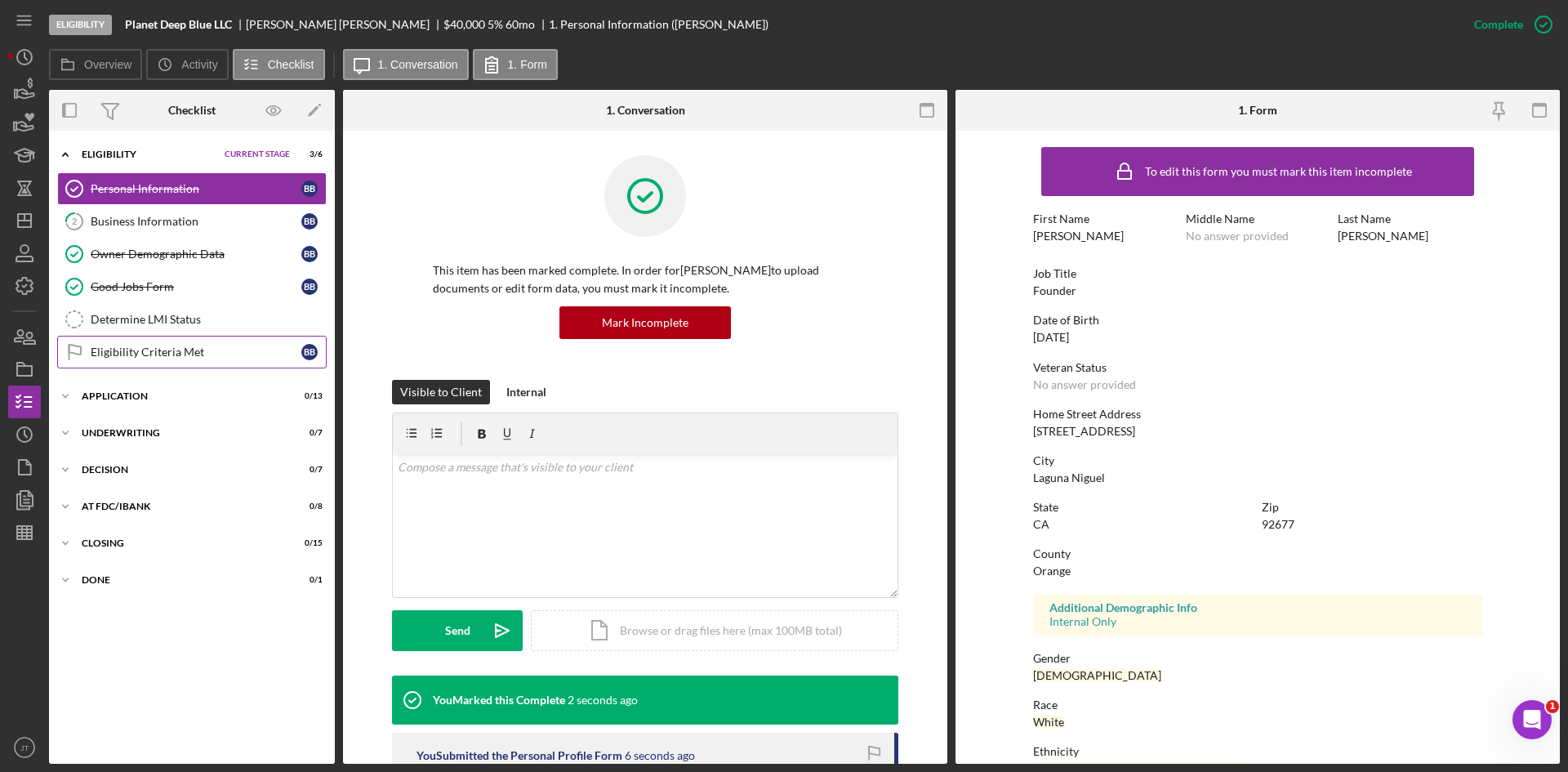
click at [186, 359] on div "Eligibility Criteria Met" at bounding box center [196, 352] width 211 height 13
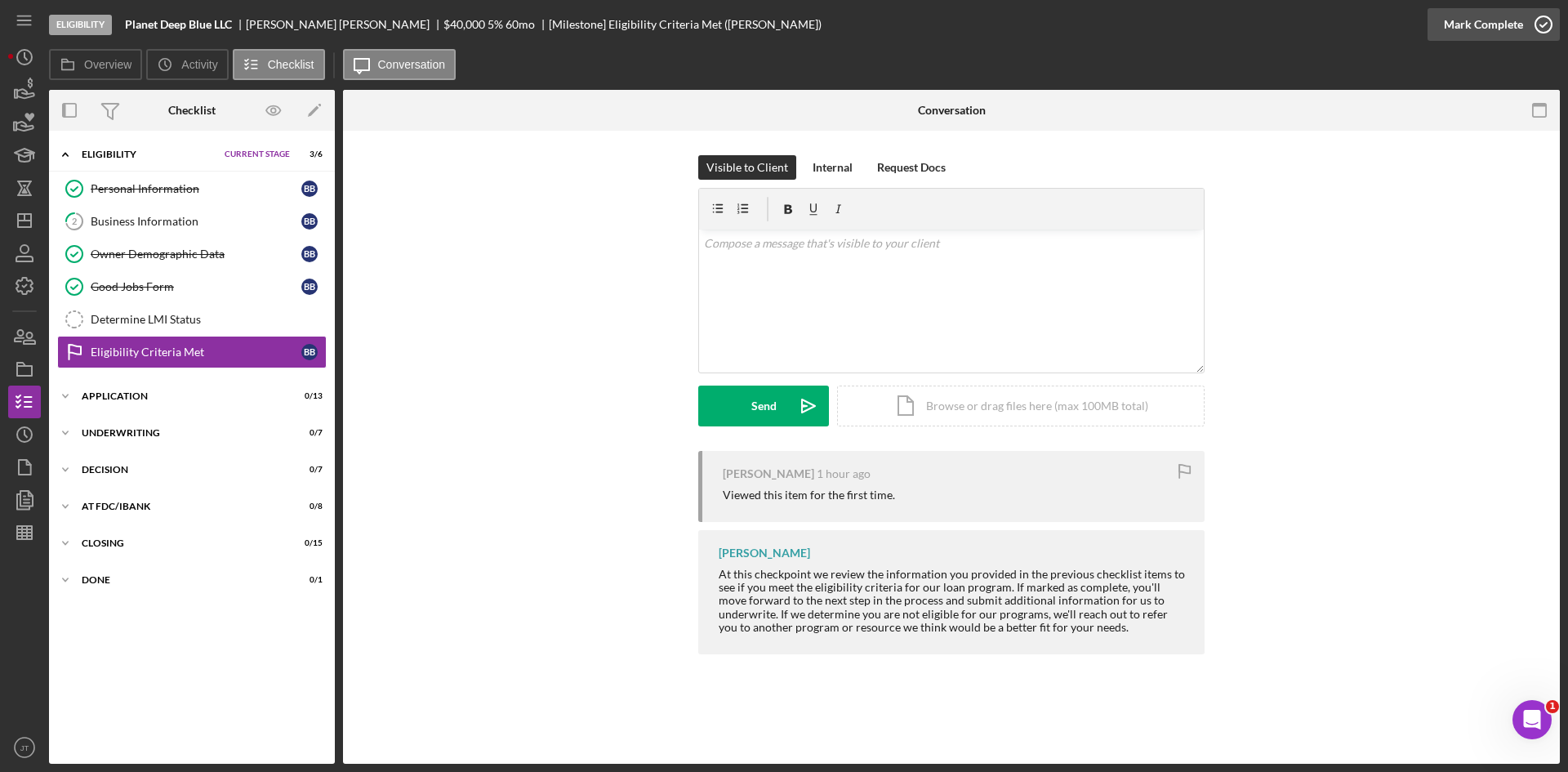
click at [1504, 26] on div "Mark Complete" at bounding box center [1484, 24] width 79 height 33
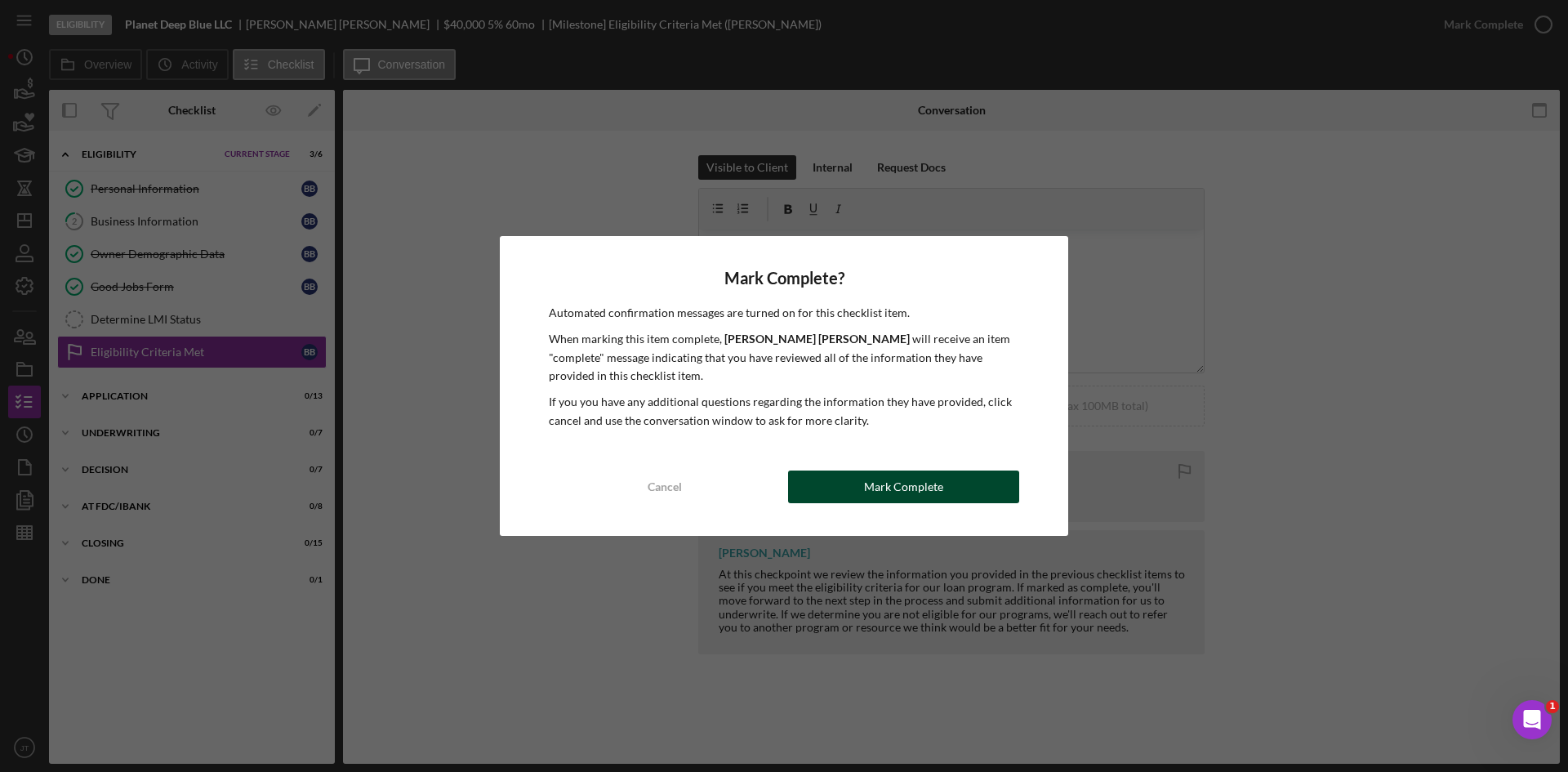
click at [862, 490] on button "Mark Complete" at bounding box center [904, 487] width 231 height 33
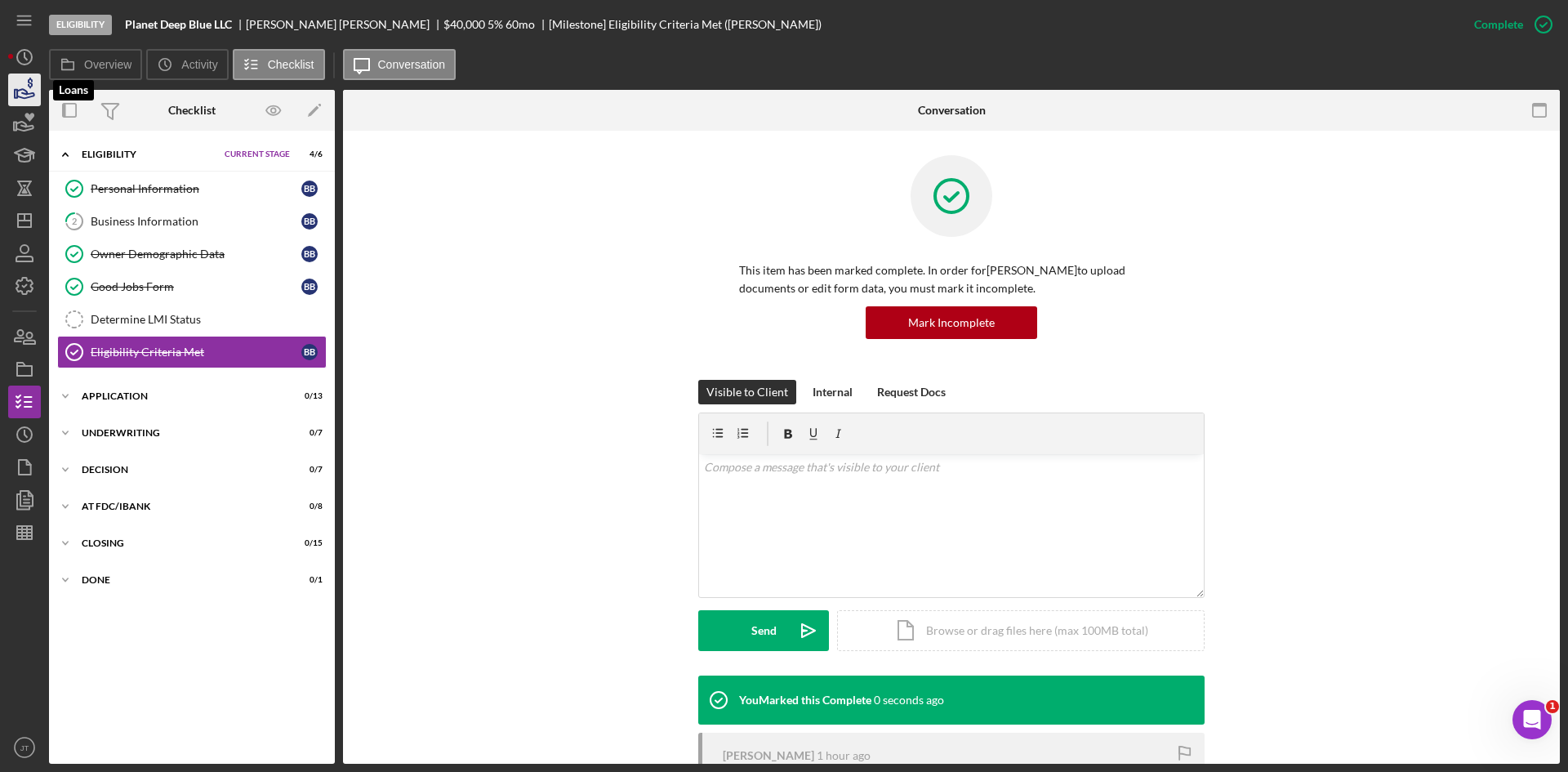
click at [28, 95] on icon "button" at bounding box center [24, 89] width 41 height 41
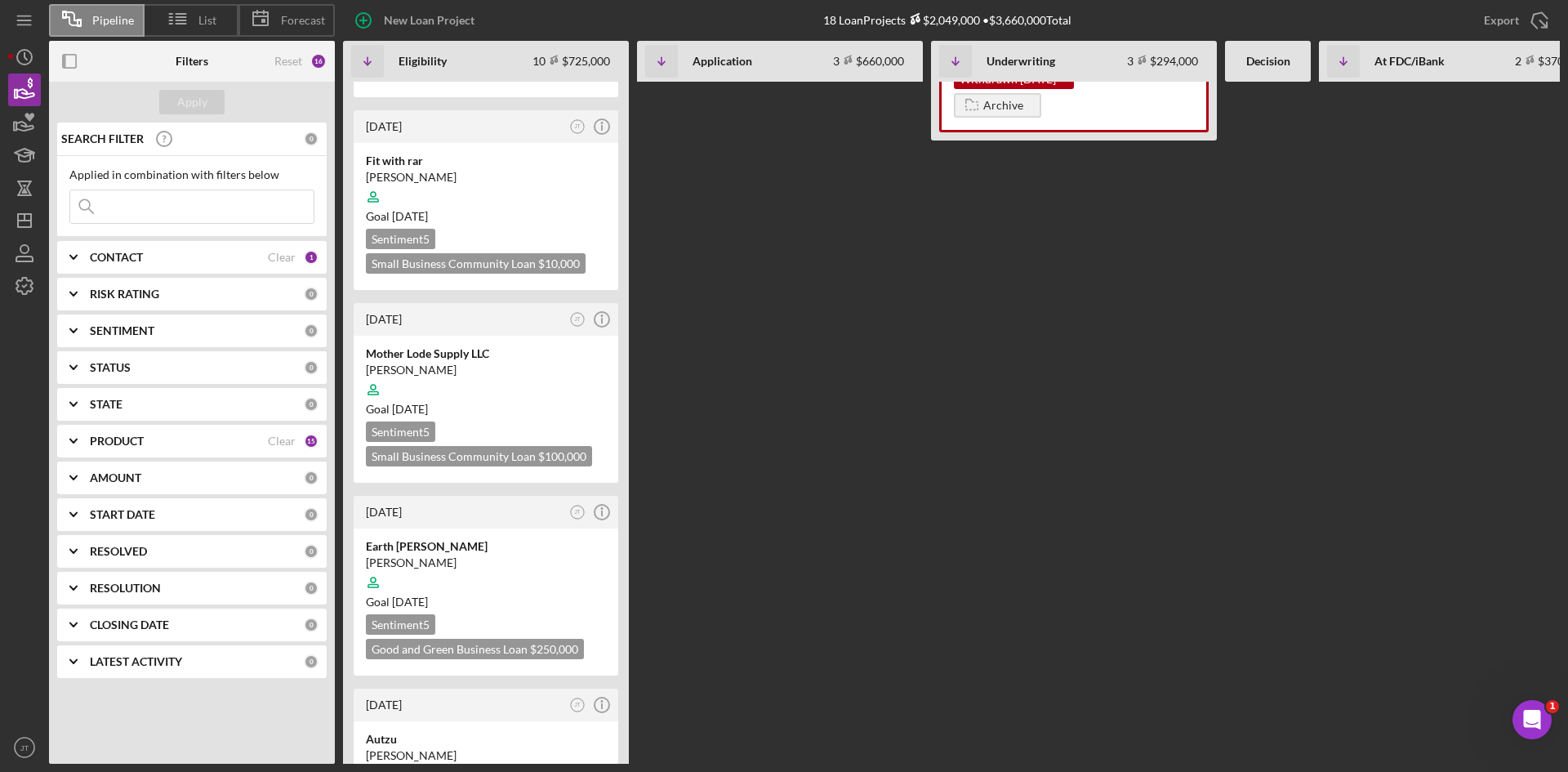
scroll to position [1435, 0]
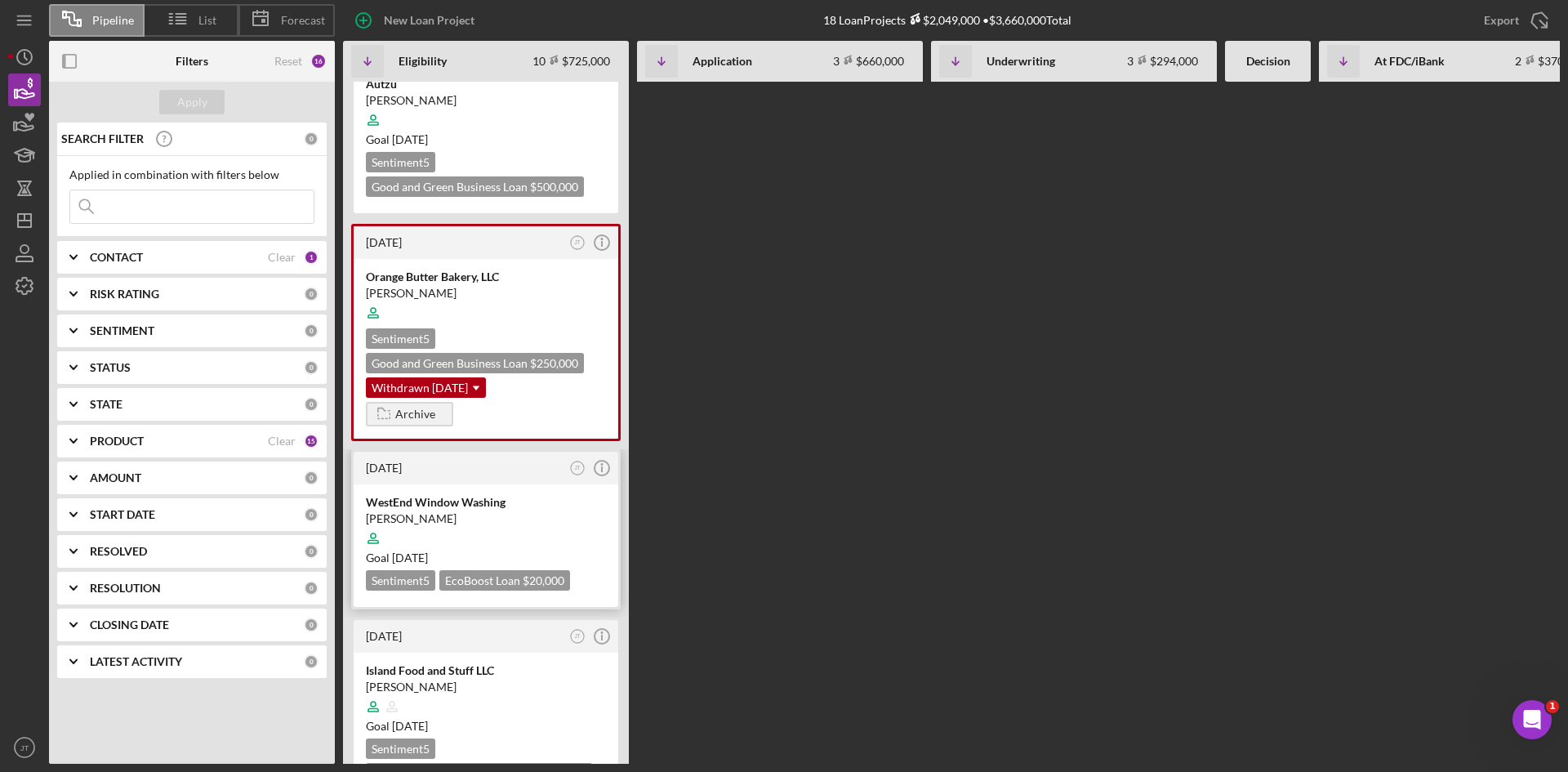
click at [561, 523] on div at bounding box center [486, 538] width 240 height 31
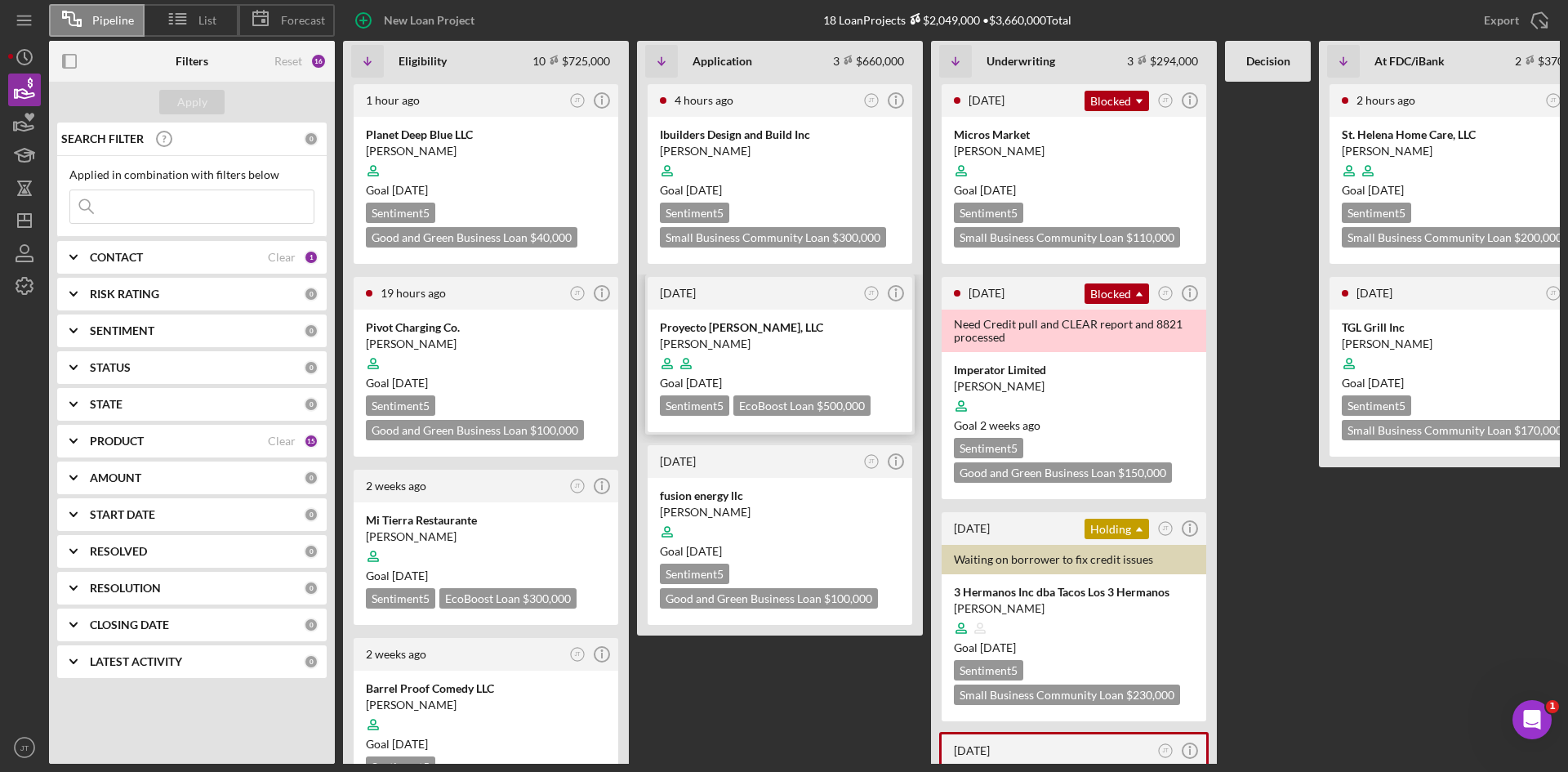
click at [811, 365] on div at bounding box center [780, 363] width 240 height 31
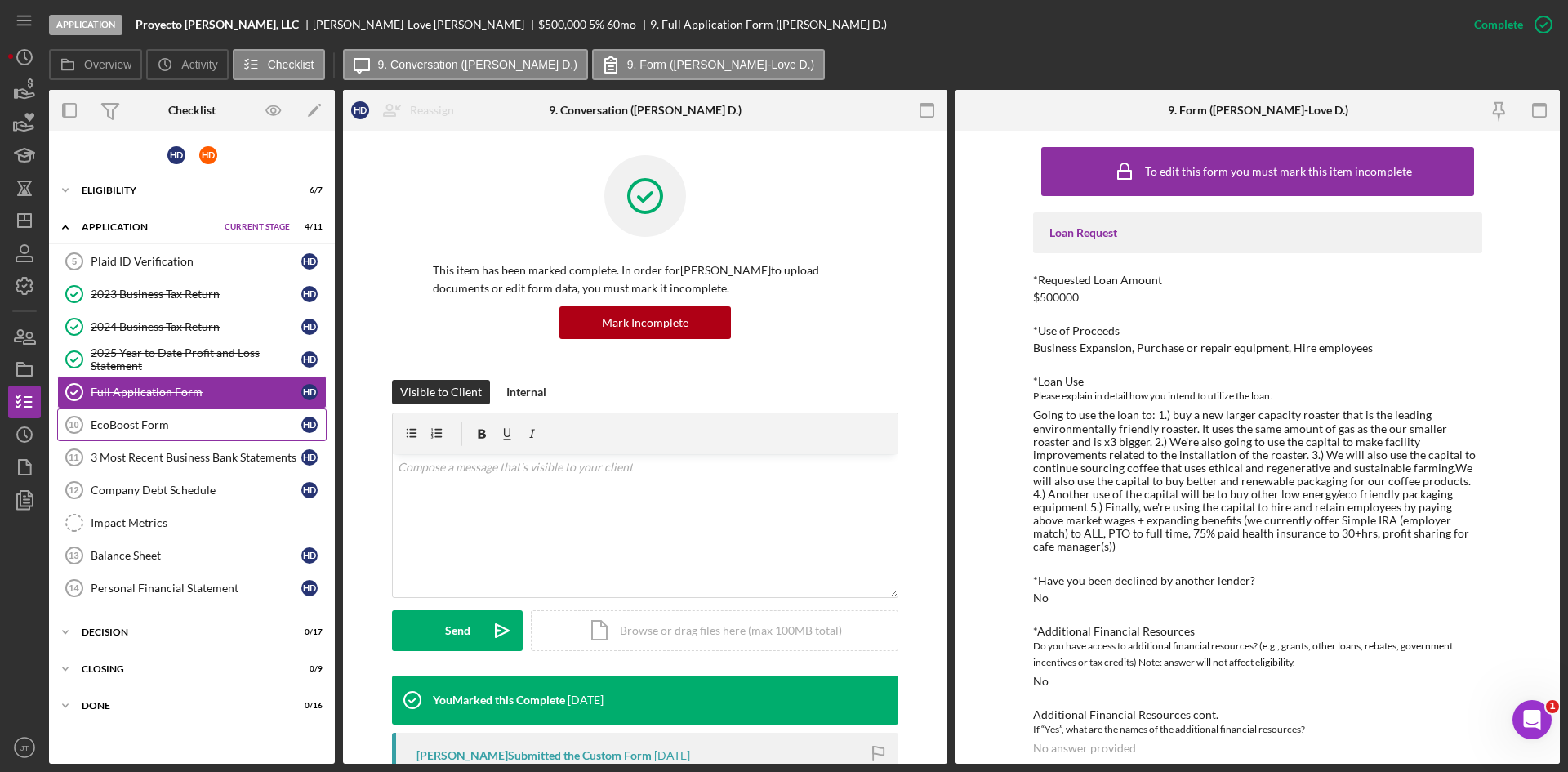
click at [157, 431] on div "EcoBoost Form" at bounding box center [196, 424] width 211 height 13
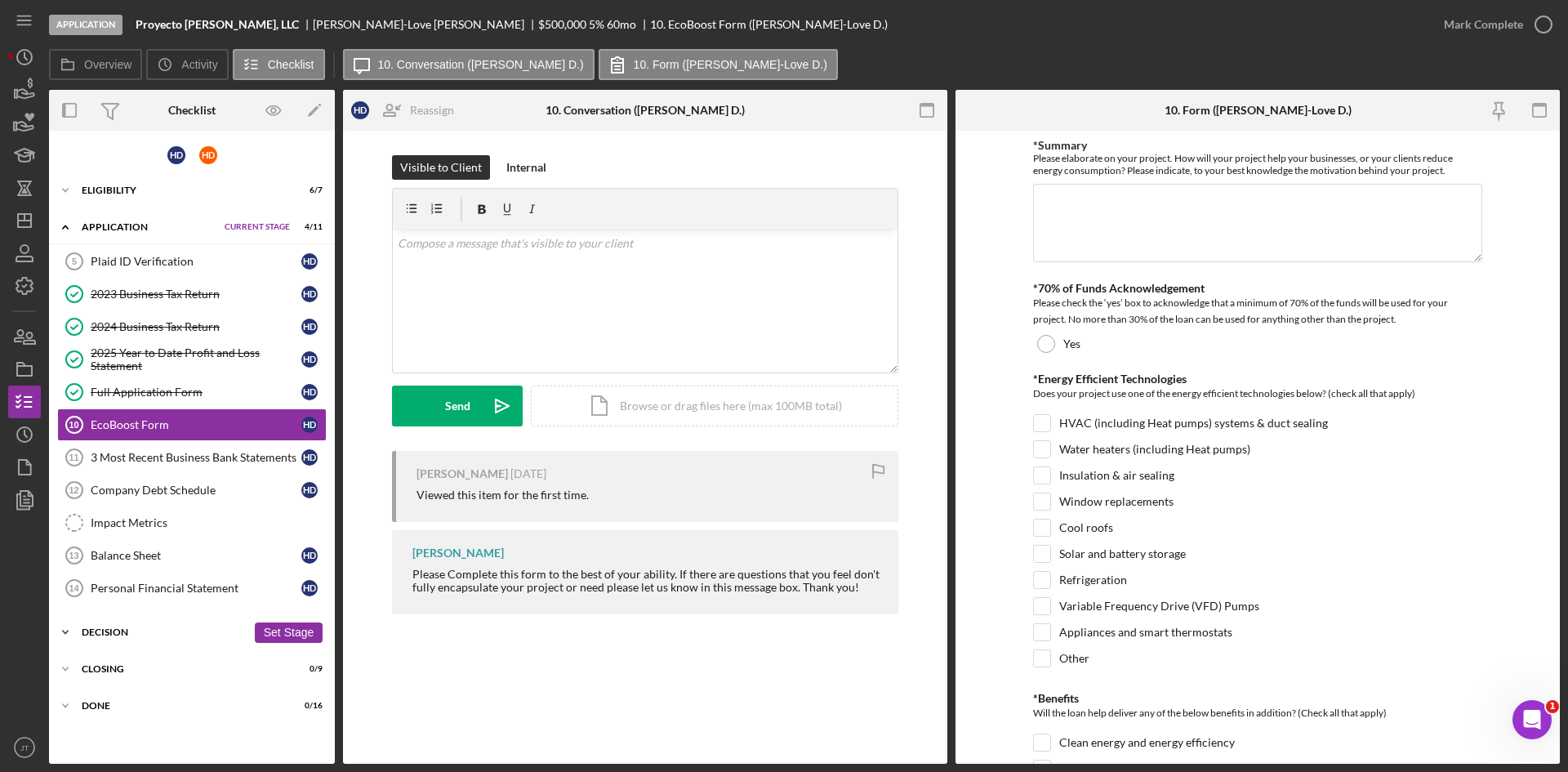
click at [129, 633] on div "Decision" at bounding box center [164, 633] width 165 height 10
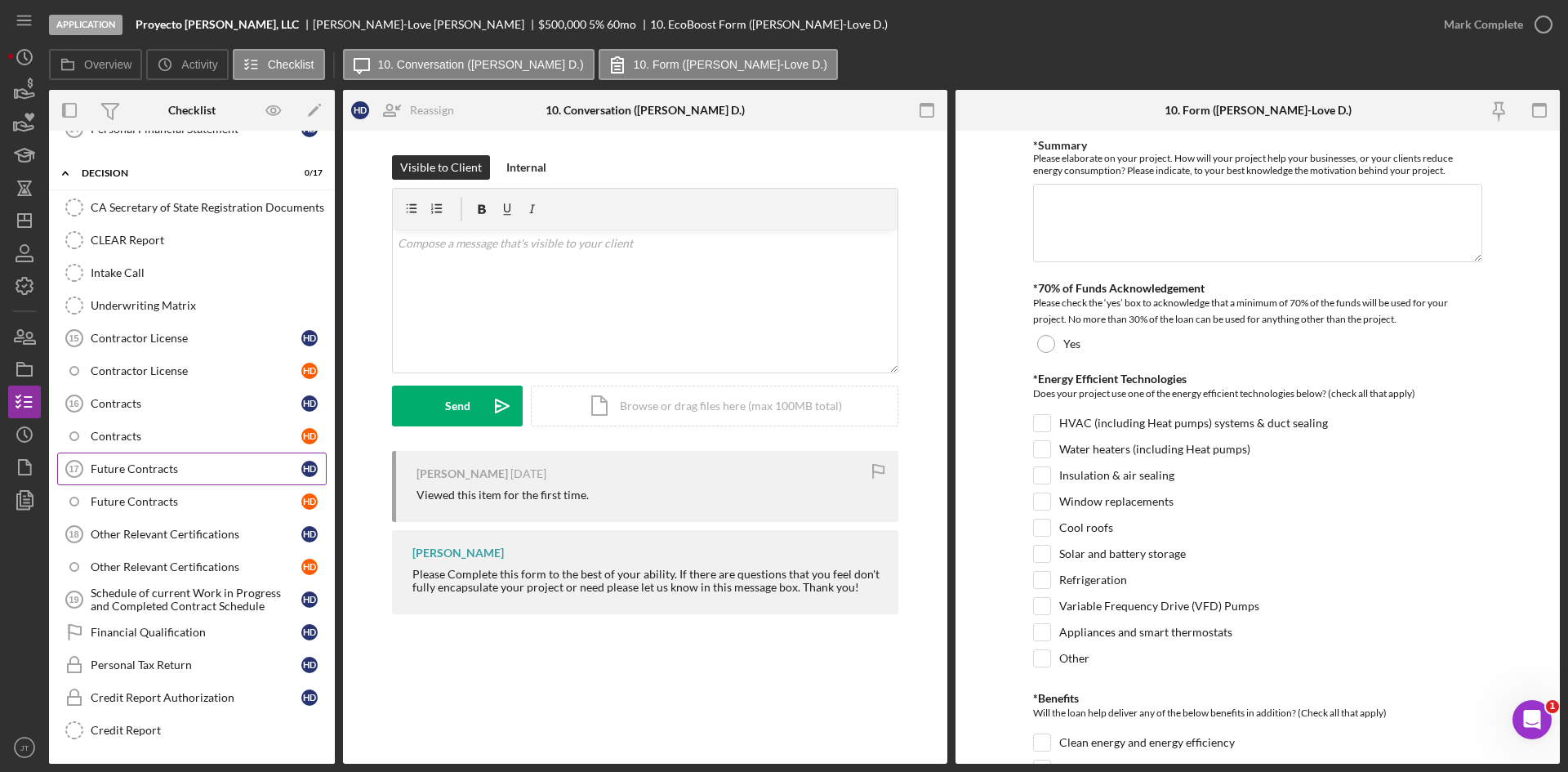
scroll to position [532, 0]
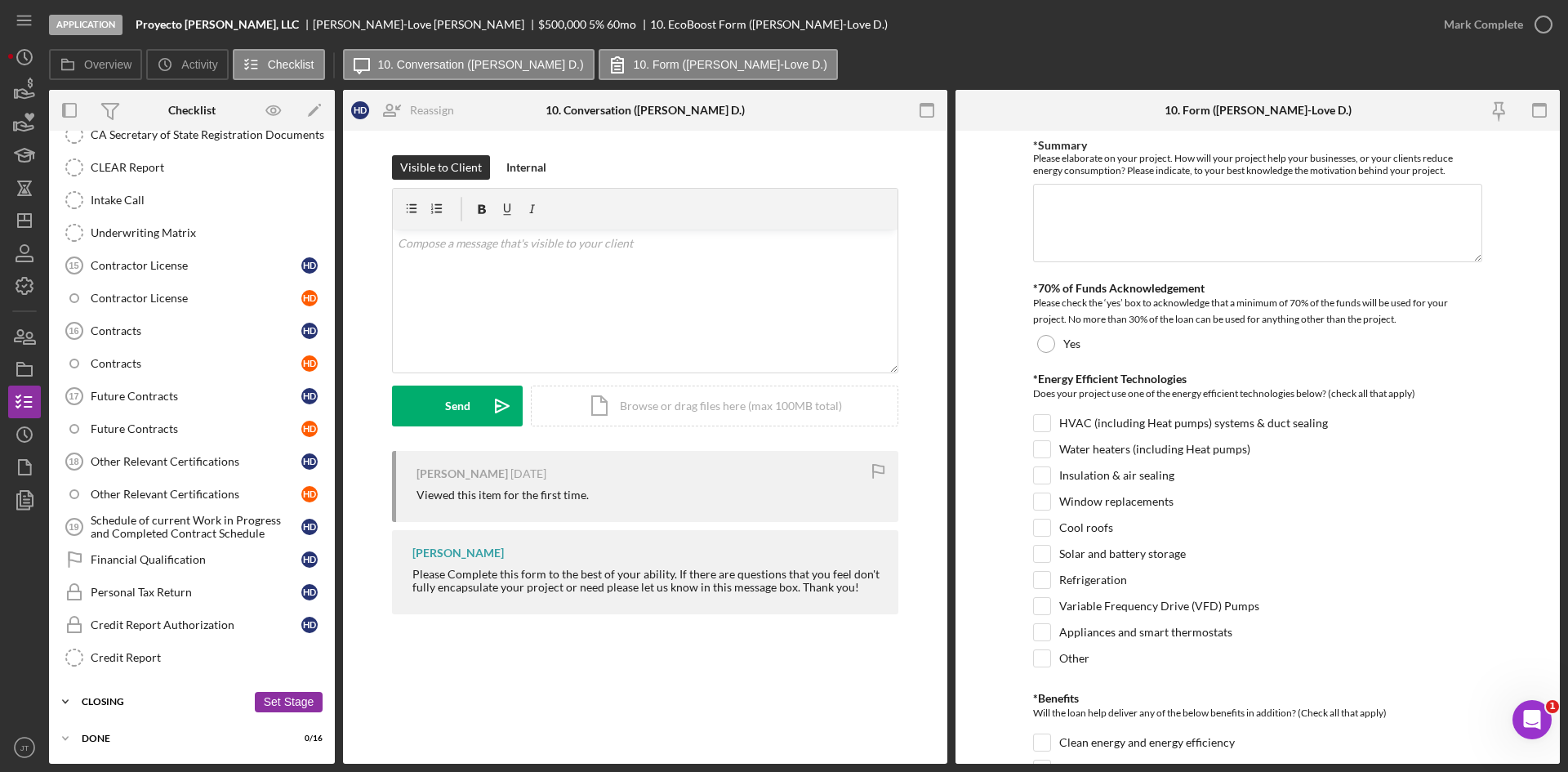
click at [122, 699] on div "Closing" at bounding box center [164, 701] width 165 height 10
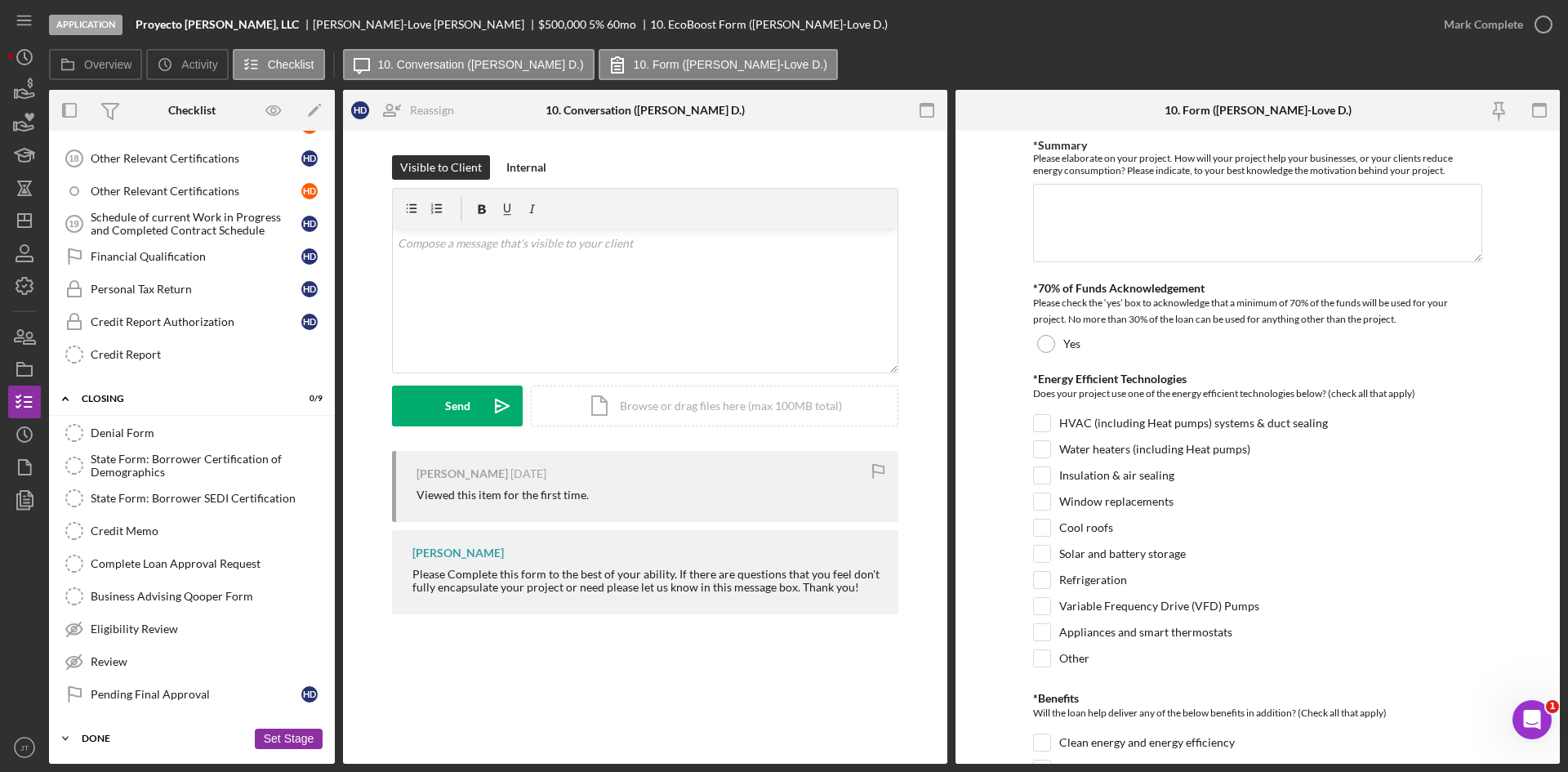
click at [100, 747] on div "Icon/Expander Done 0 / 16 Set Stage" at bounding box center [192, 738] width 286 height 33
click at [140, 685] on link "Pending Final Approval Pending Final Approval H D" at bounding box center [192, 695] width 269 height 33
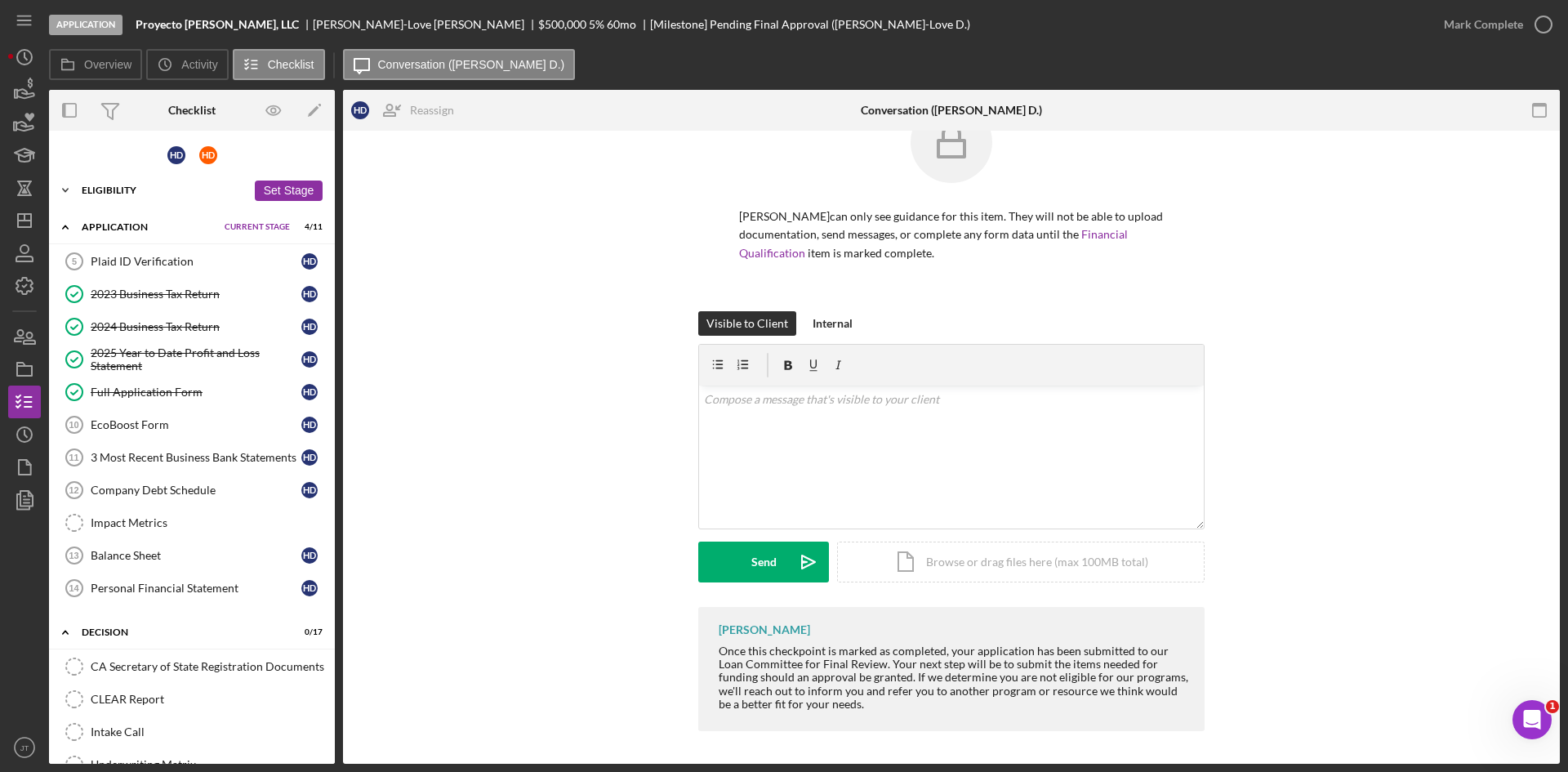
click at [152, 198] on div "Icon/Expander Eligibility 6 / 7 Set Stage" at bounding box center [192, 190] width 286 height 33
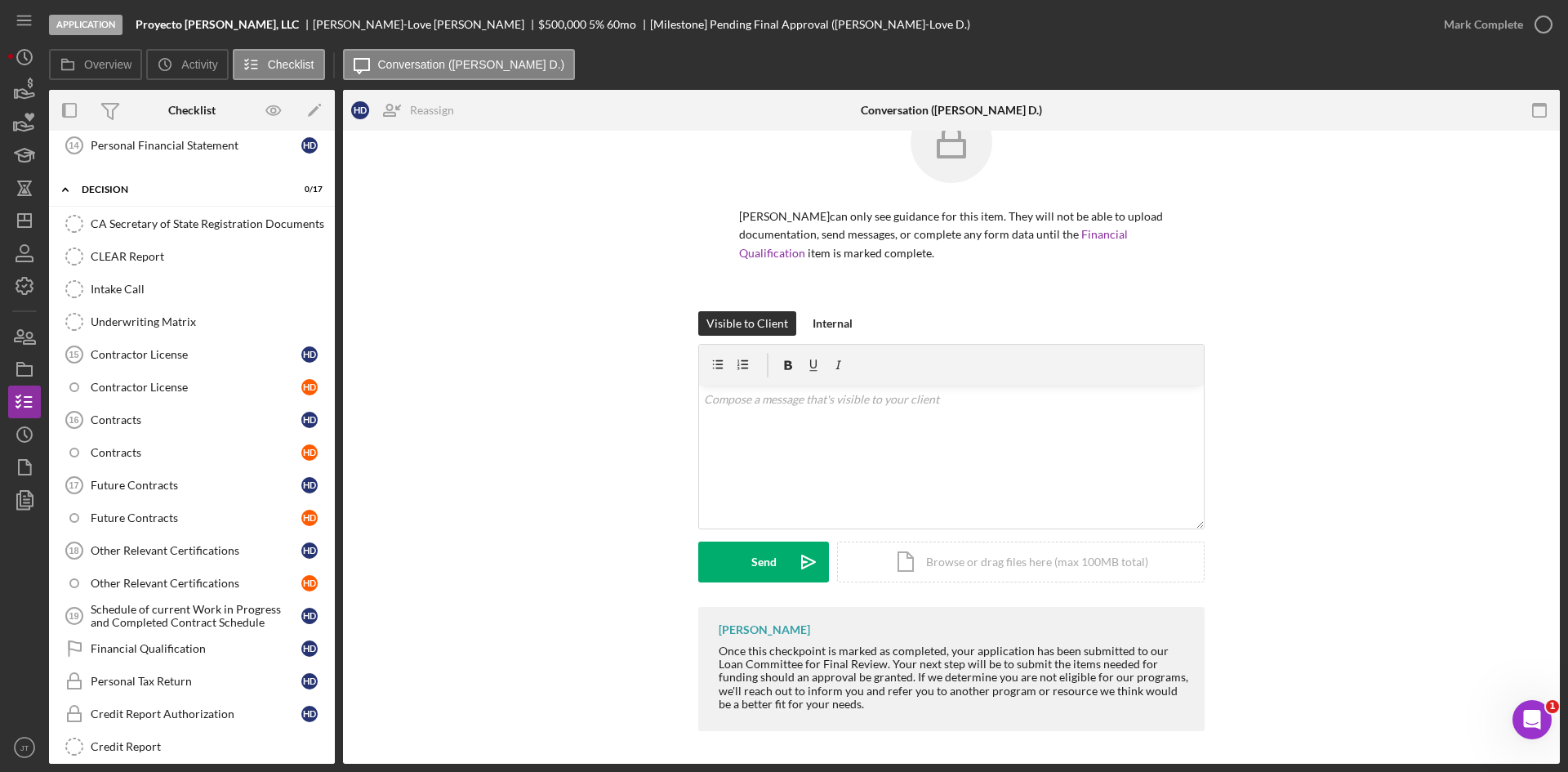
scroll to position [758, 0]
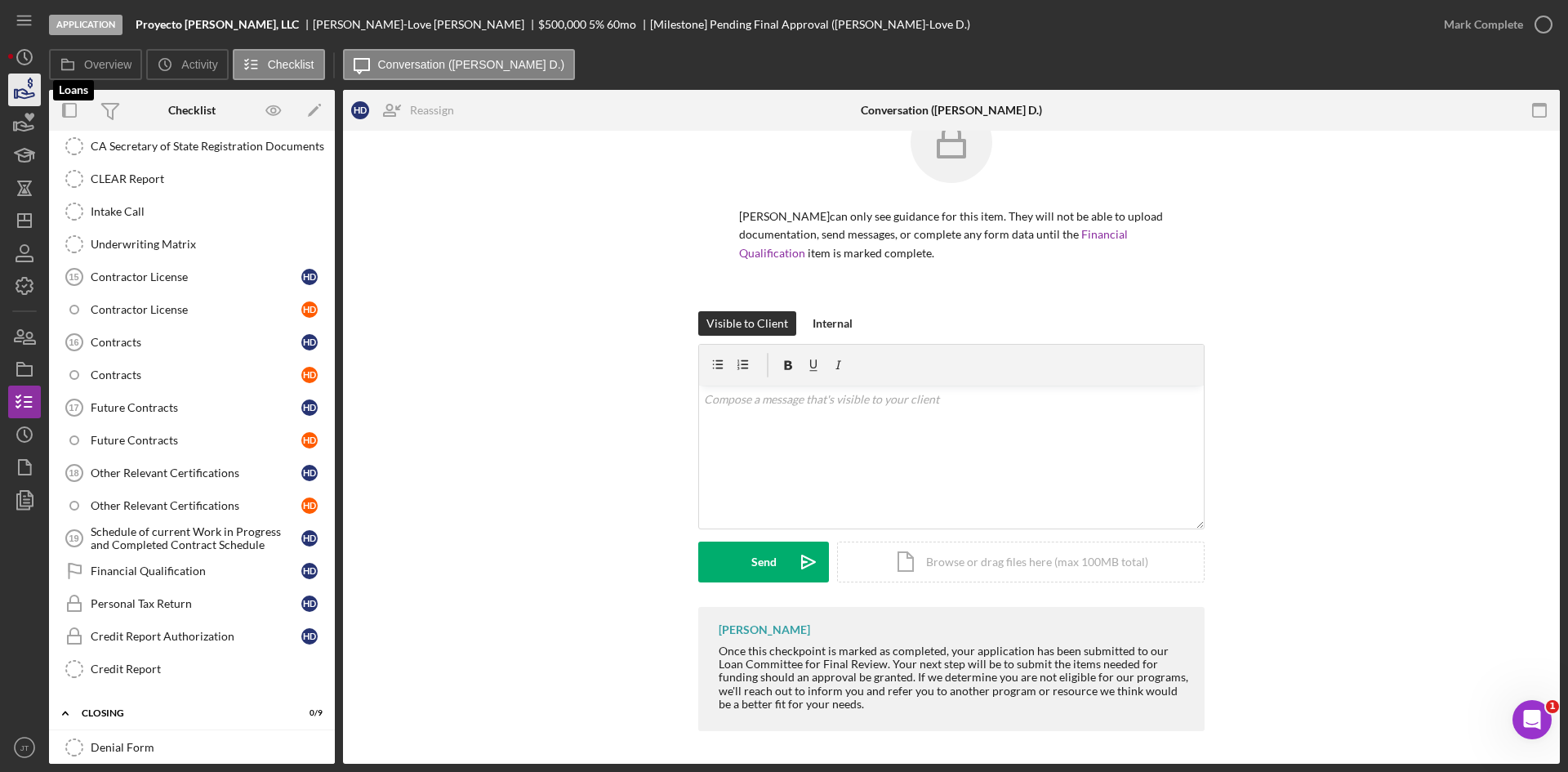
click at [25, 99] on icon "button" at bounding box center [24, 89] width 41 height 41
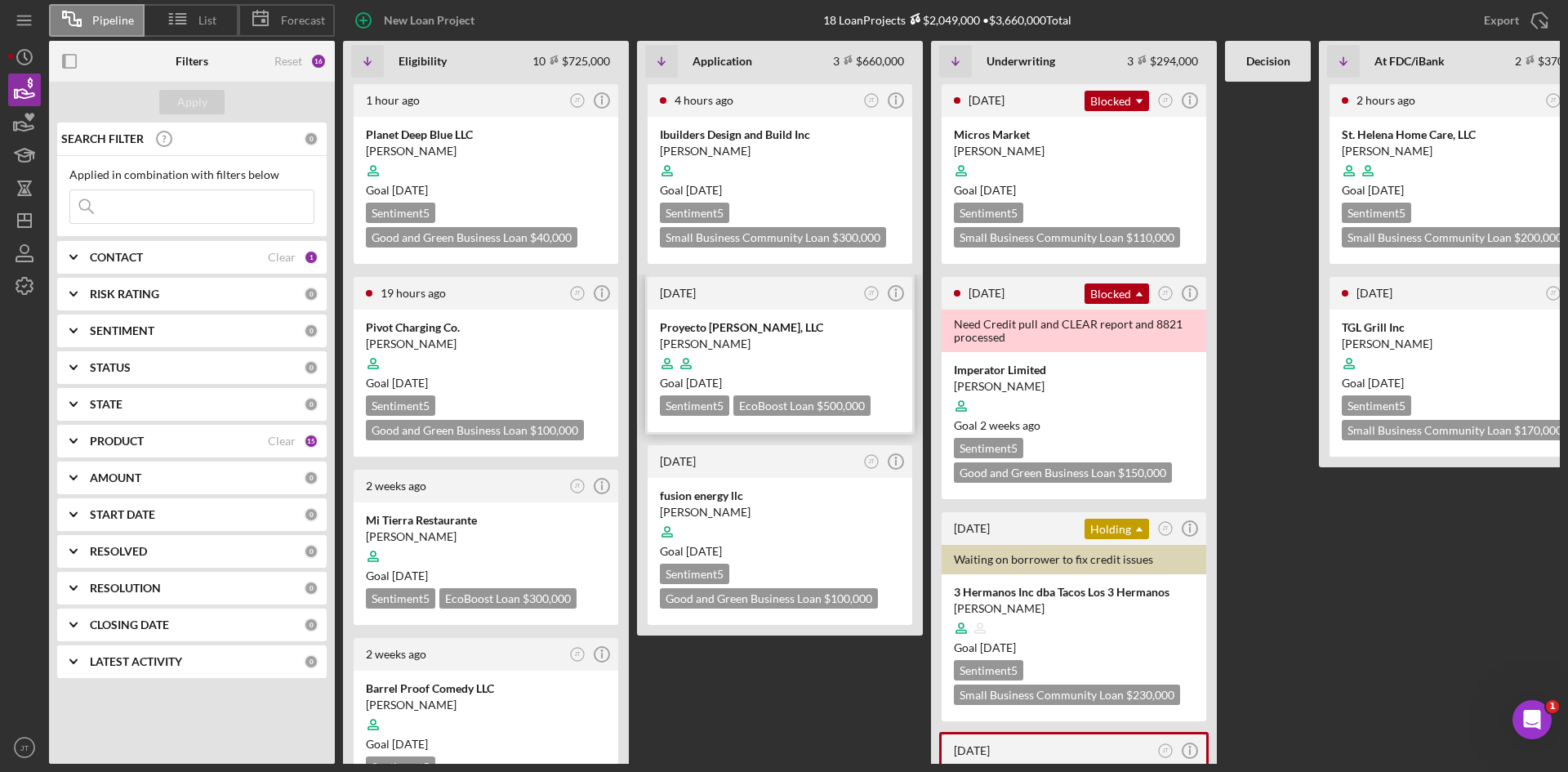
click at [738, 419] on div "Proyecto Diaz, LLC Hannah-Love Diaz Goal 3 weeks ago Sentiment 5 EcoBoost Loan …" at bounding box center [780, 371] width 264 height 122
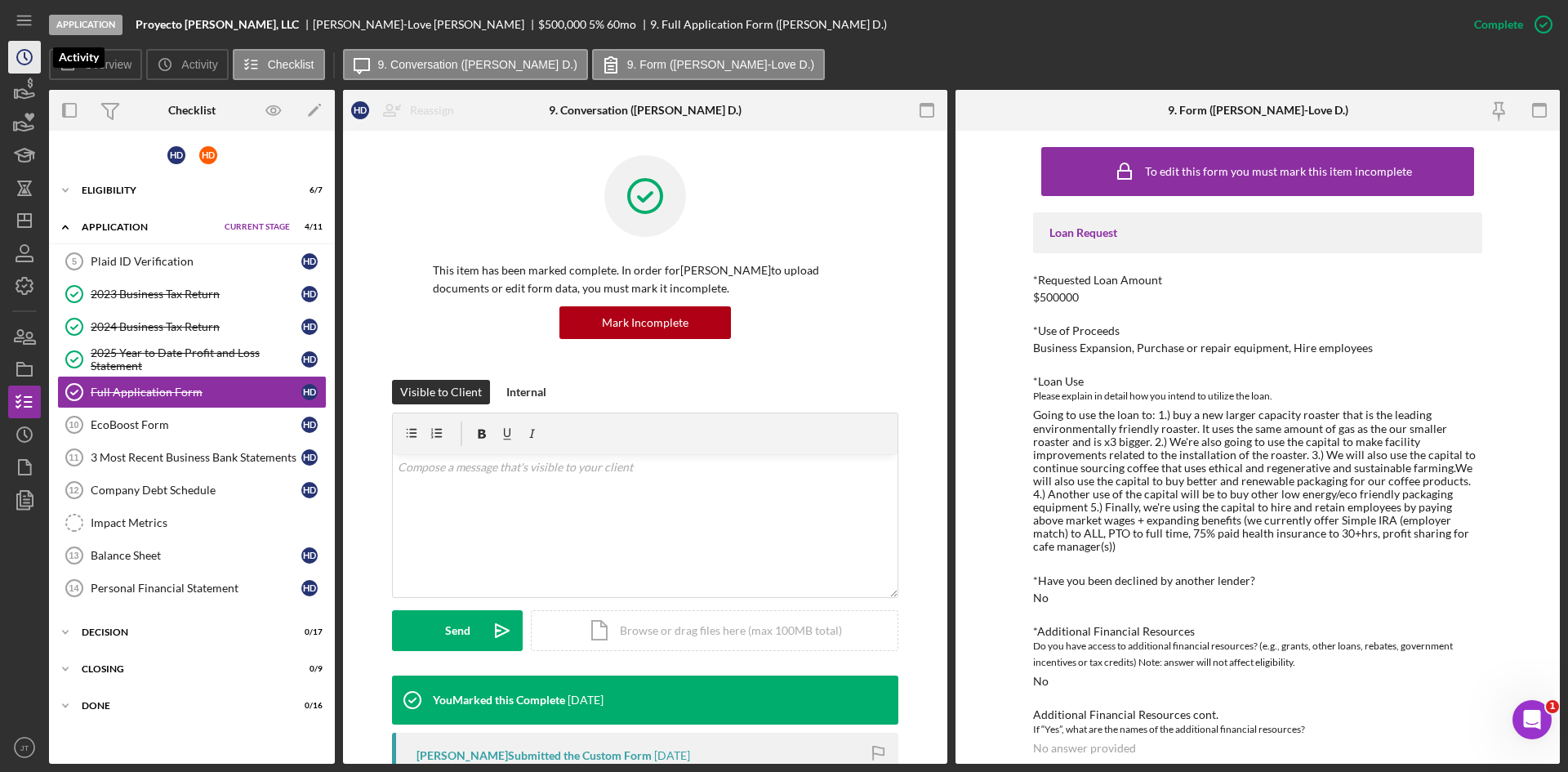
click at [22, 58] on icon "Icon/History" at bounding box center [24, 57] width 41 height 41
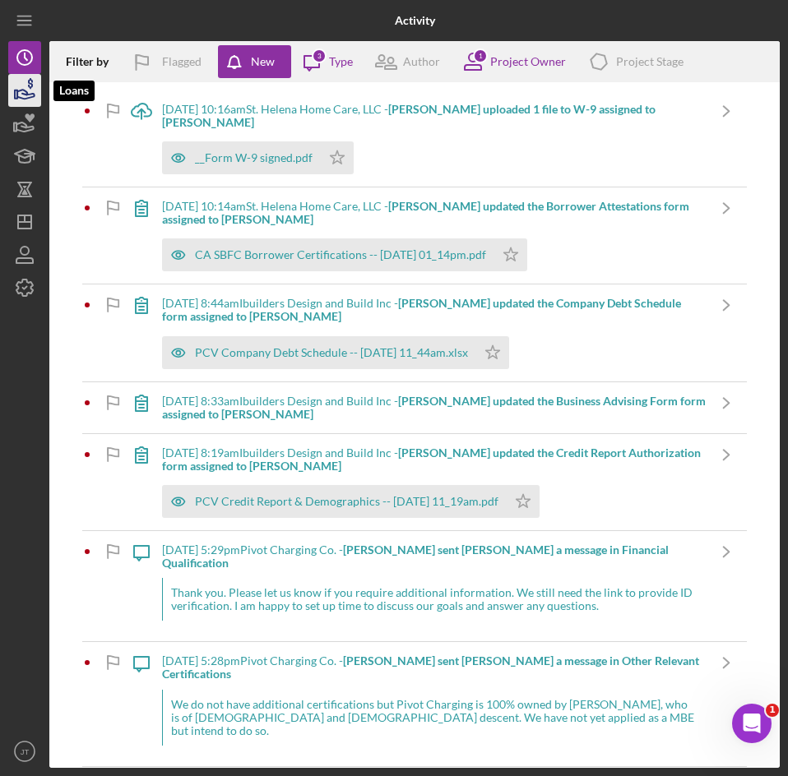
click at [17, 95] on polygon "button" at bounding box center [16, 94] width 2 height 8
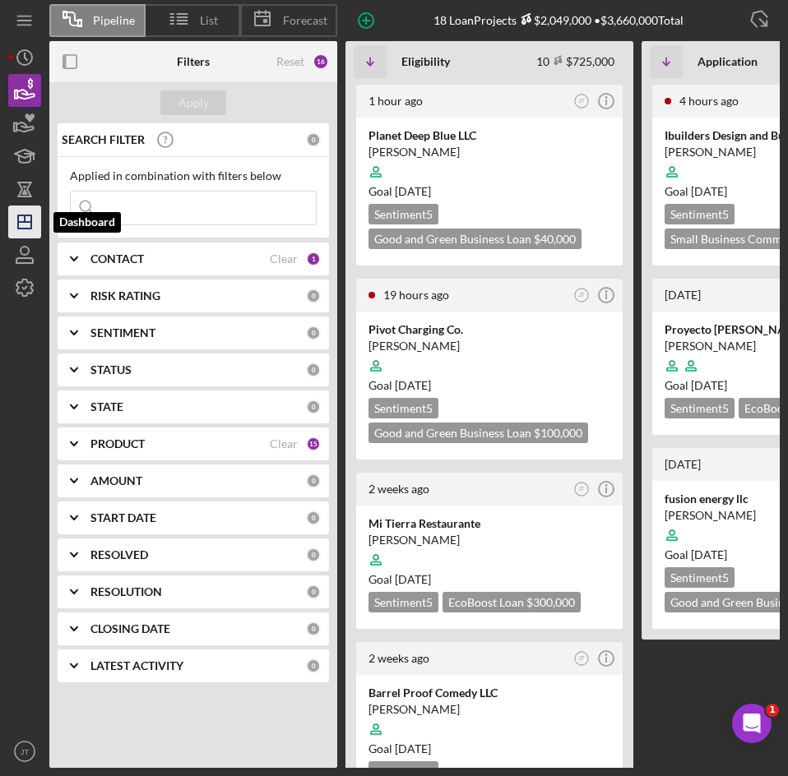
click at [26, 218] on icon "Icon/Dashboard" at bounding box center [24, 221] width 41 height 41
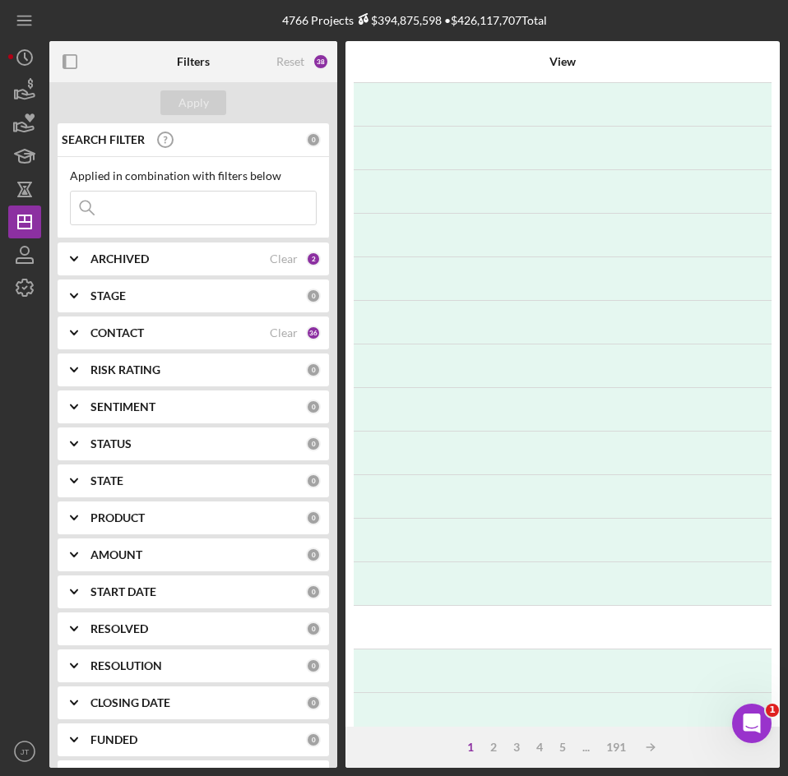
click at [133, 257] on b "ARCHIVED" at bounding box center [119, 258] width 58 height 13
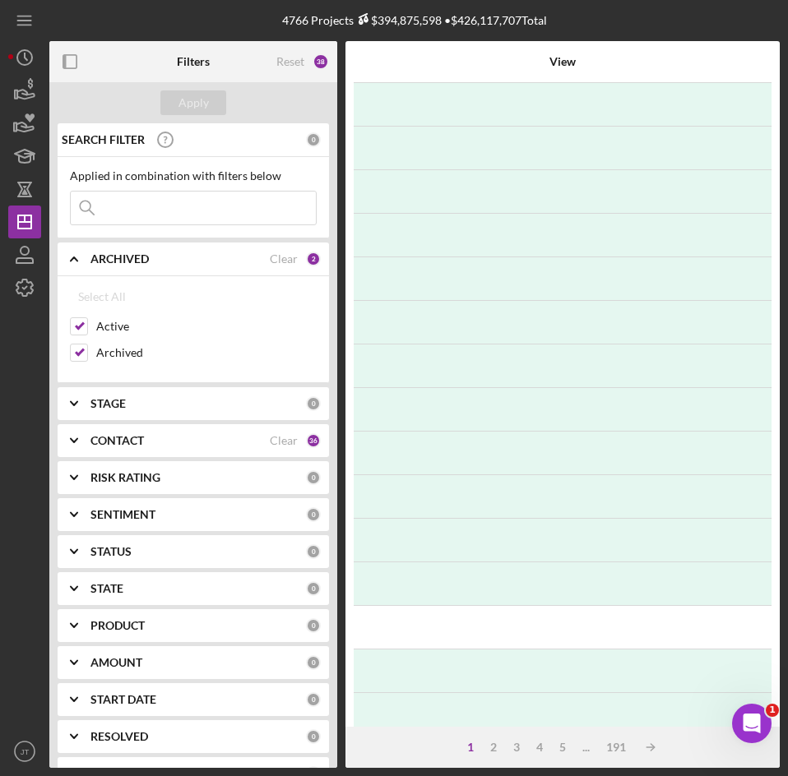
click at [133, 257] on b "ARCHIVED" at bounding box center [119, 258] width 58 height 13
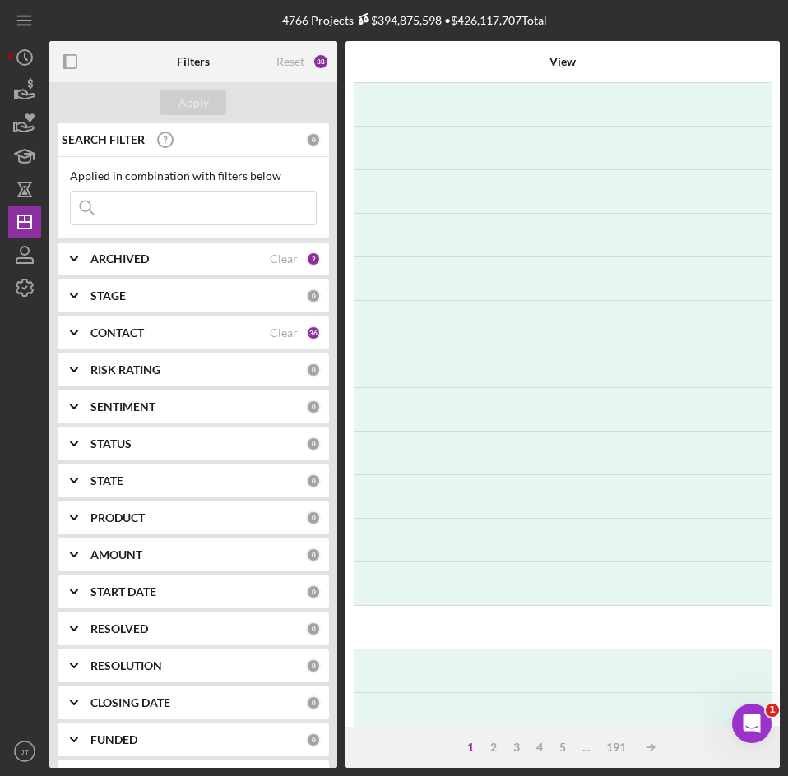
scroll to position [38, 0]
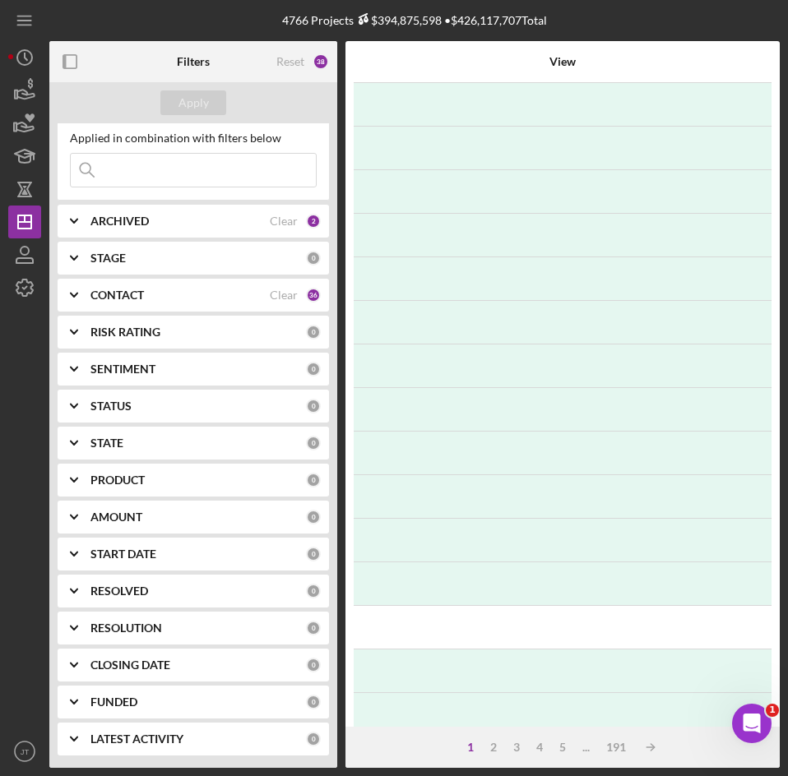
click at [105, 556] on b "START DATE" at bounding box center [123, 554] width 66 height 13
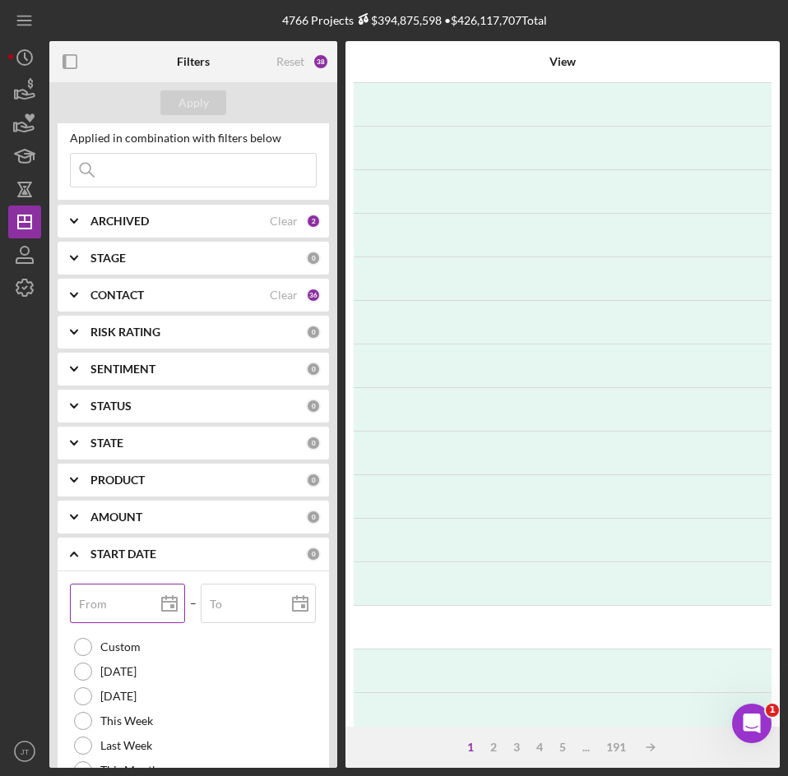
click at [118, 608] on input "From" at bounding box center [127, 603] width 115 height 39
type input "01/01/2024"
type input "2024-01-01"
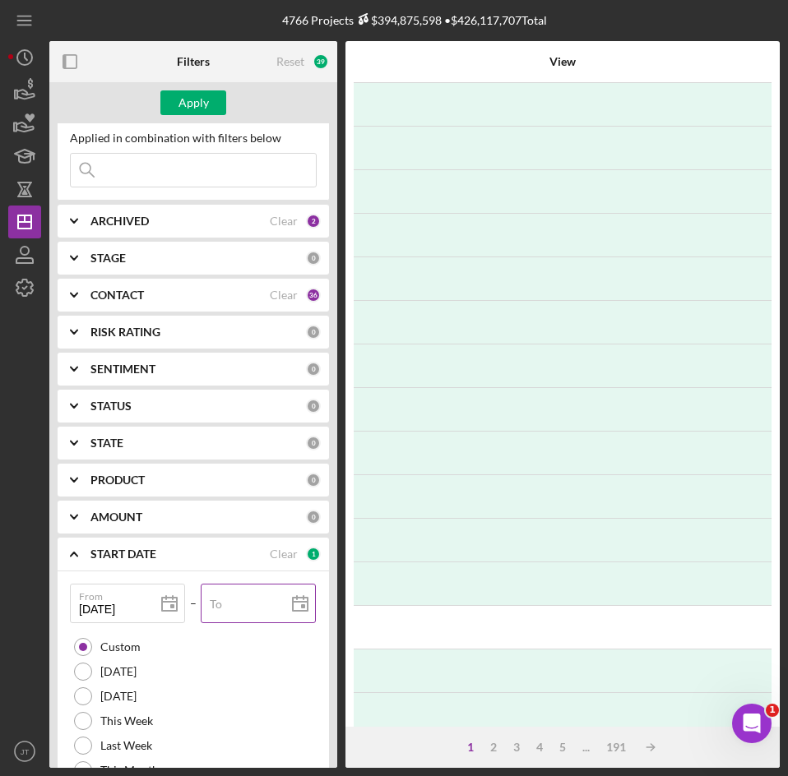
click at [218, 610] on label "To" at bounding box center [216, 604] width 12 height 13
click at [218, 610] on input "To" at bounding box center [258, 603] width 115 height 39
type input "1m/dd/yyyy"
type input "12/dd/yyyy"
type input "12/3d/yyyy"
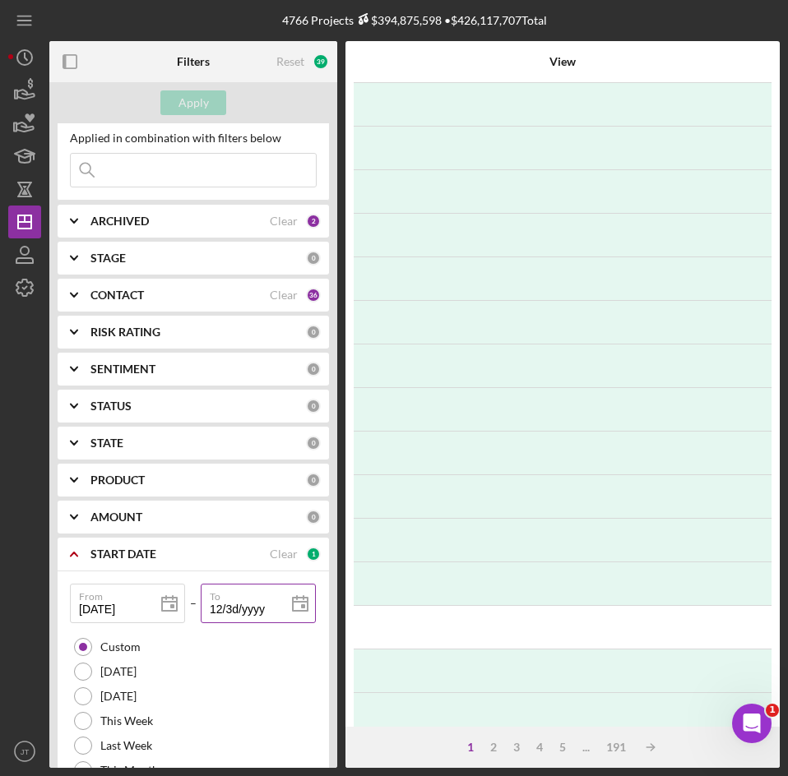
type input "12/31/yyyy"
type input "12/31/2yyy"
type input "12/31/20yy"
type input "12/31/202y"
type input "12/31/2024"
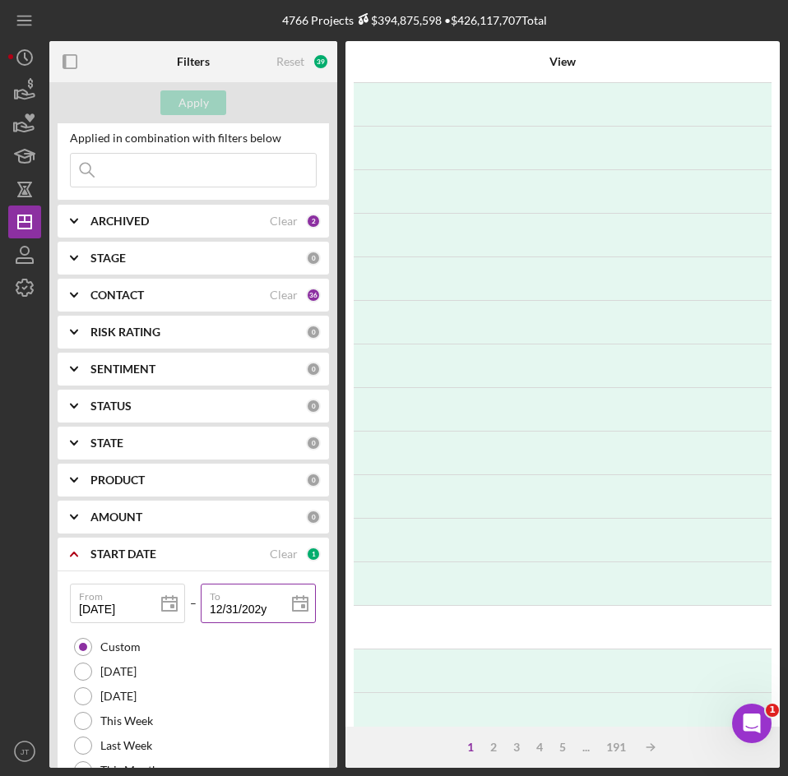
type input "2024-12-31"
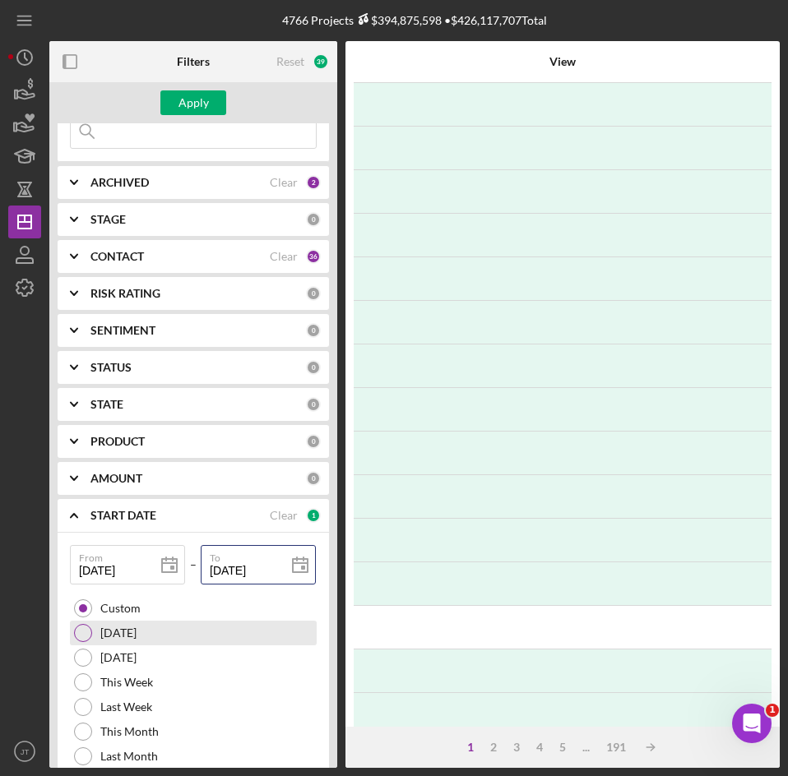
scroll to position [0, 0]
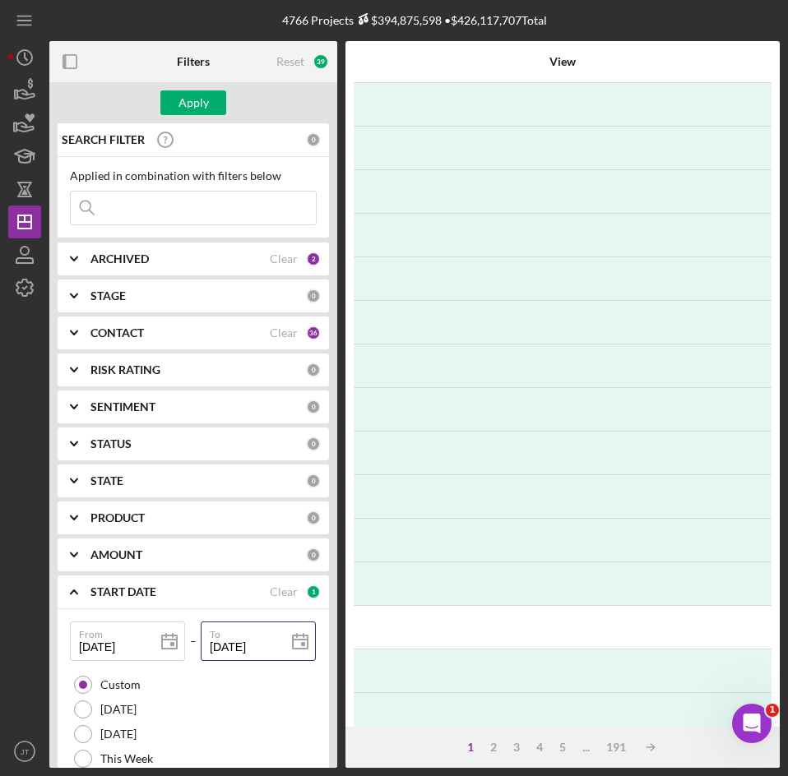
type input "12/31/2024"
click at [158, 331] on div "CONTACT" at bounding box center [179, 332] width 179 height 13
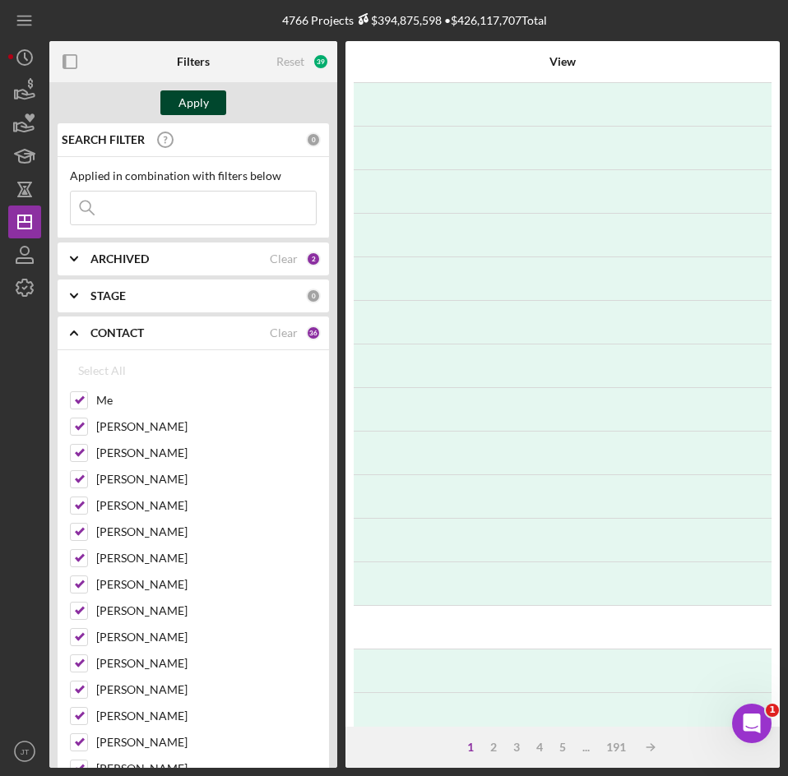
click at [176, 106] on button "Apply" at bounding box center [193, 102] width 66 height 25
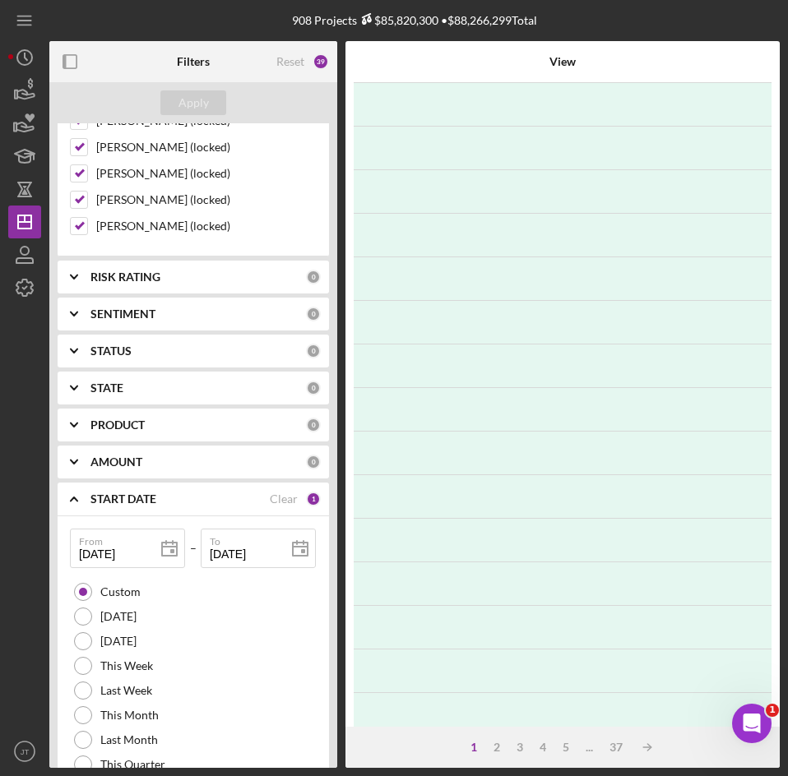
scroll to position [1091, 0]
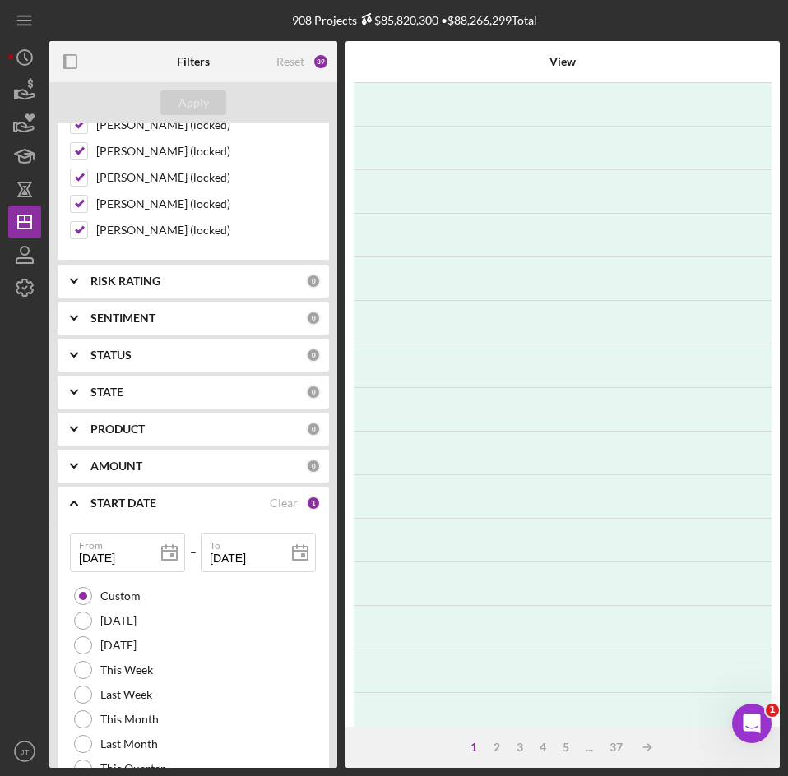
click at [114, 433] on b "PRODUCT" at bounding box center [117, 429] width 54 height 13
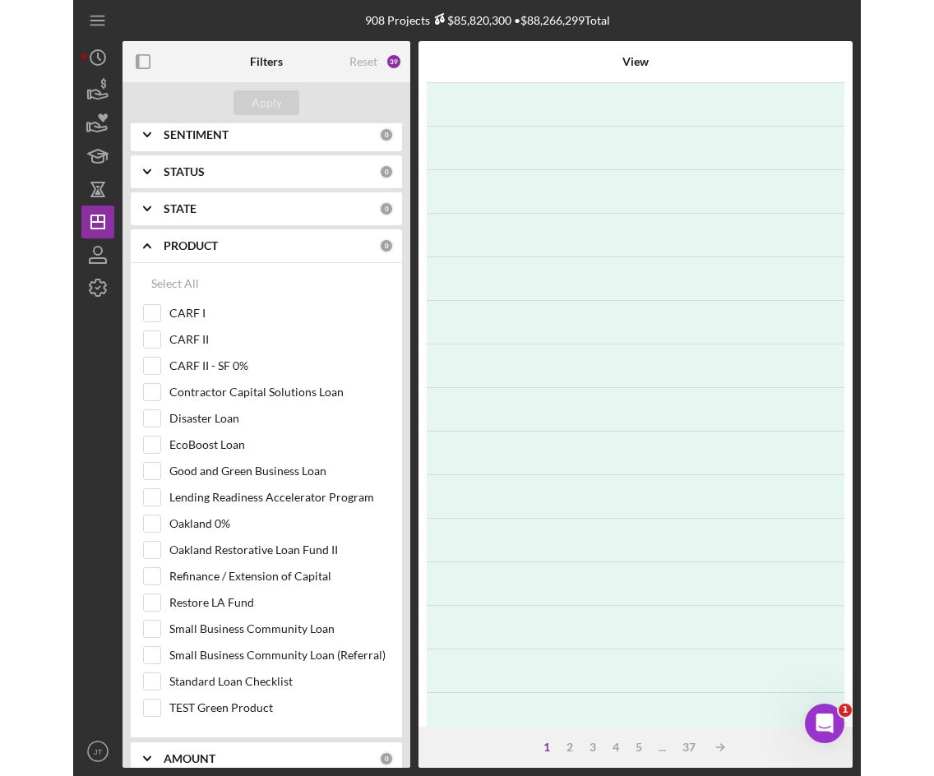
scroll to position [1275, 0]
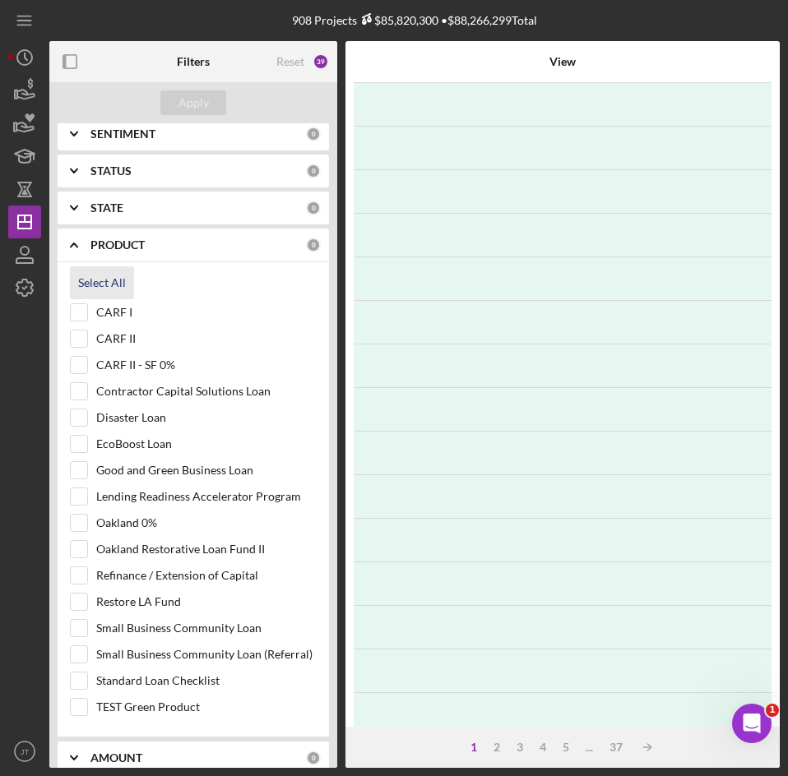
click at [96, 284] on div "Select All" at bounding box center [102, 282] width 48 height 33
checkbox input "true"
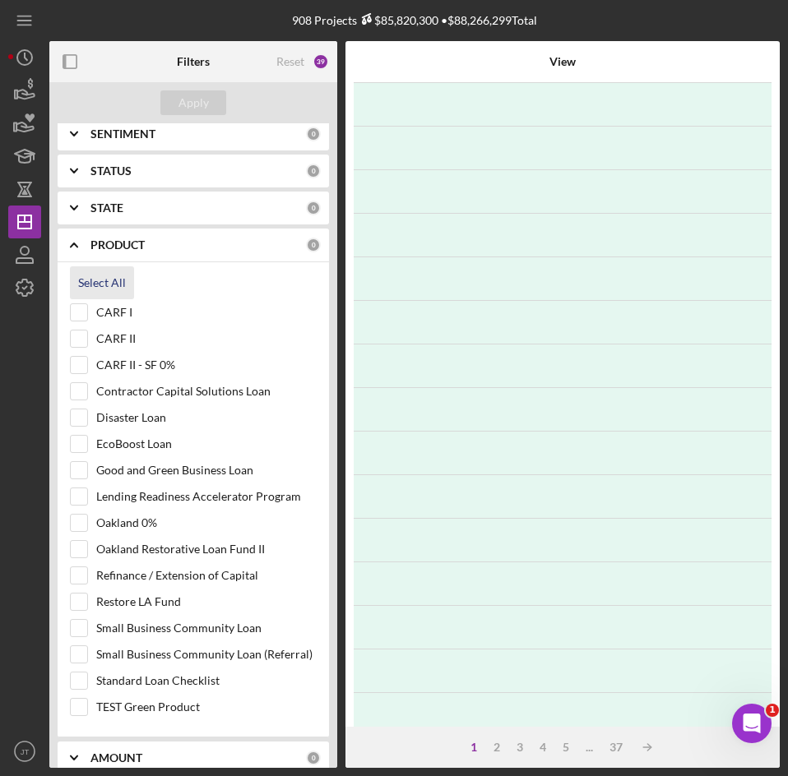
checkbox input "true"
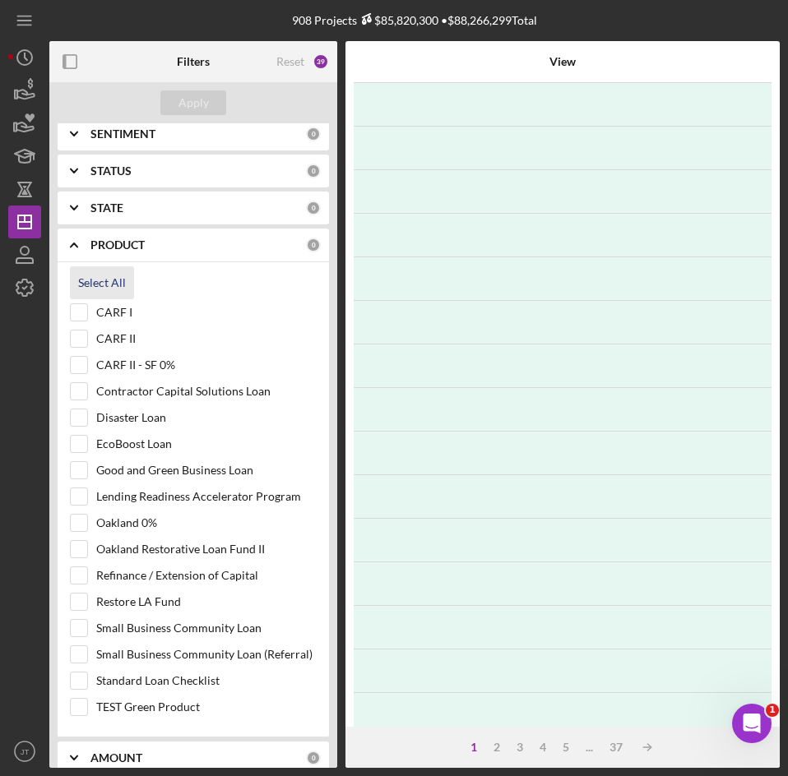
checkbox input "true"
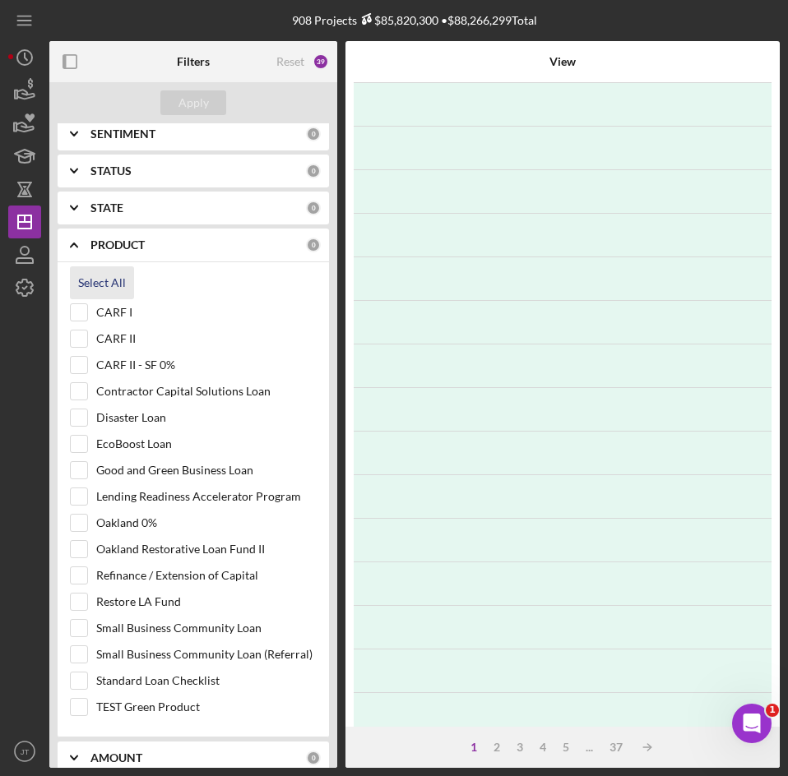
checkbox input "true"
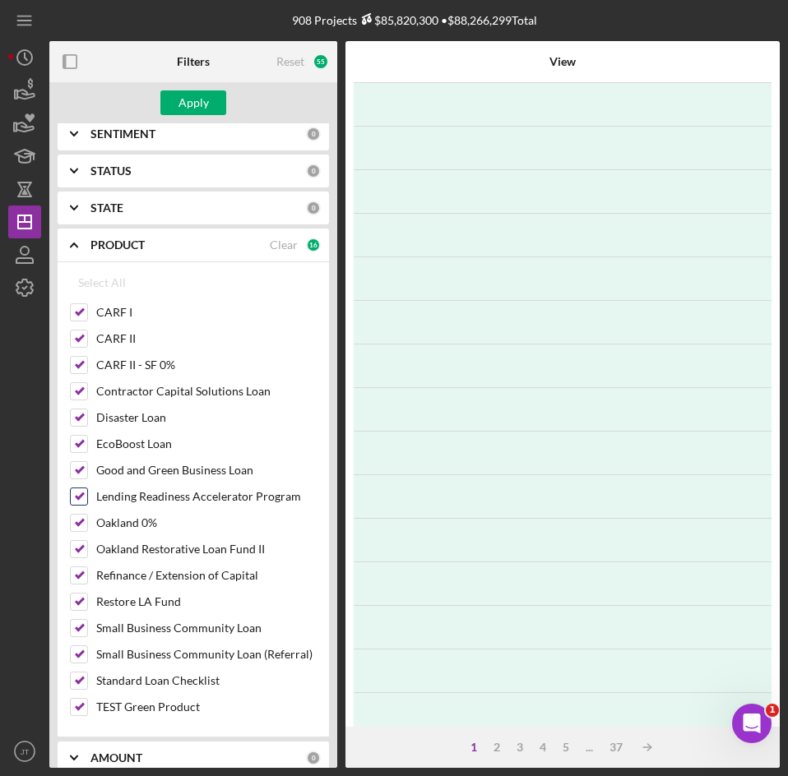
click at [80, 496] on input "Lending Readiness Accelerator Program" at bounding box center [79, 496] width 16 height 16
checkbox input "false"
click at [192, 103] on div "Apply" at bounding box center [193, 102] width 30 height 25
click at [82, 707] on input "TEST Green Product" at bounding box center [79, 707] width 16 height 16
checkbox input "false"
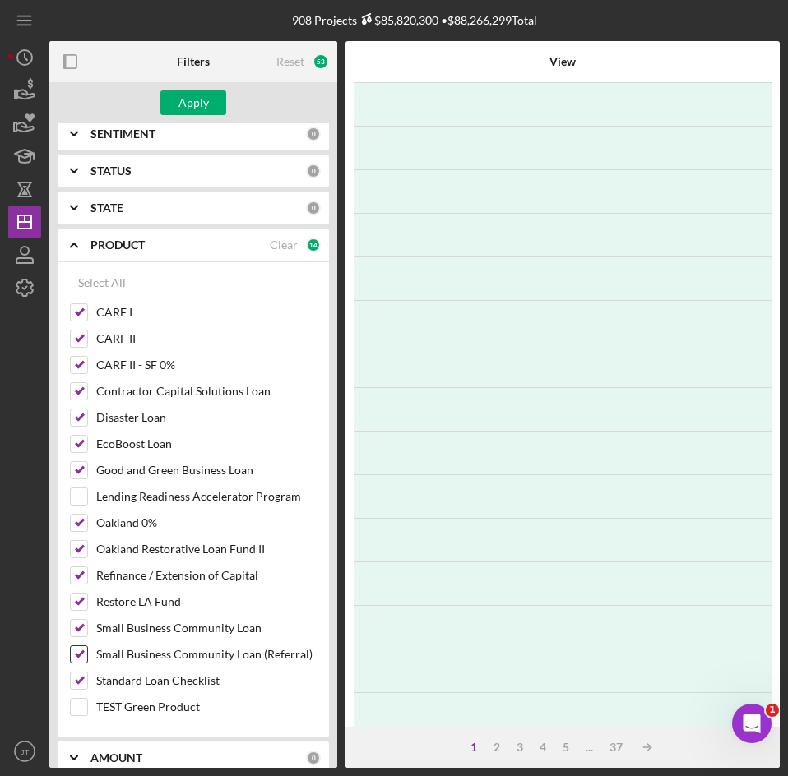
click at [85, 663] on input "Small Business Community Loan (Referral)" at bounding box center [79, 654] width 16 height 16
checkbox input "false"
click at [191, 103] on div "Apply" at bounding box center [193, 102] width 30 height 25
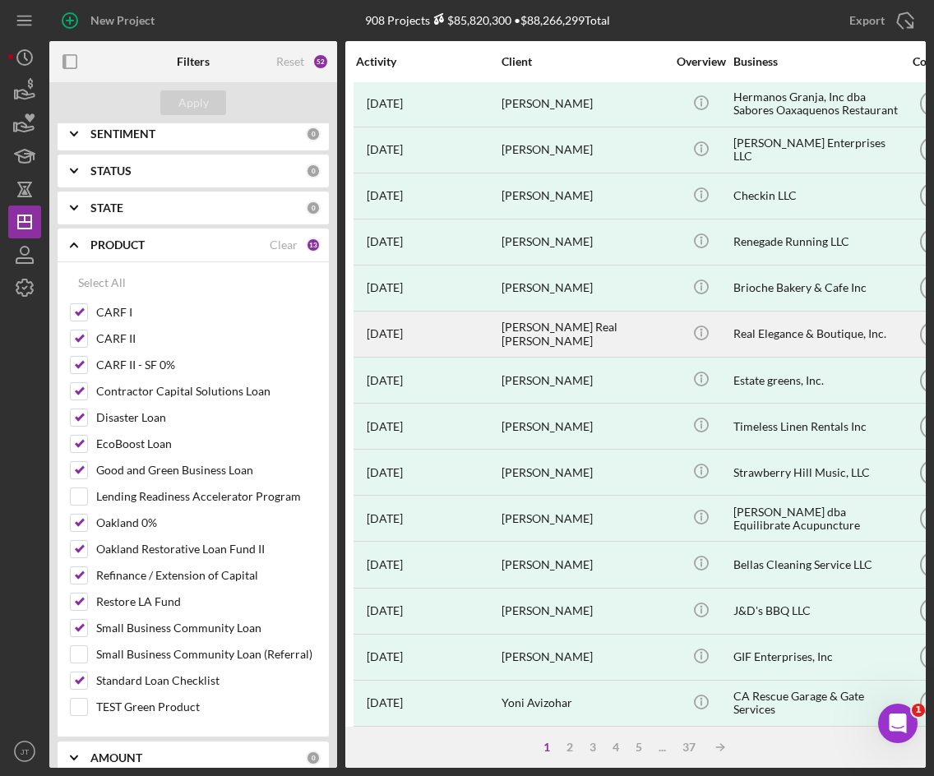
scroll to position [530, 0]
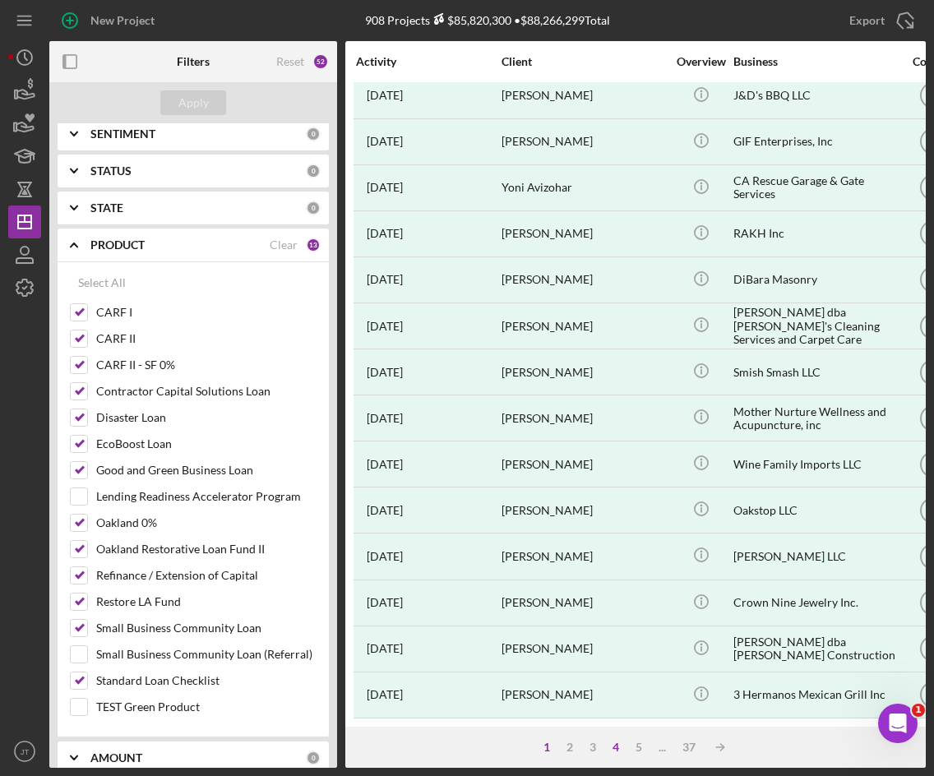
click at [614, 747] on div "4" at bounding box center [615, 747] width 23 height 13
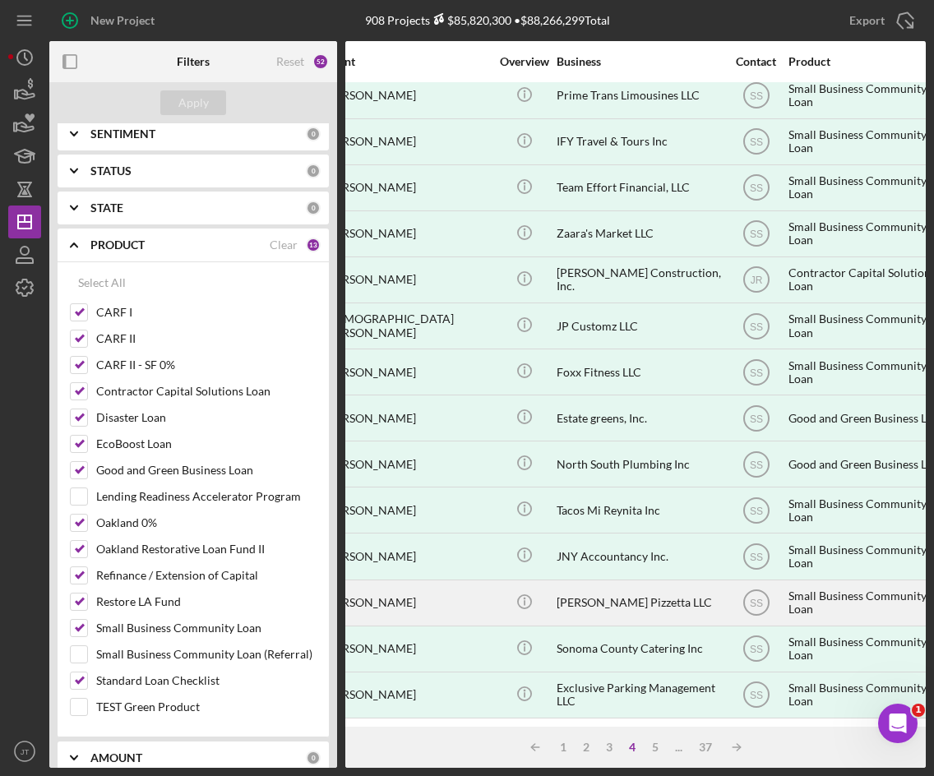
scroll to position [530, 152]
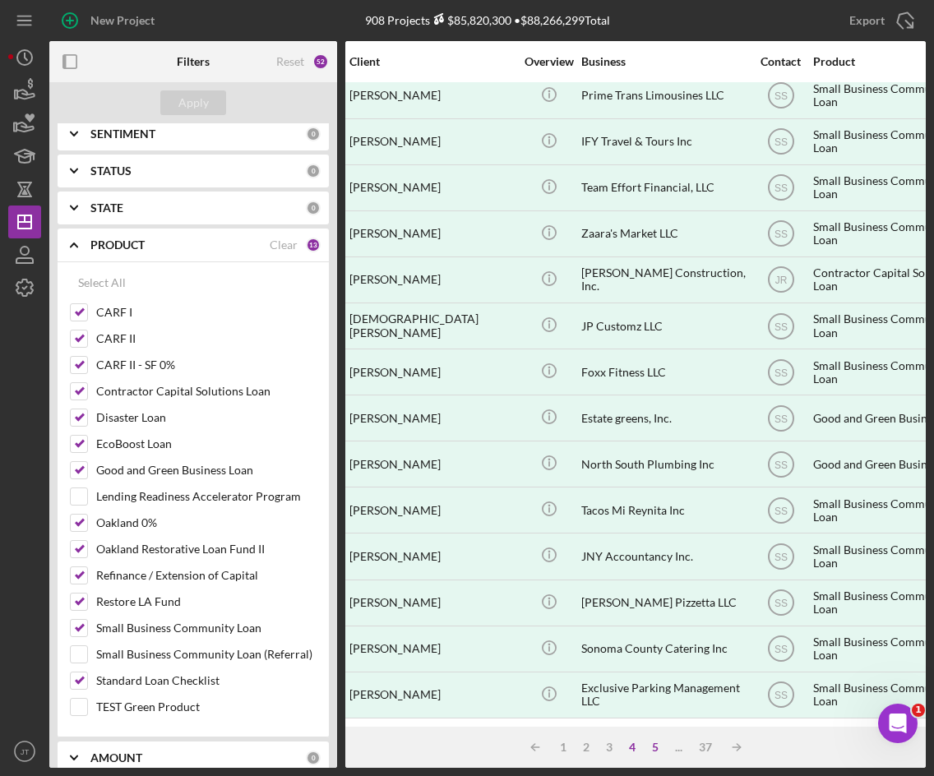
click at [655, 748] on div "5" at bounding box center [655, 747] width 23 height 13
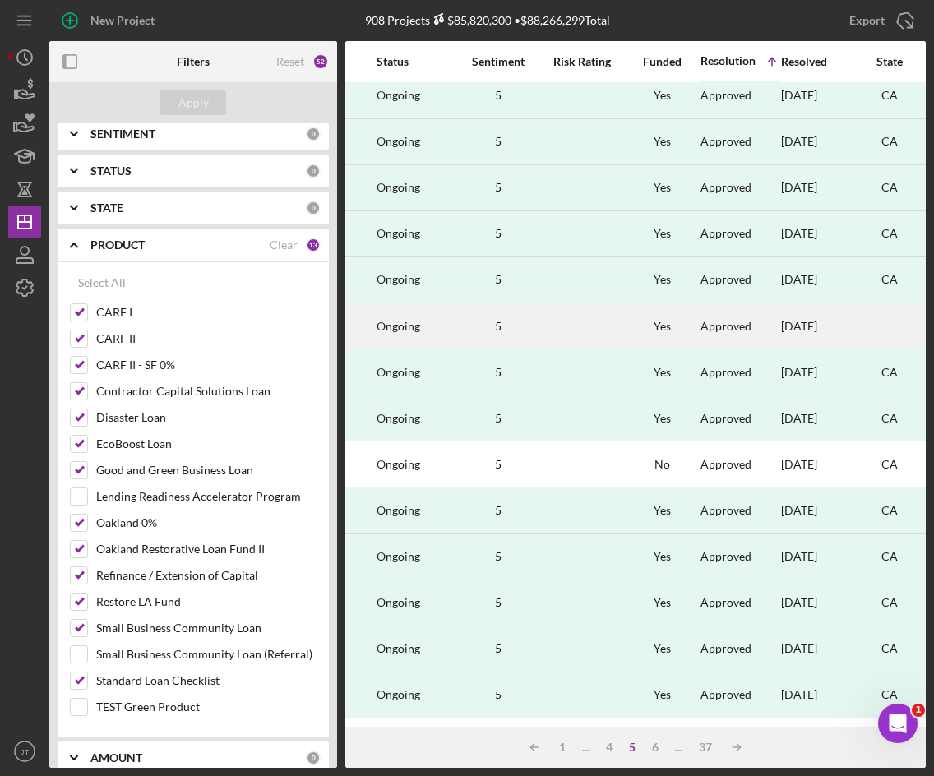
scroll to position [530, 1252]
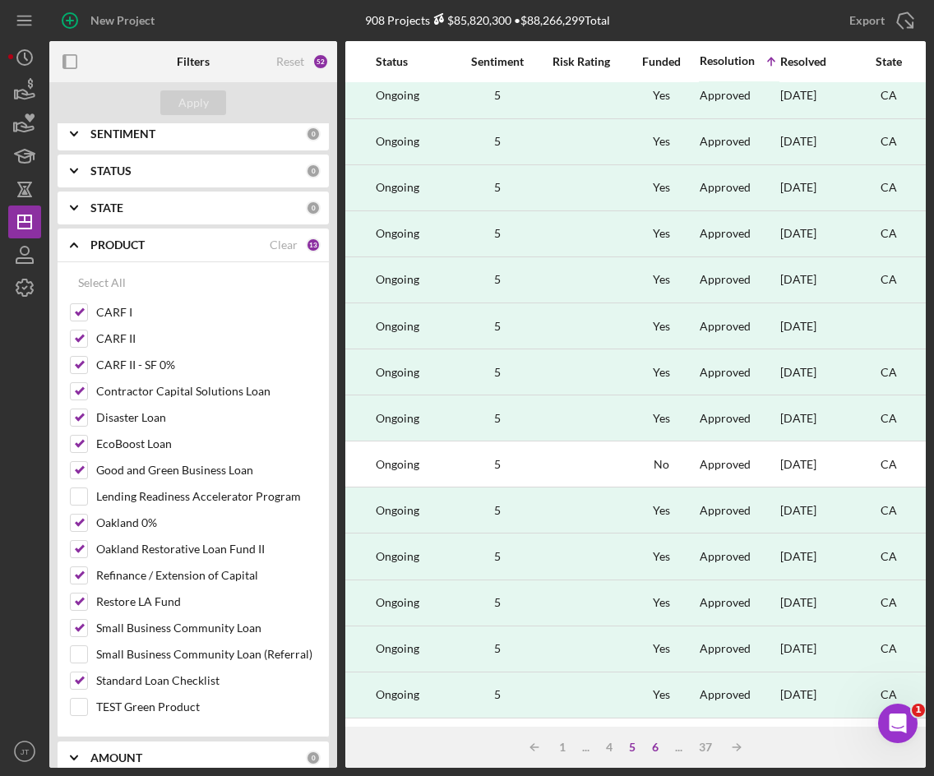
click at [653, 750] on div "6" at bounding box center [655, 747] width 23 height 13
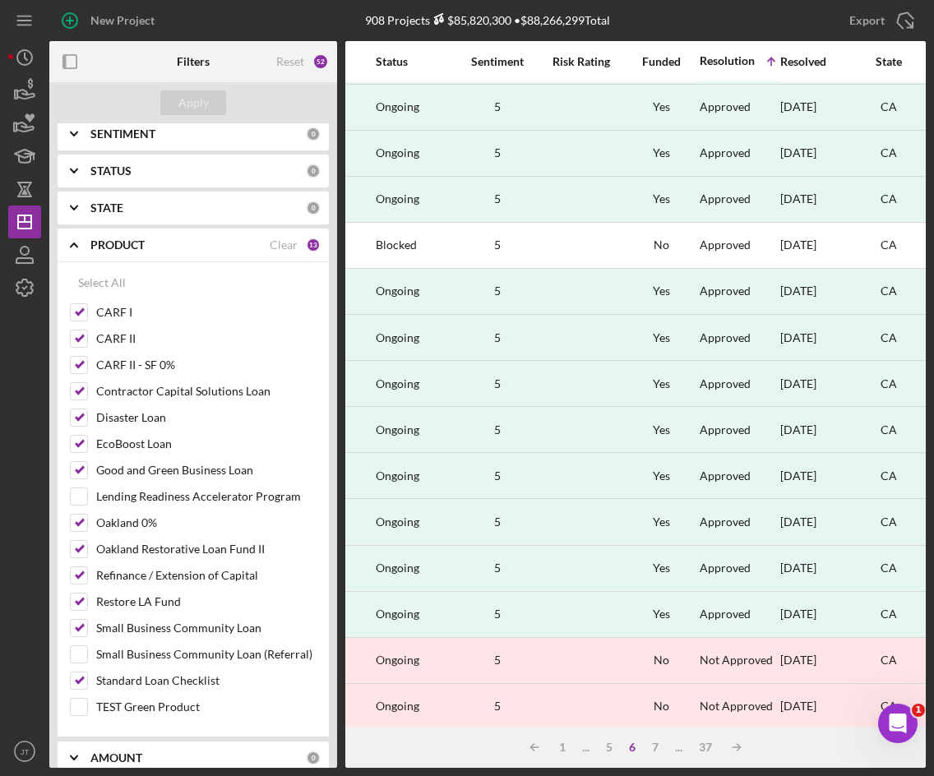
scroll to position [0, 1252]
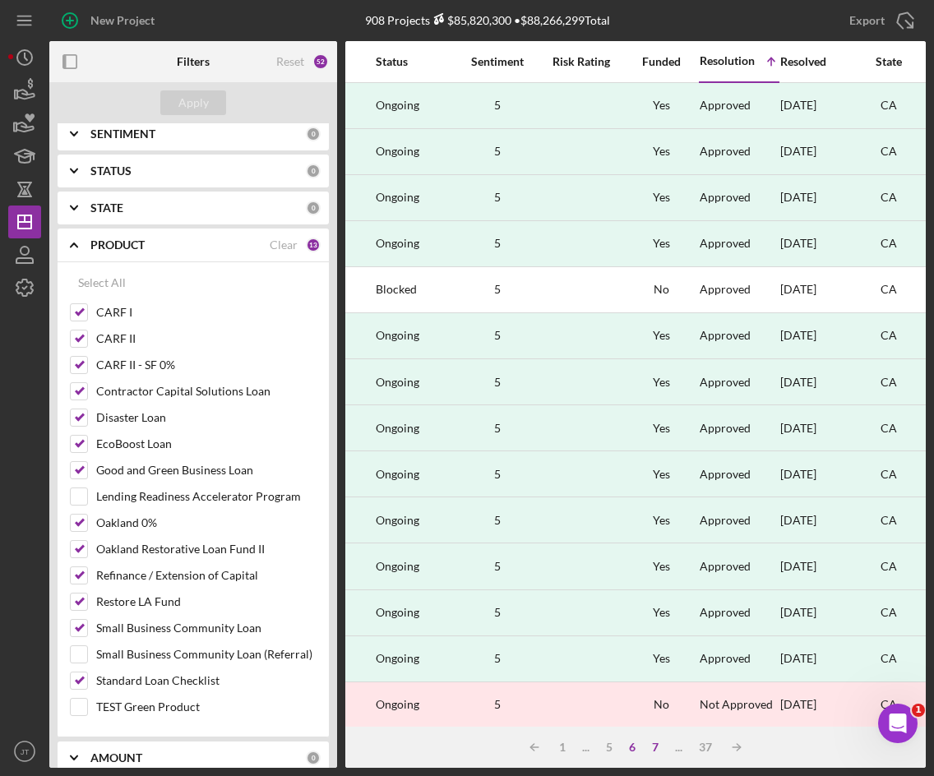
click at [652, 749] on div "7" at bounding box center [655, 747] width 23 height 13
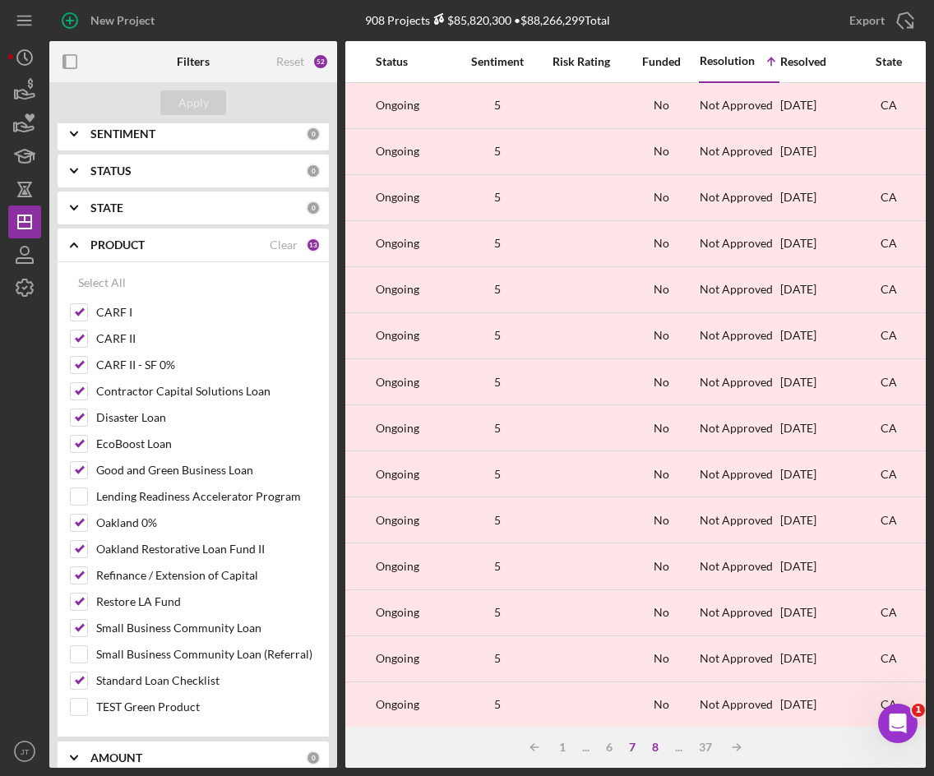
click at [654, 746] on div "8" at bounding box center [655, 747] width 23 height 13
click at [654, 748] on div "9" at bounding box center [655, 747] width 23 height 13
click at [654, 747] on div "10" at bounding box center [656, 747] width 30 height 13
click at [659, 749] on div "11" at bounding box center [659, 747] width 30 height 13
click at [669, 746] on div "12" at bounding box center [662, 747] width 30 height 13
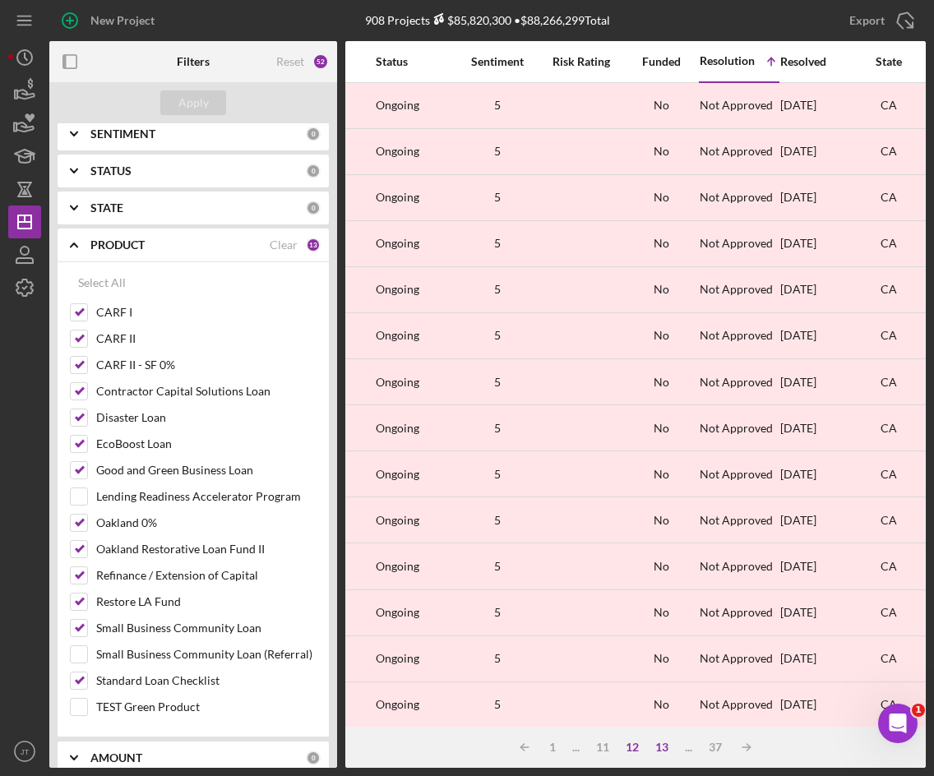
click at [666, 747] on div "13" at bounding box center [662, 747] width 30 height 13
click at [665, 750] on div "14" at bounding box center [662, 747] width 30 height 13
click at [664, 747] on div "15" at bounding box center [662, 747] width 30 height 13
click at [660, 750] on div "16" at bounding box center [662, 747] width 30 height 13
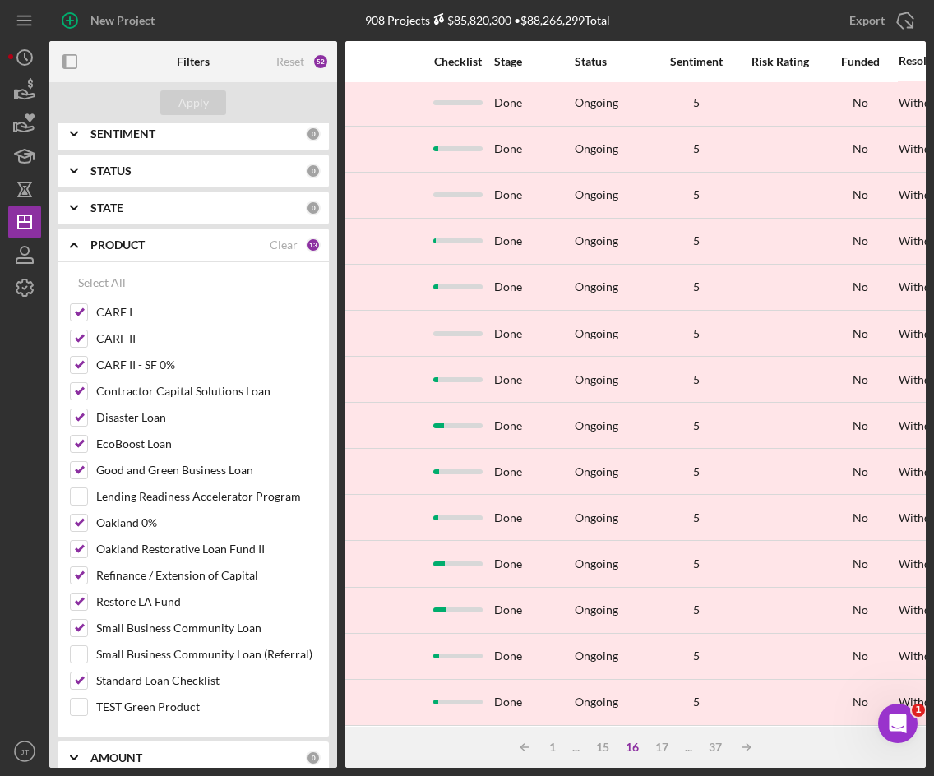
scroll to position [530, 1053]
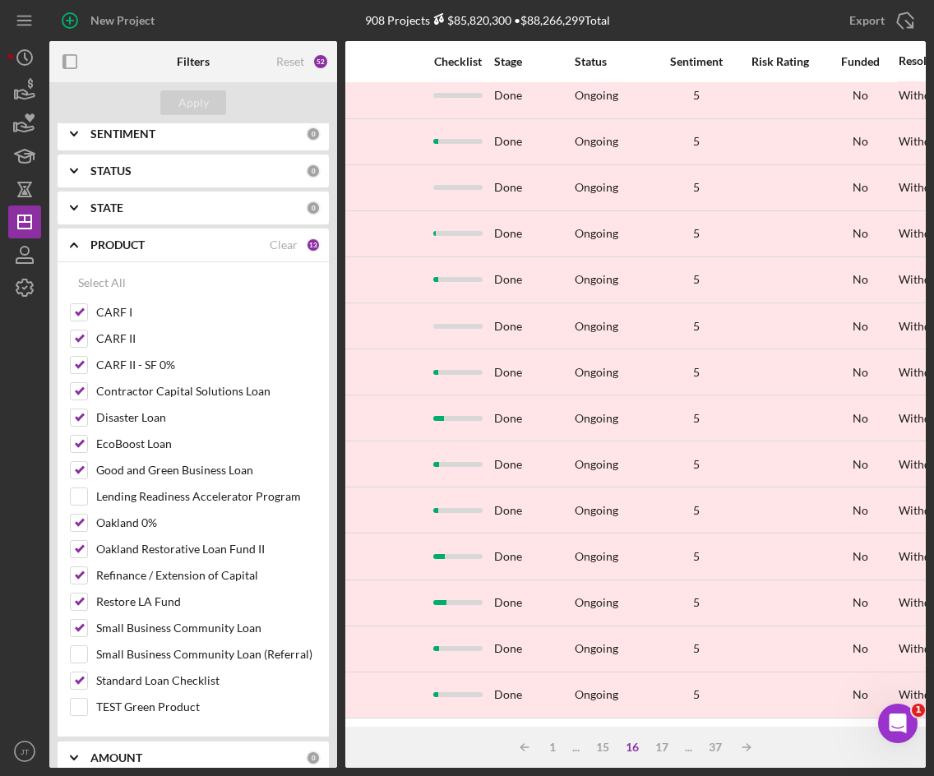
click at [105, 166] on b "STATUS" at bounding box center [110, 170] width 41 height 13
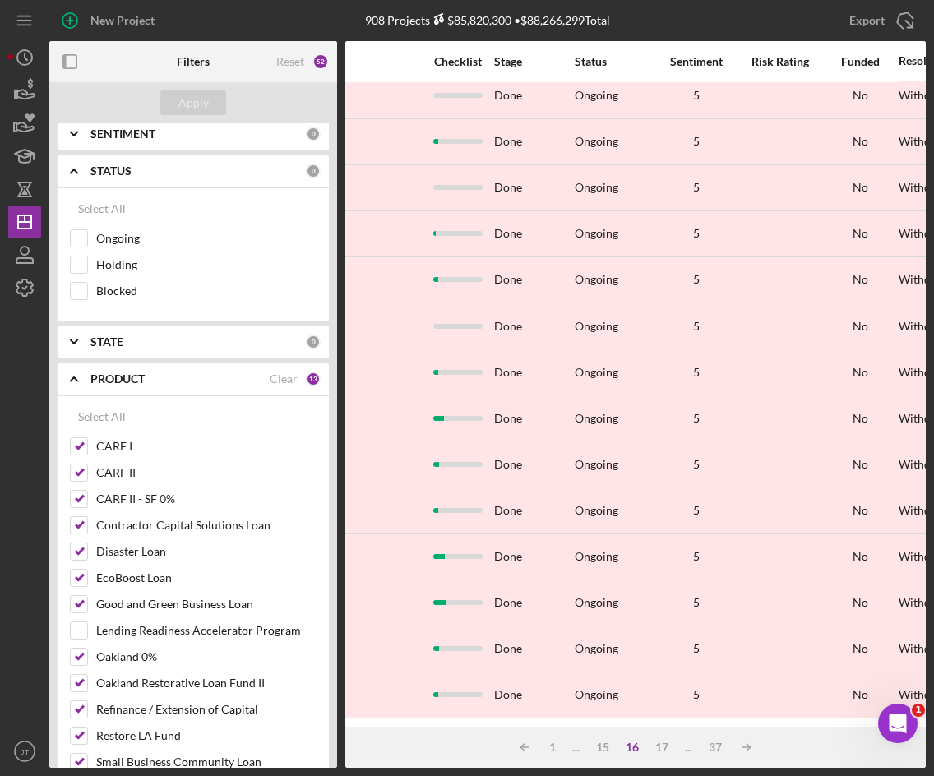
click at [109, 172] on b "STATUS" at bounding box center [110, 170] width 41 height 13
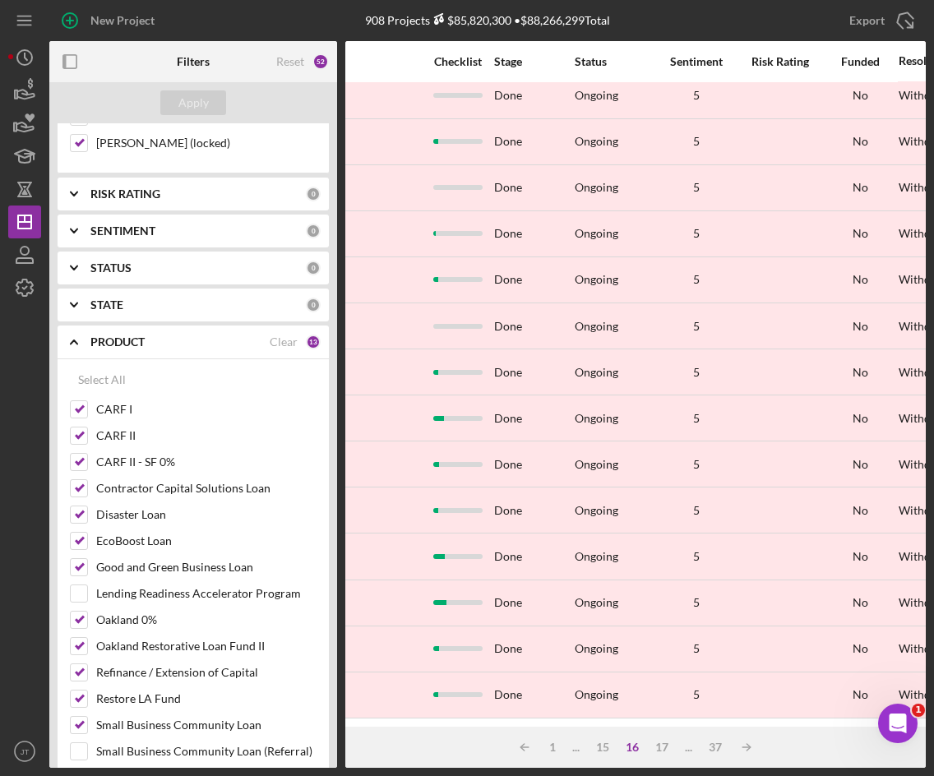
scroll to position [1178, 0]
click at [99, 348] on b "PRODUCT" at bounding box center [117, 342] width 54 height 13
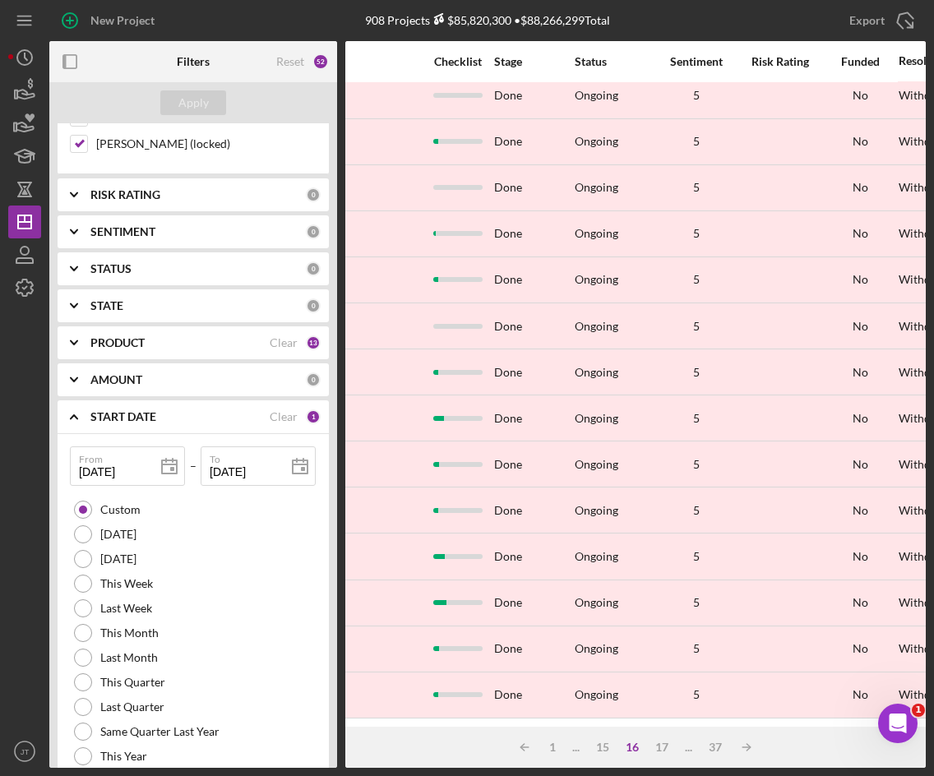
click at [104, 304] on b "STATE" at bounding box center [106, 305] width 33 height 13
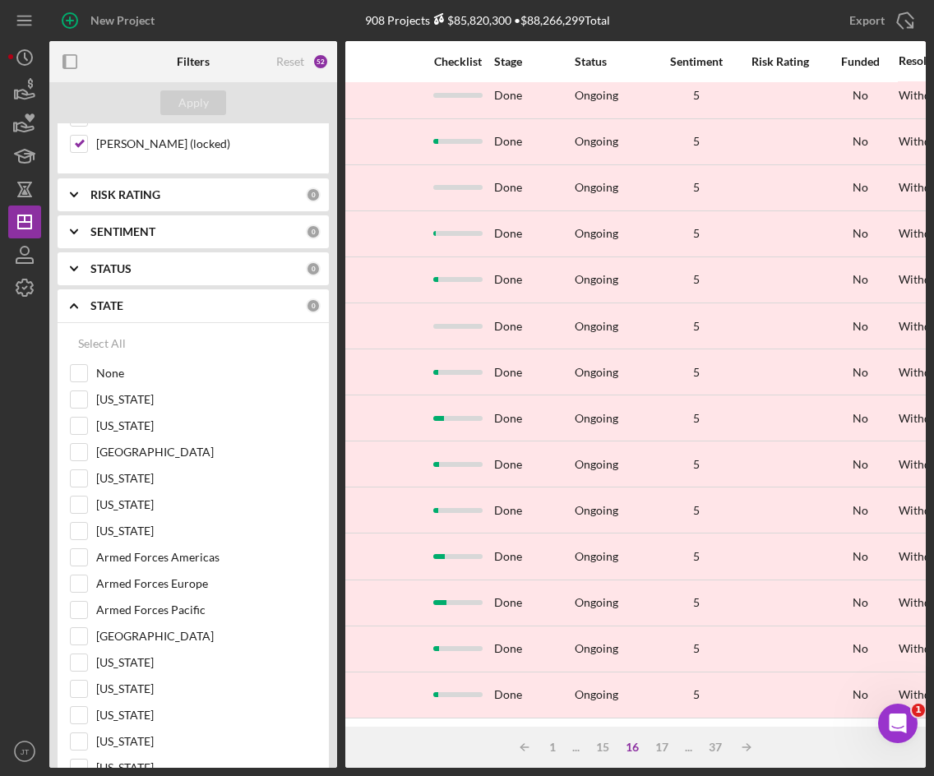
click at [113, 321] on div "STATE 0" at bounding box center [205, 305] width 230 height 33
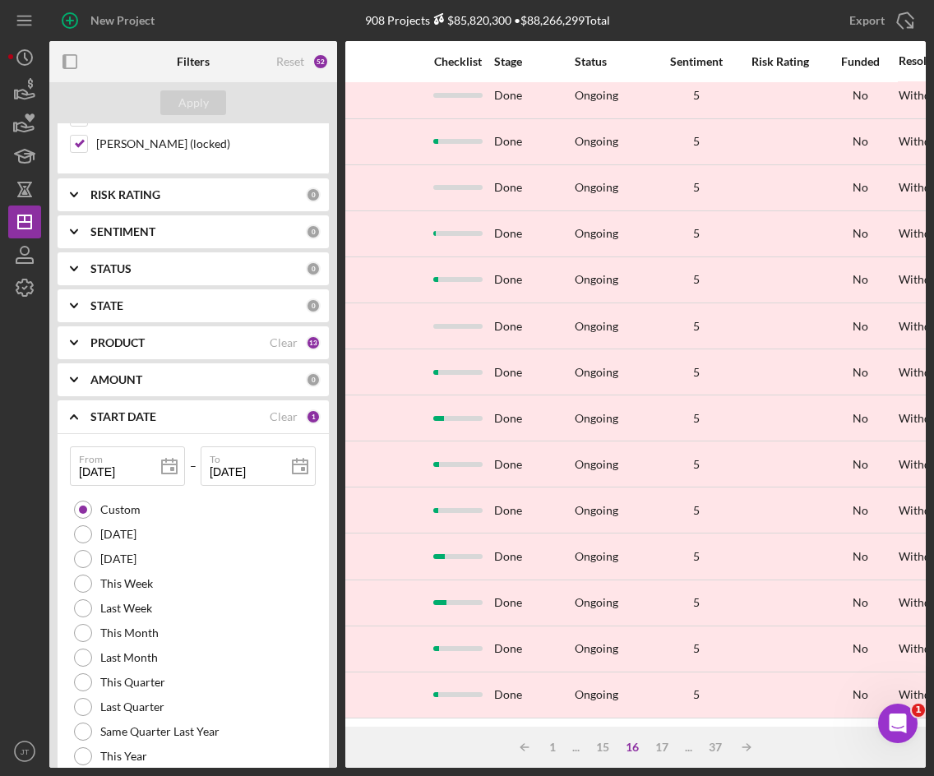
click at [110, 414] on b "START DATE" at bounding box center [123, 416] width 66 height 13
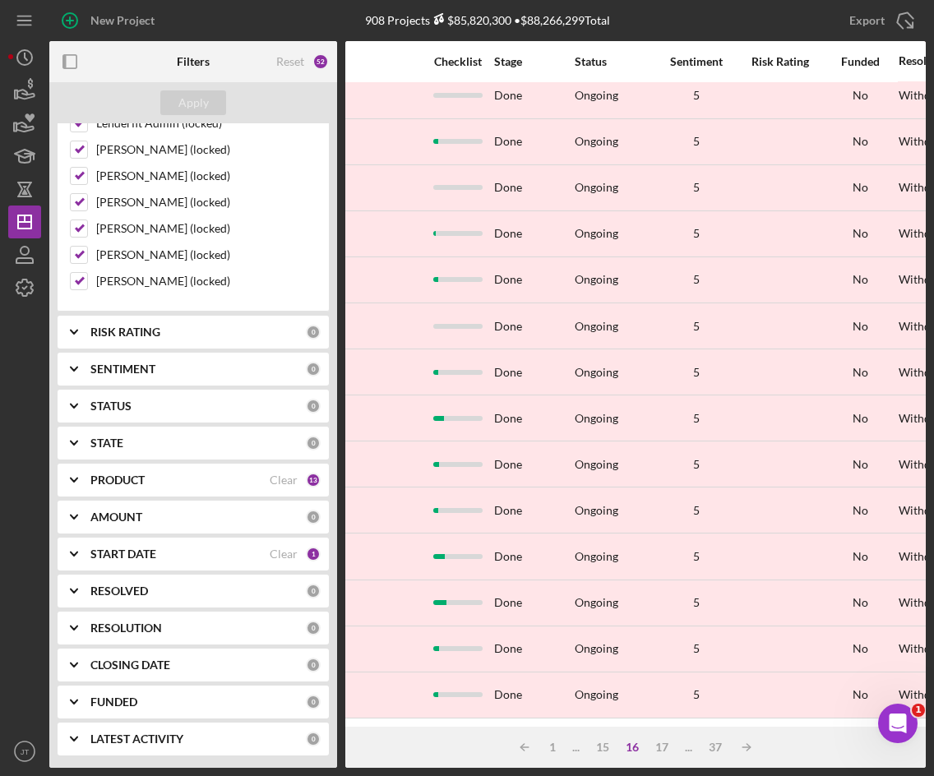
click at [133, 605] on div "RESOLVED 0" at bounding box center [205, 591] width 230 height 33
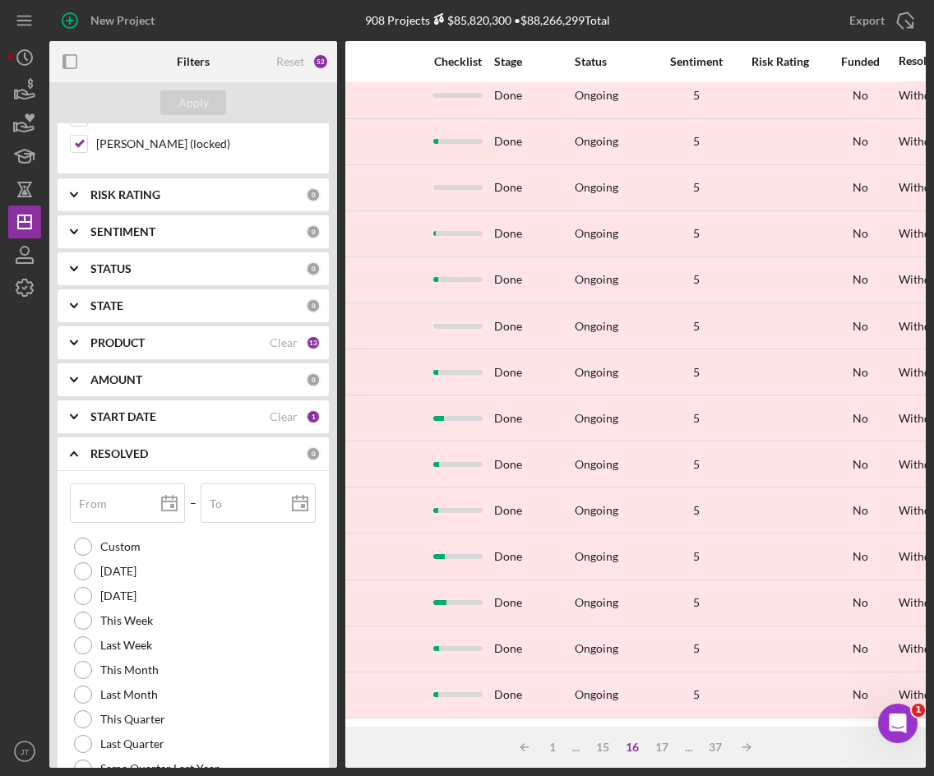
click at [128, 466] on div "RESOLVED 0" at bounding box center [205, 453] width 230 height 33
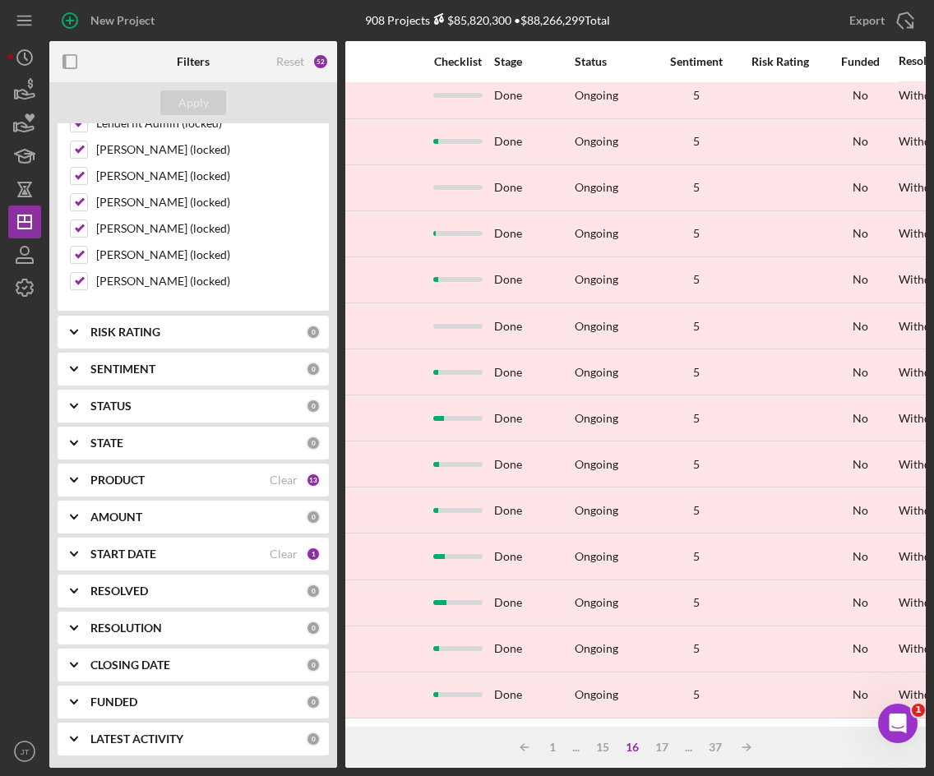
click at [149, 616] on div "RESOLUTION 0" at bounding box center [205, 628] width 230 height 33
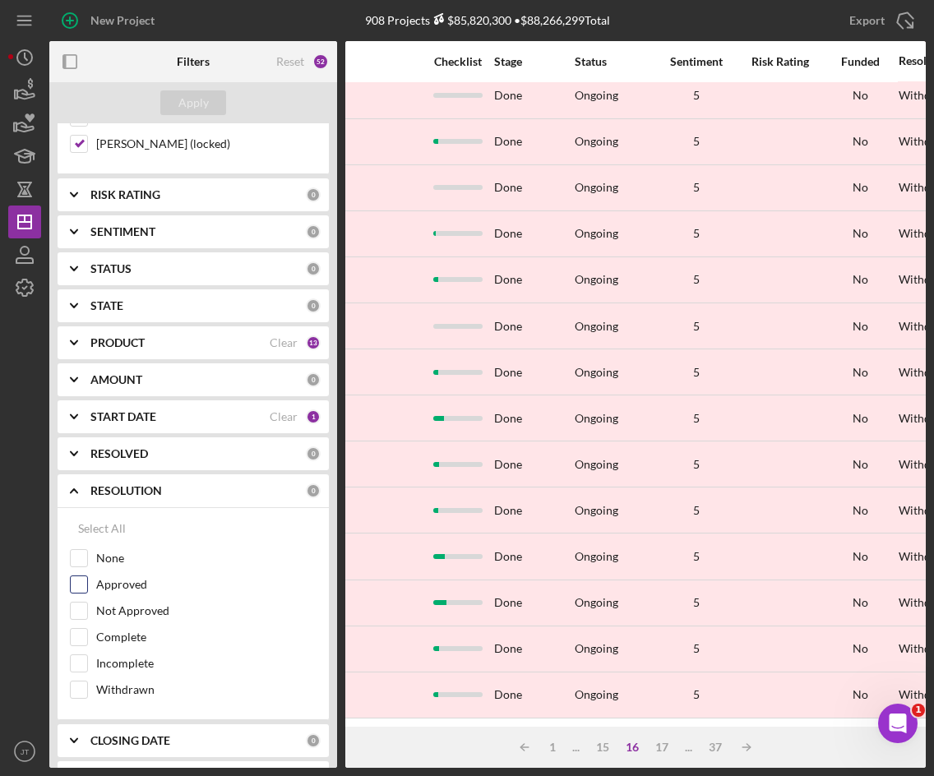
click at [86, 589] on input "Approved" at bounding box center [79, 584] width 16 height 16
click at [170, 100] on button "Apply" at bounding box center [193, 102] width 66 height 25
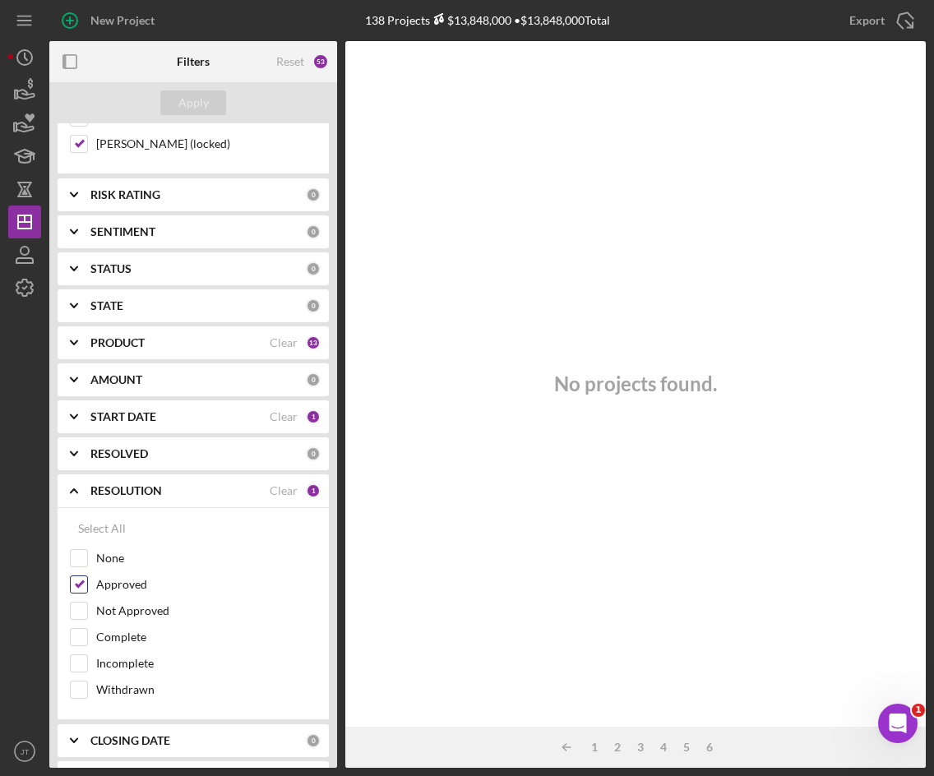
click at [82, 587] on input "Approved" at bounding box center [79, 584] width 16 height 16
checkbox input "false"
click at [81, 610] on input "Not Approved" at bounding box center [79, 611] width 16 height 16
checkbox input "true"
click at [221, 99] on button "Apply" at bounding box center [193, 102] width 66 height 25
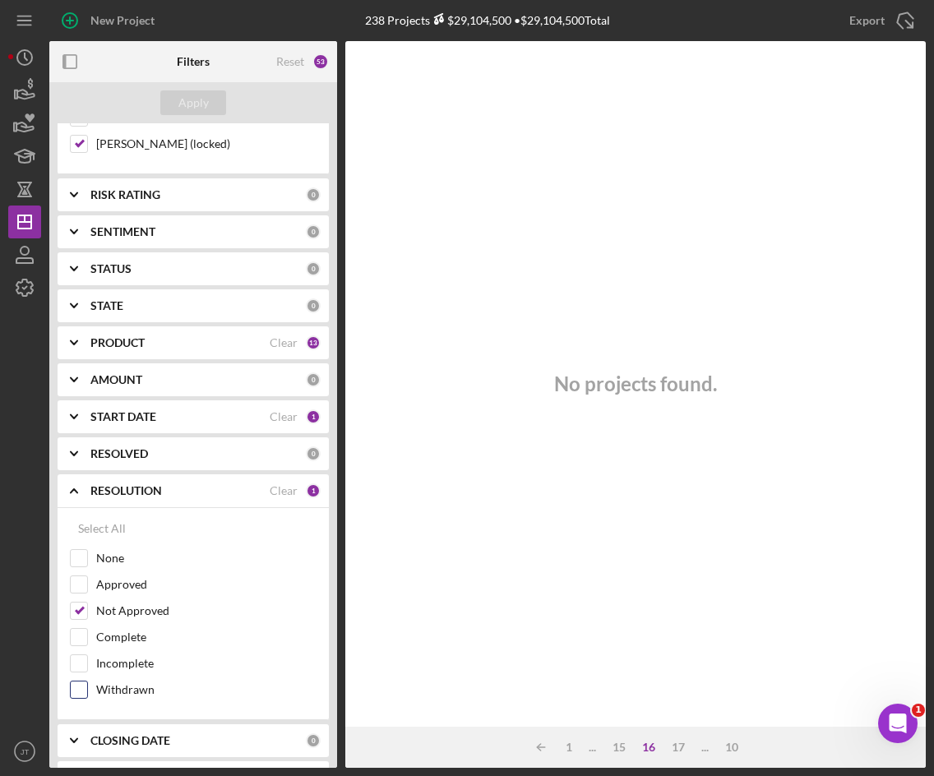
click at [81, 683] on input "Withdrawn" at bounding box center [79, 690] width 16 height 16
checkbox input "true"
click at [81, 611] on input "Not Approved" at bounding box center [79, 611] width 16 height 16
checkbox input "false"
click at [199, 96] on div "Apply" at bounding box center [193, 102] width 30 height 25
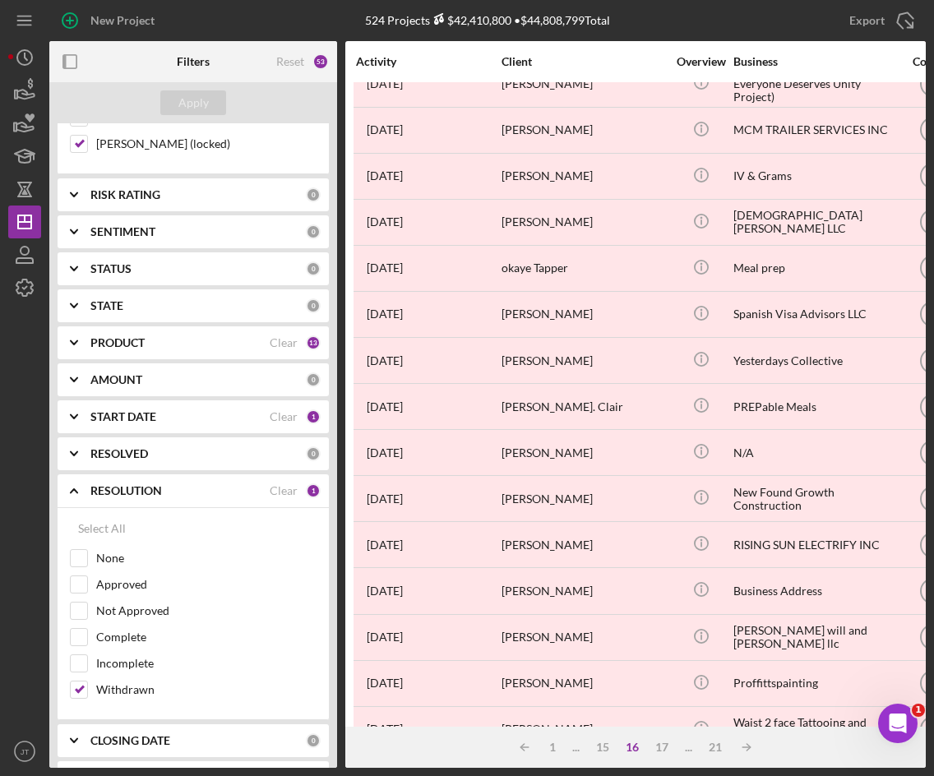
scroll to position [0, 0]
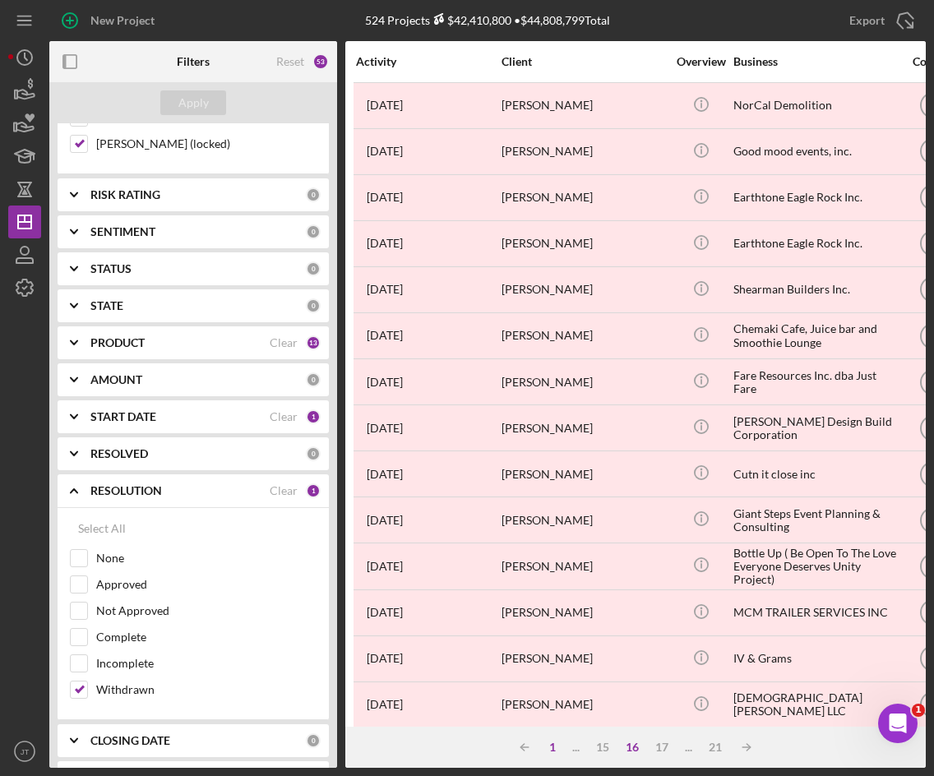
click at [550, 747] on div "1" at bounding box center [552, 747] width 23 height 13
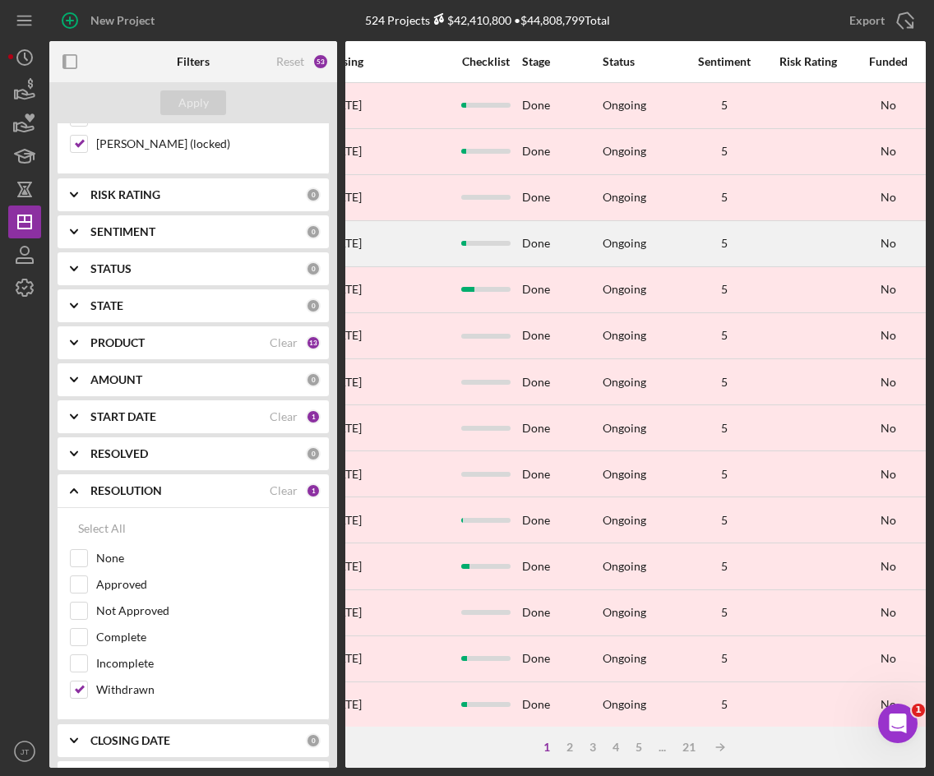
scroll to position [0, 1018]
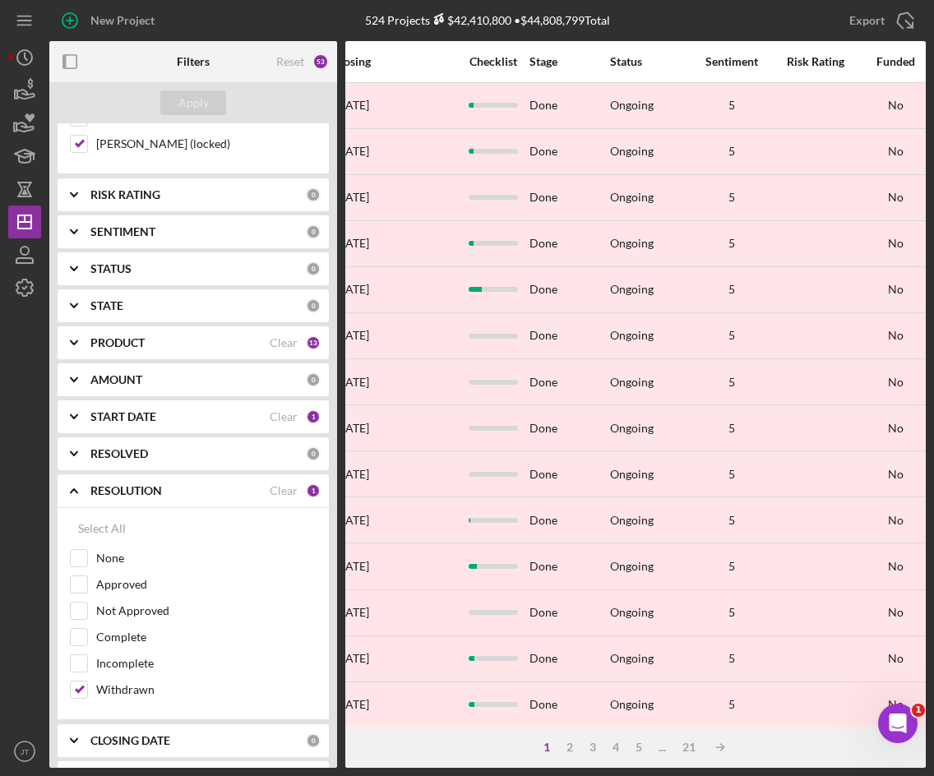
click at [497, 55] on div "Checklist" at bounding box center [493, 61] width 70 height 13
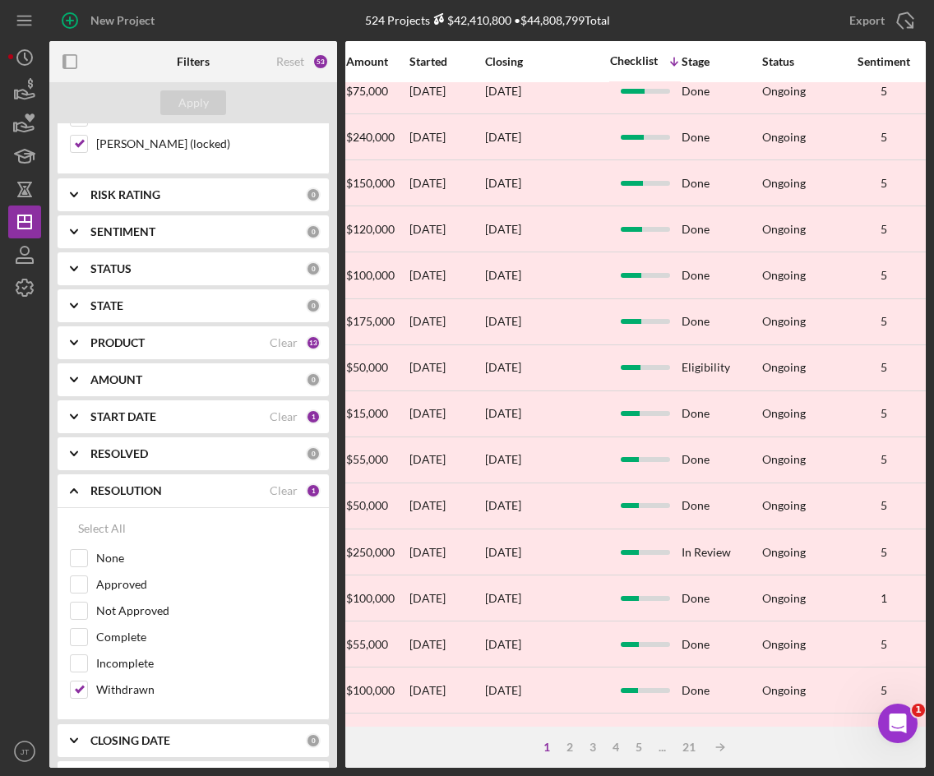
scroll to position [530, 866]
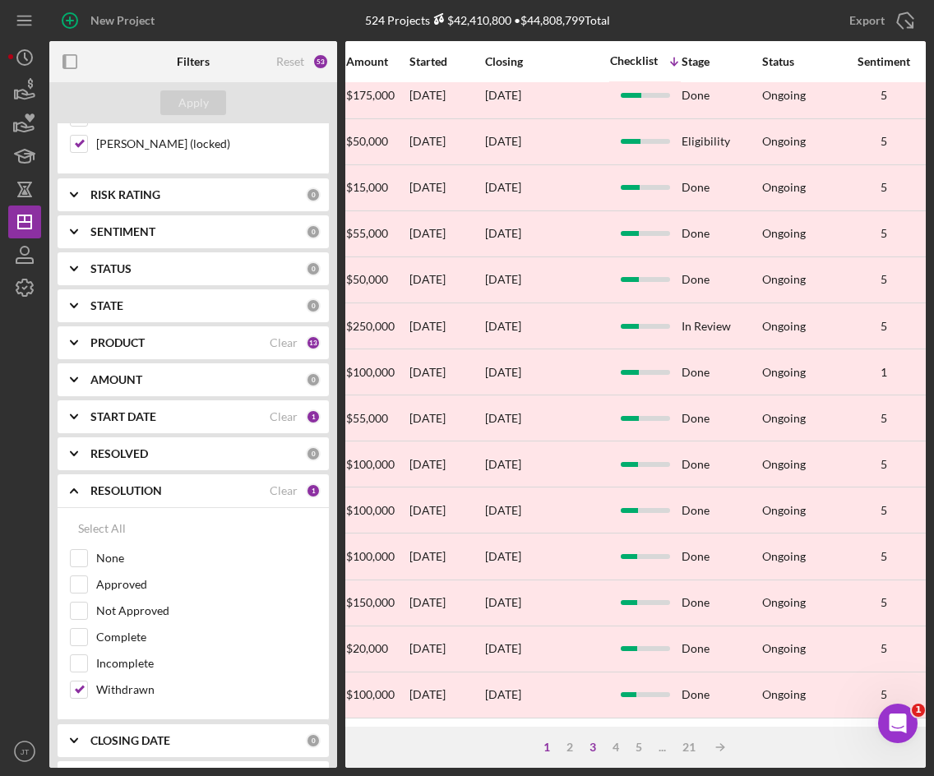
click at [590, 750] on div "3" at bounding box center [592, 747] width 23 height 13
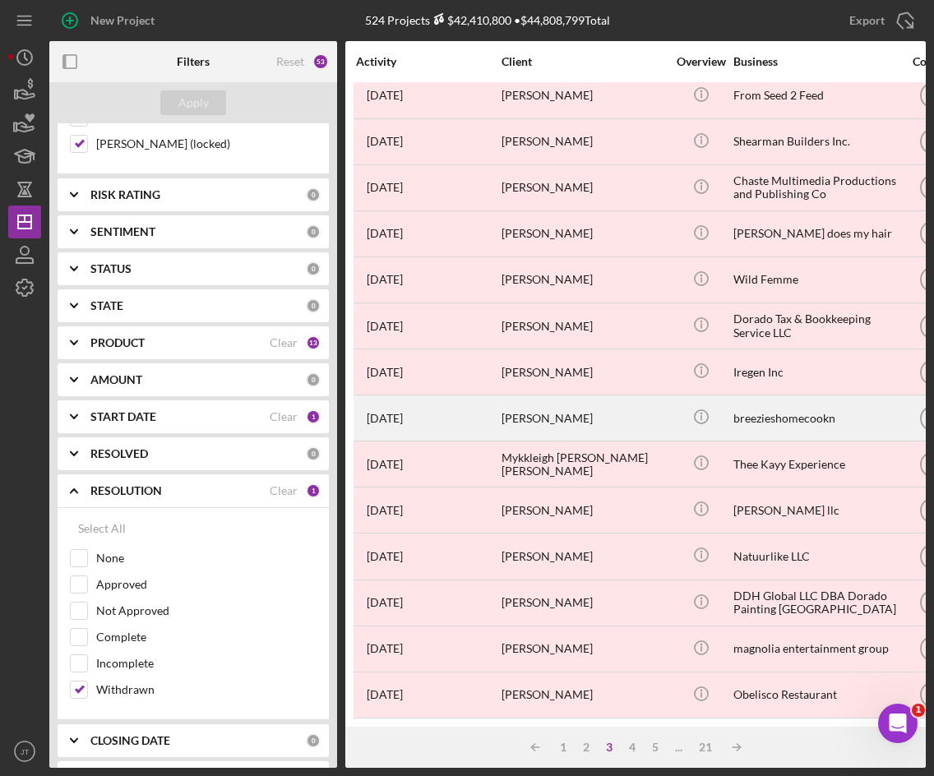
scroll to position [530, 336]
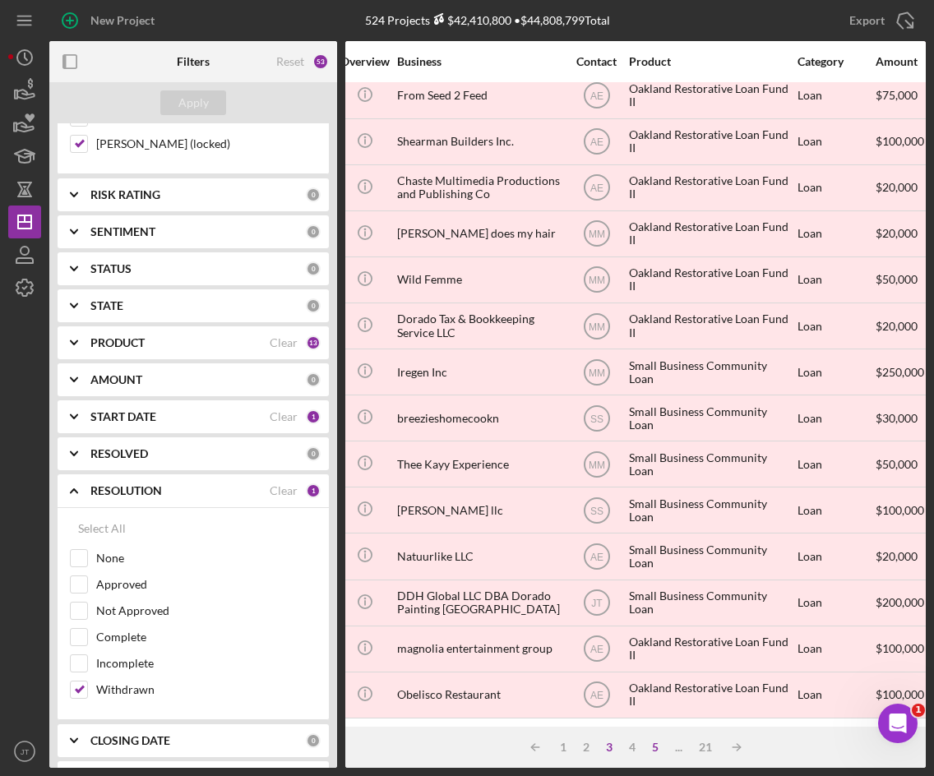
click at [653, 750] on div "5" at bounding box center [655, 747] width 23 height 13
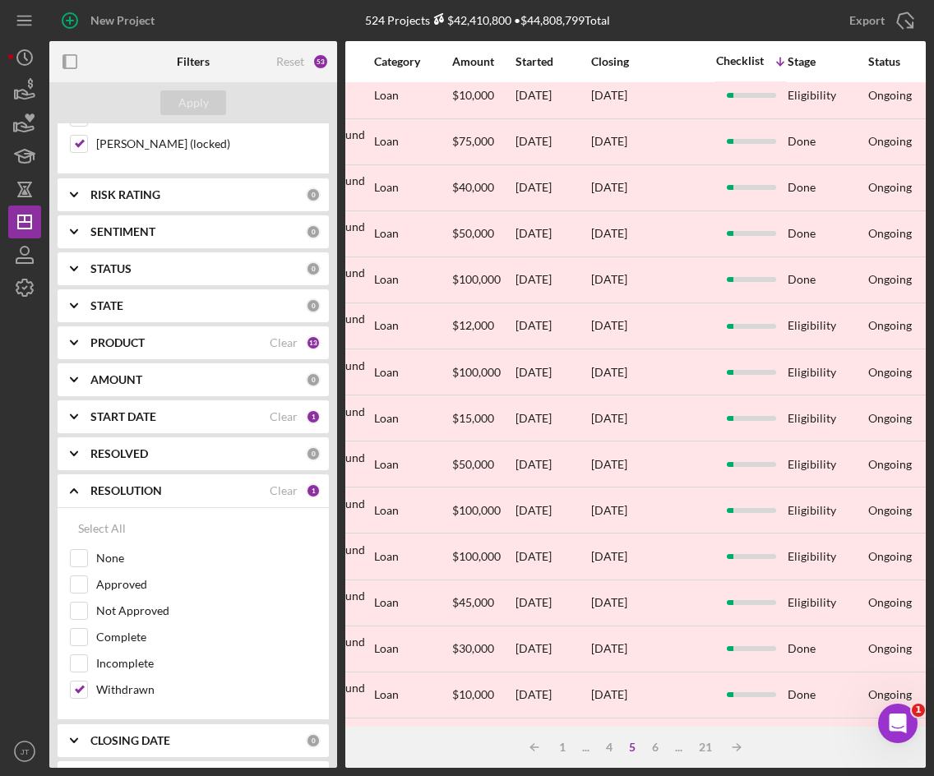
scroll to position [10, 761]
click at [605, 749] on div "4" at bounding box center [609, 747] width 23 height 13
click at [585, 750] on div "2" at bounding box center [586, 747] width 23 height 13
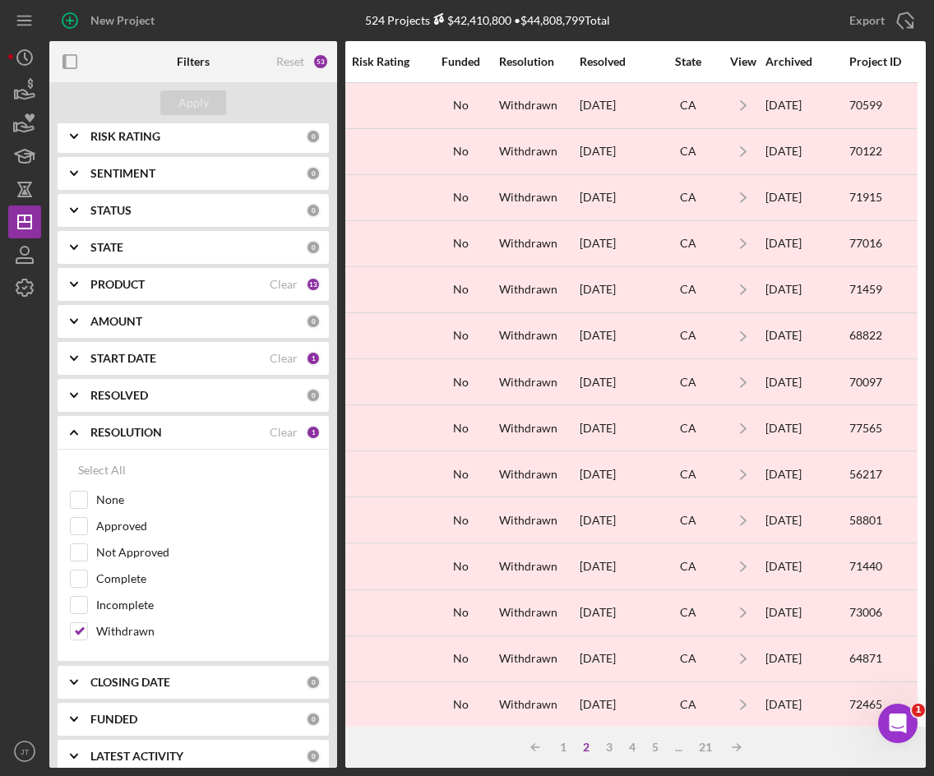
scroll to position [1237, 0]
click at [144, 354] on b "START DATE" at bounding box center [123, 357] width 66 height 13
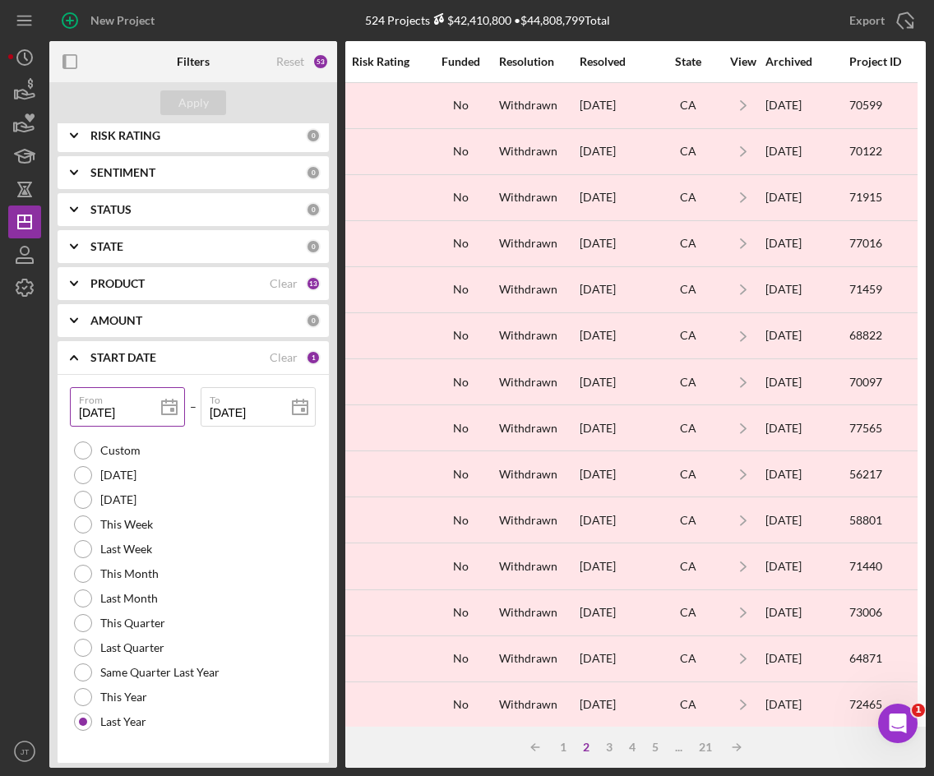
click at [144, 413] on input "01/01/2024" at bounding box center [127, 406] width 115 height 39
type input "01/01/202y"
type input "01/01/2023"
type input "2023-01-01"
type input "01/01/2023"
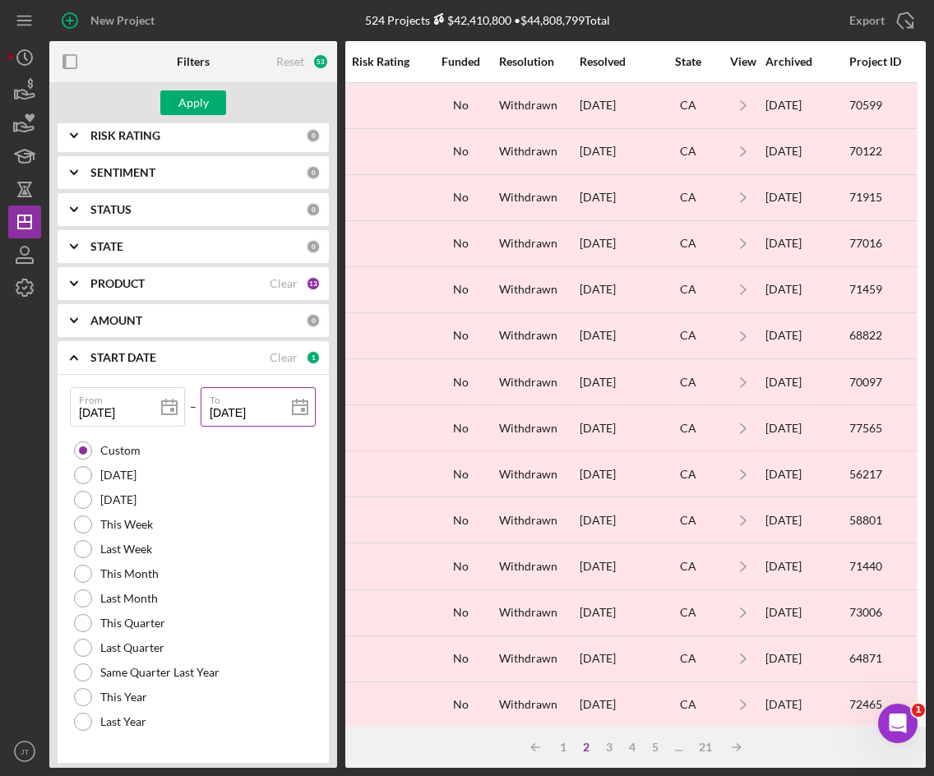
click at [280, 414] on icon at bounding box center [300, 407] width 41 height 41
click at [269, 409] on input "12/31/2024" at bounding box center [258, 406] width 115 height 39
type input "12/31/202y"
type input "12/31/2023"
type input "2023-12-31"
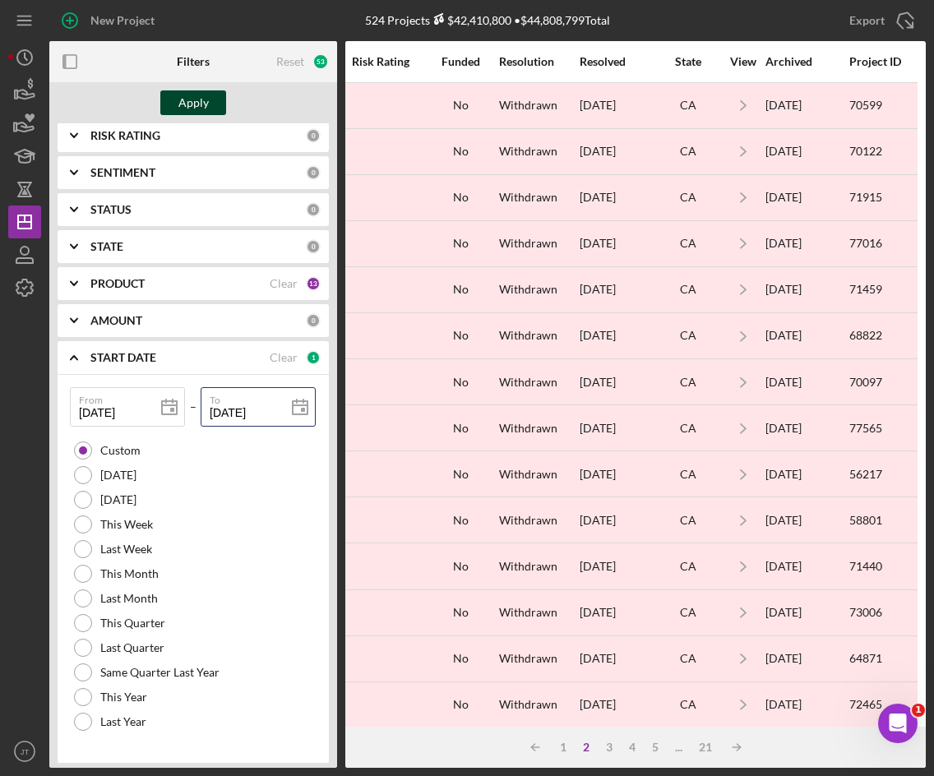
type input "12/31/2023"
click at [185, 104] on div "Apply" at bounding box center [193, 102] width 30 height 25
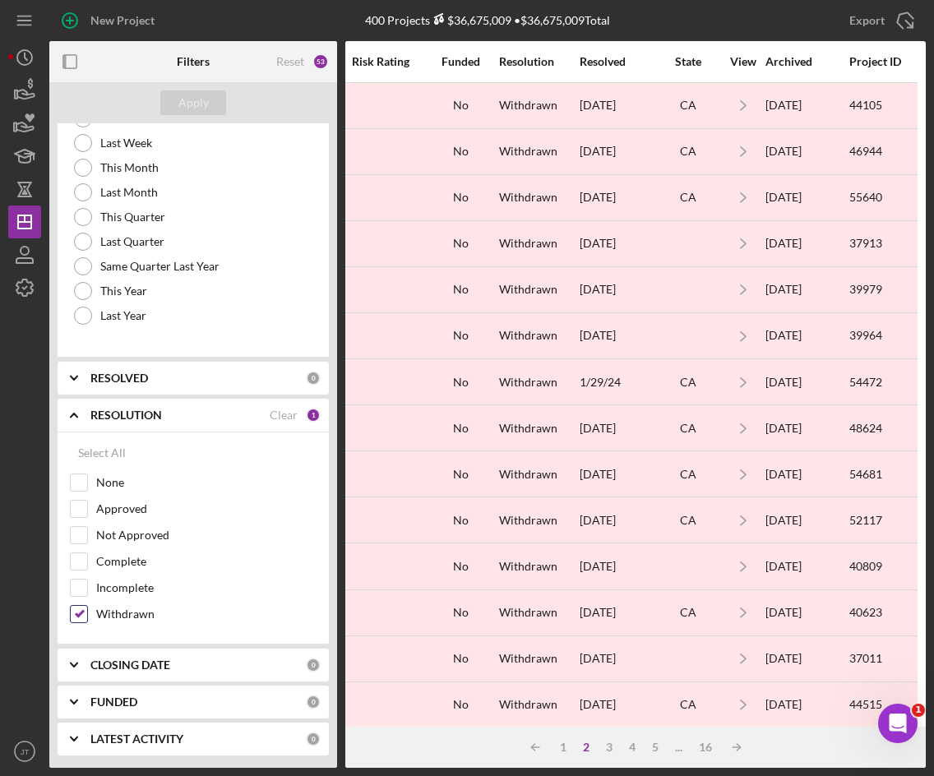
click at [78, 615] on input "Withdrawn" at bounding box center [79, 614] width 16 height 16
checkbox input "false"
click at [178, 106] on button "Apply" at bounding box center [193, 102] width 66 height 25
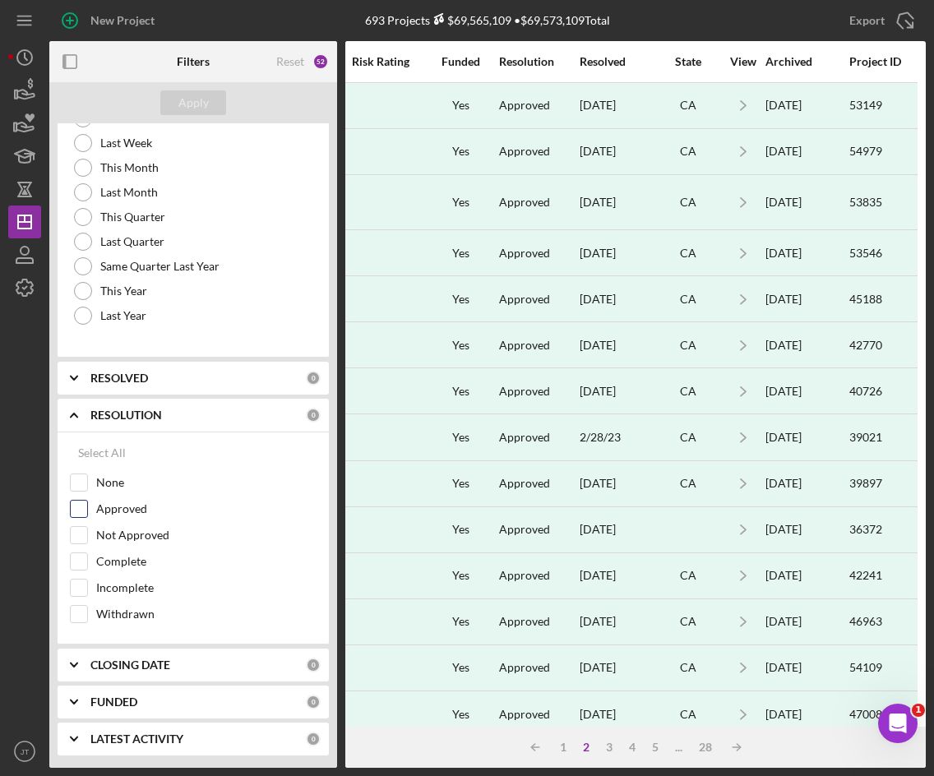
click at [75, 511] on input "Approved" at bounding box center [79, 509] width 16 height 16
click at [206, 96] on div "Apply" at bounding box center [193, 102] width 30 height 25
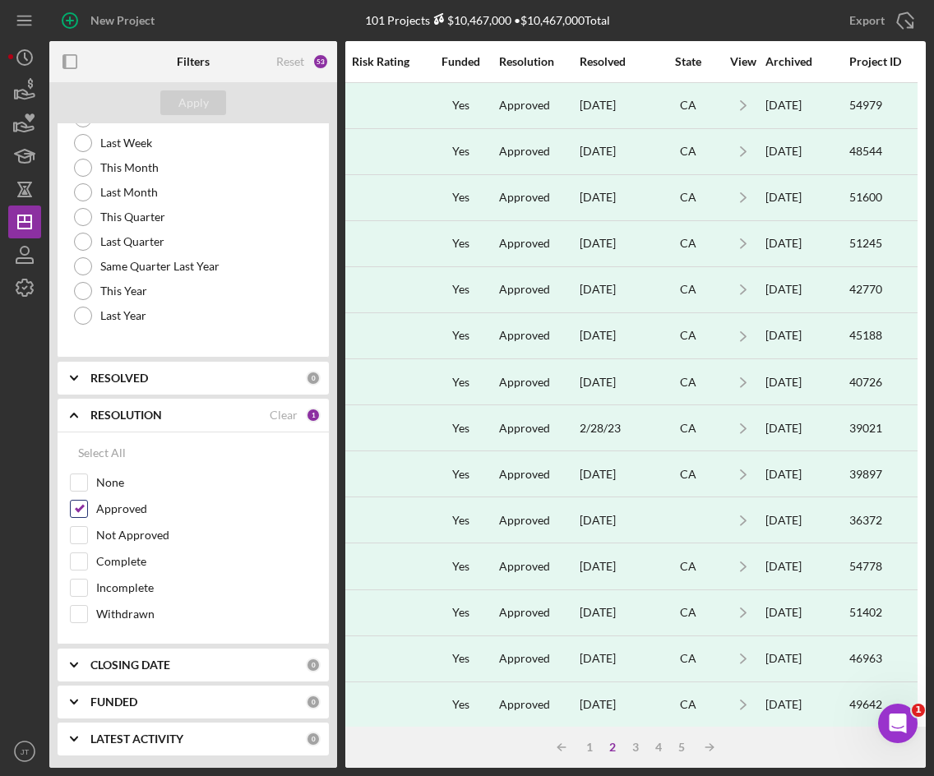
click at [75, 509] on input "Approved" at bounding box center [79, 509] width 16 height 16
checkbox input "false"
click at [85, 540] on input "Not Approved" at bounding box center [79, 535] width 16 height 16
click at [196, 101] on div "Apply" at bounding box center [193, 102] width 30 height 25
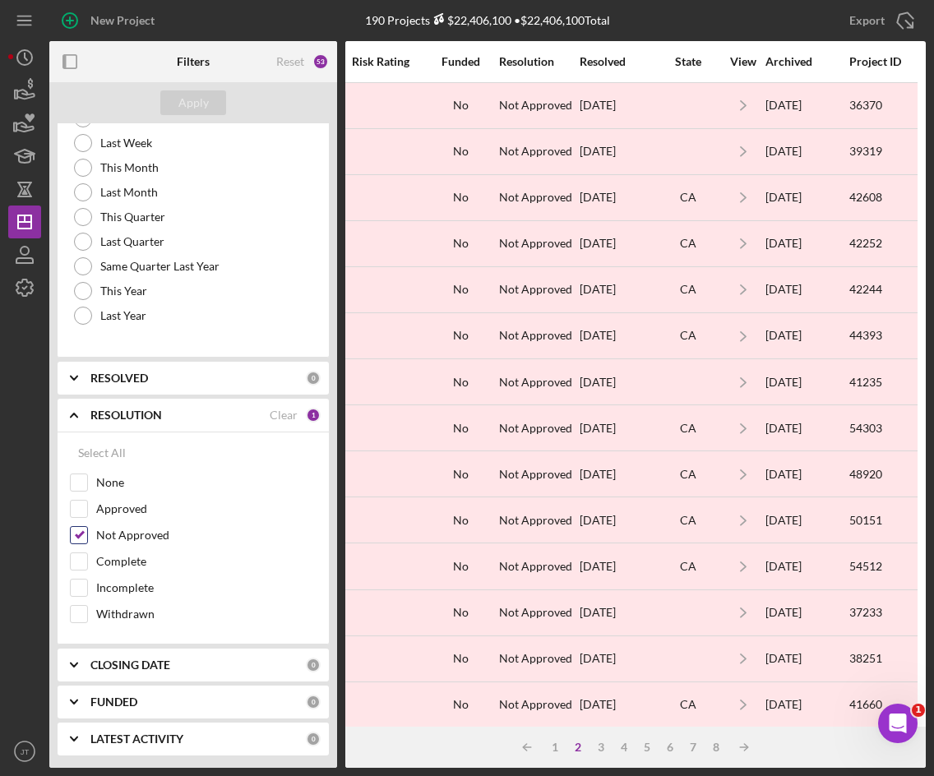
click at [89, 537] on div "Not Approved" at bounding box center [193, 539] width 247 height 26
click at [81, 533] on input "Not Approved" at bounding box center [79, 535] width 16 height 16
checkbox input "false"
click at [86, 618] on input "Withdrawn" at bounding box center [79, 614] width 16 height 16
click at [190, 109] on div "Apply" at bounding box center [193, 102] width 30 height 25
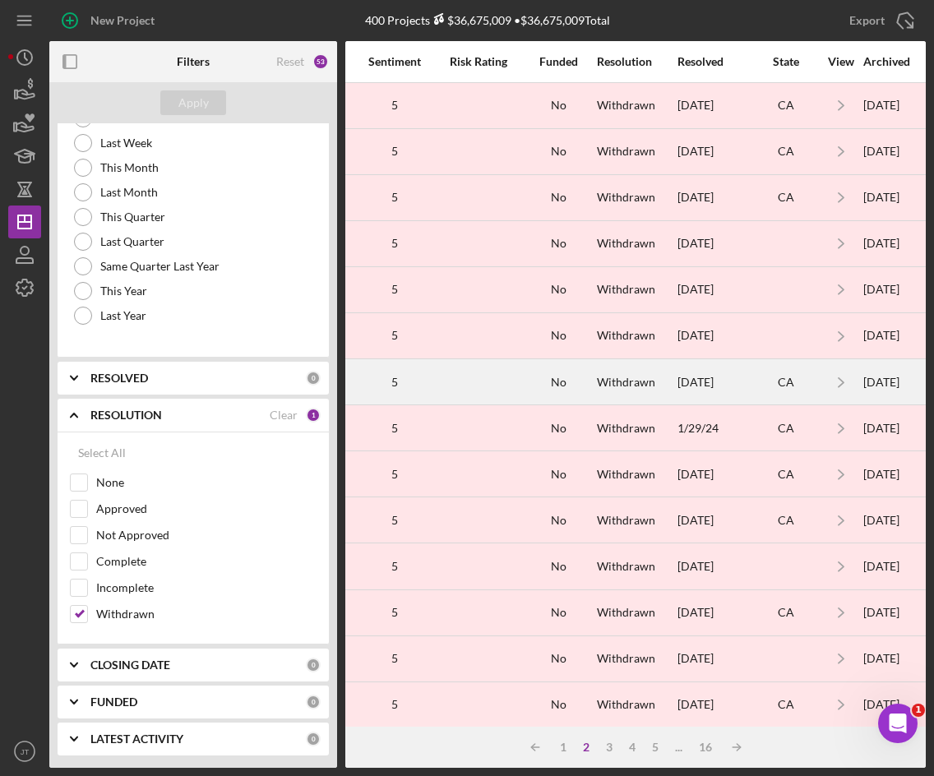
scroll to position [0, 1356]
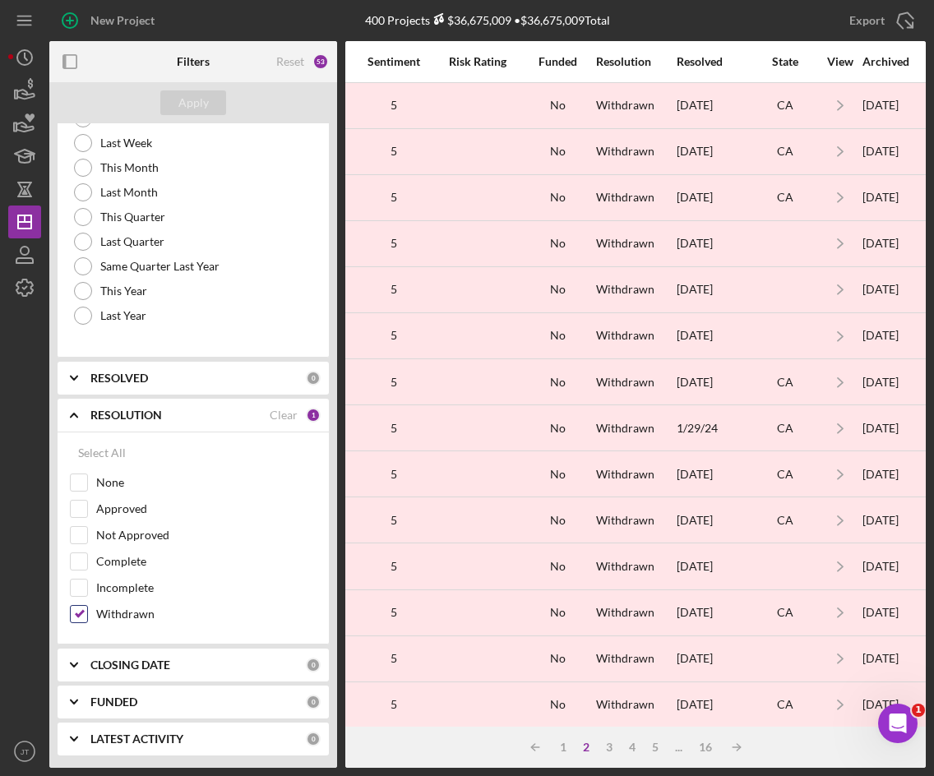
click at [76, 616] on input "Withdrawn" at bounding box center [79, 614] width 16 height 16
click at [190, 103] on div "Apply" at bounding box center [193, 102] width 30 height 25
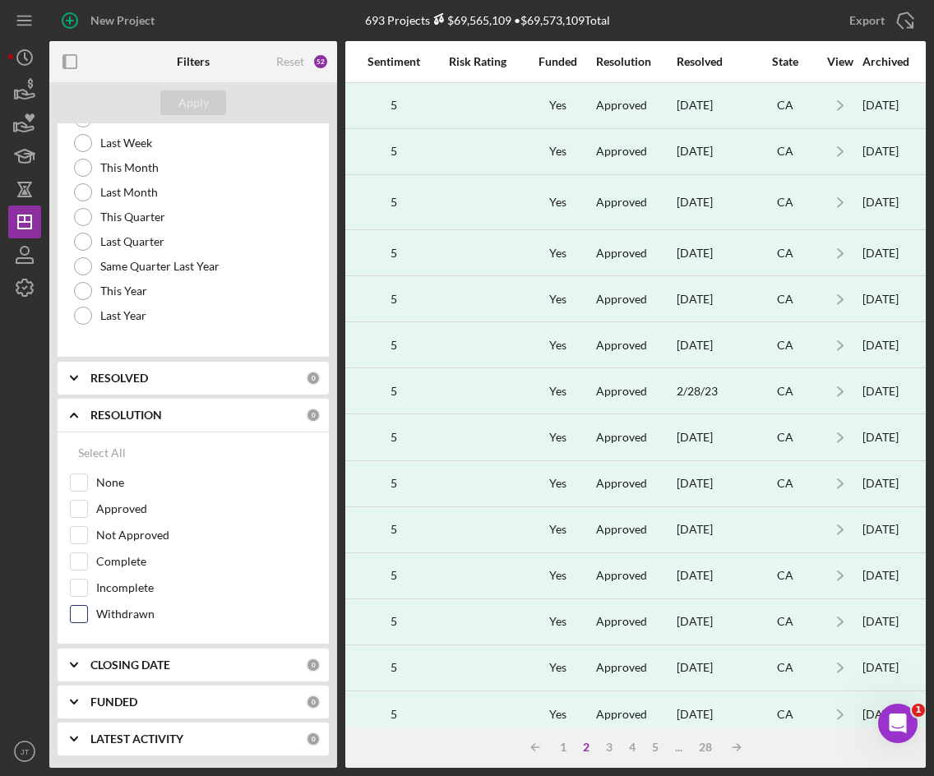
click at [77, 618] on input "Withdrawn" at bounding box center [79, 614] width 16 height 16
checkbox input "true"
click at [192, 110] on div "Apply" at bounding box center [193, 102] width 30 height 25
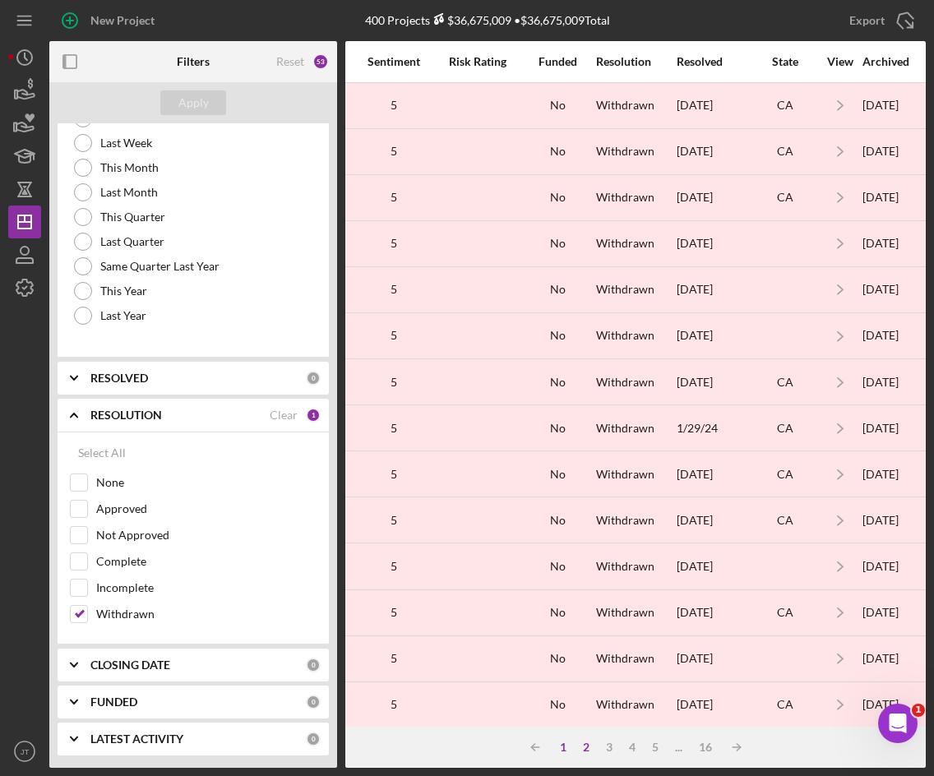
click at [560, 748] on div "1" at bounding box center [563, 747] width 23 height 13
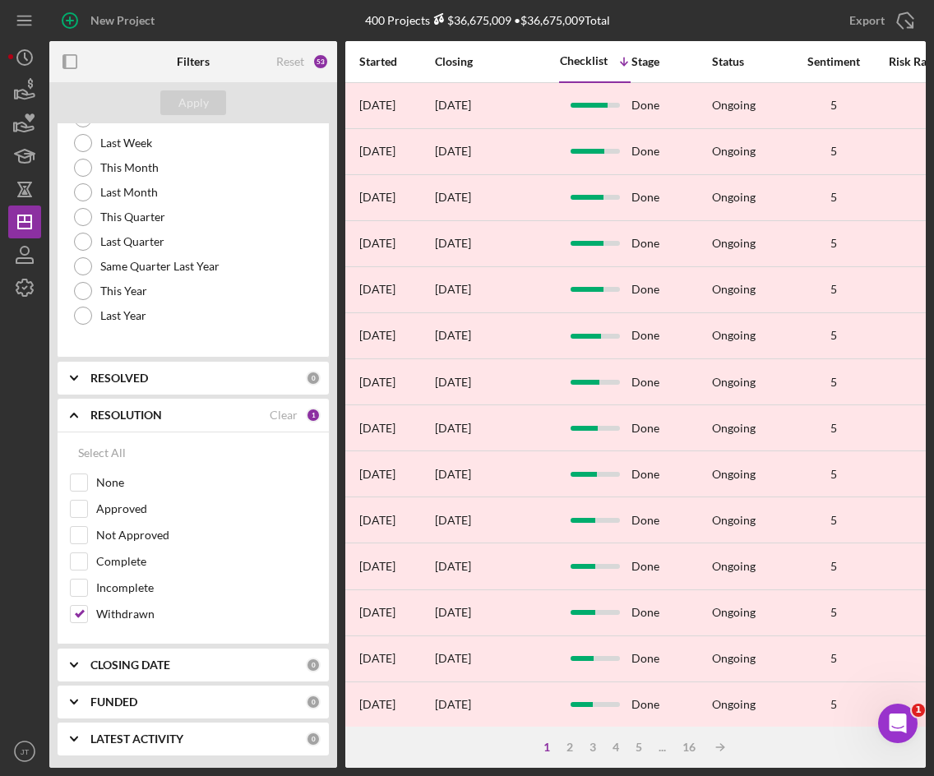
scroll to position [530, 916]
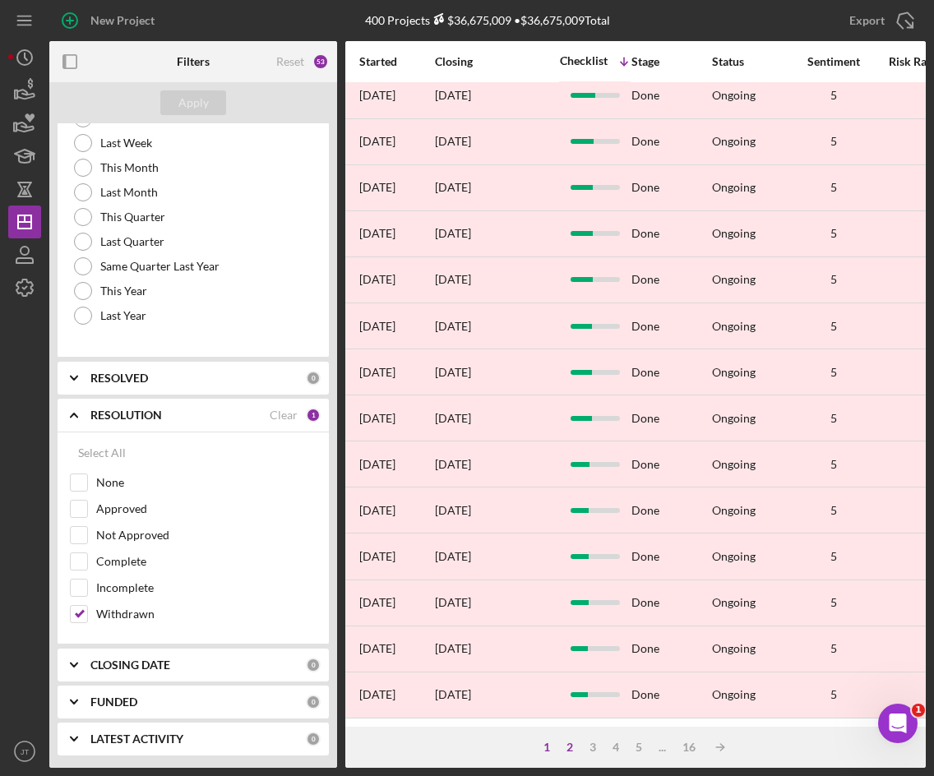
click at [567, 749] on div "2" at bounding box center [569, 747] width 23 height 13
click at [605, 746] on div "3" at bounding box center [609, 747] width 23 height 13
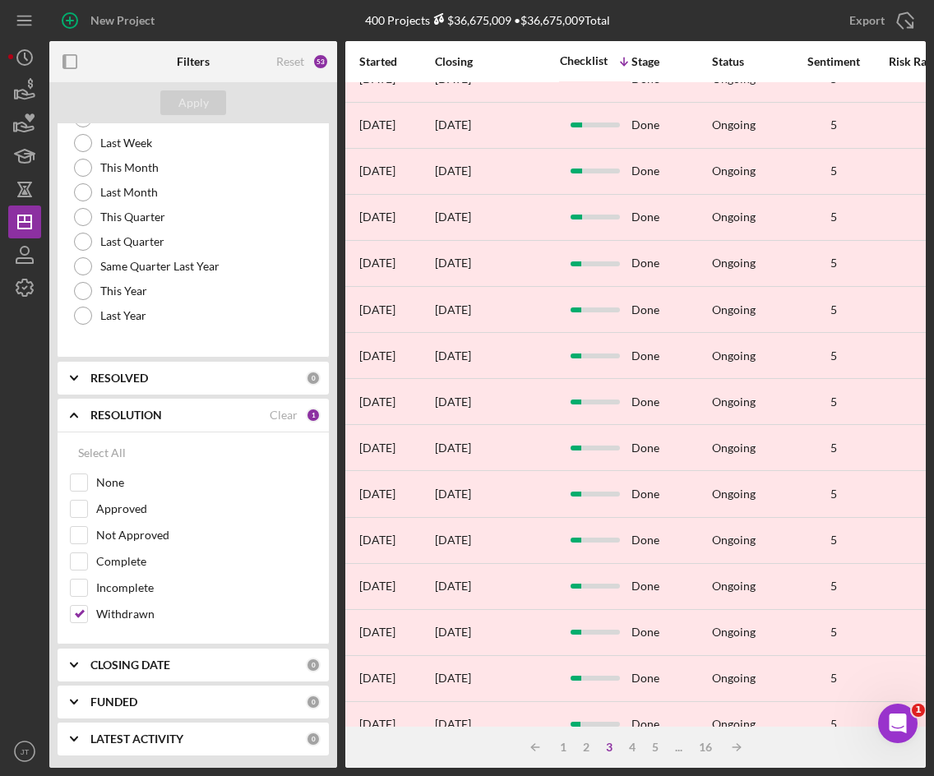
scroll to position [0, 916]
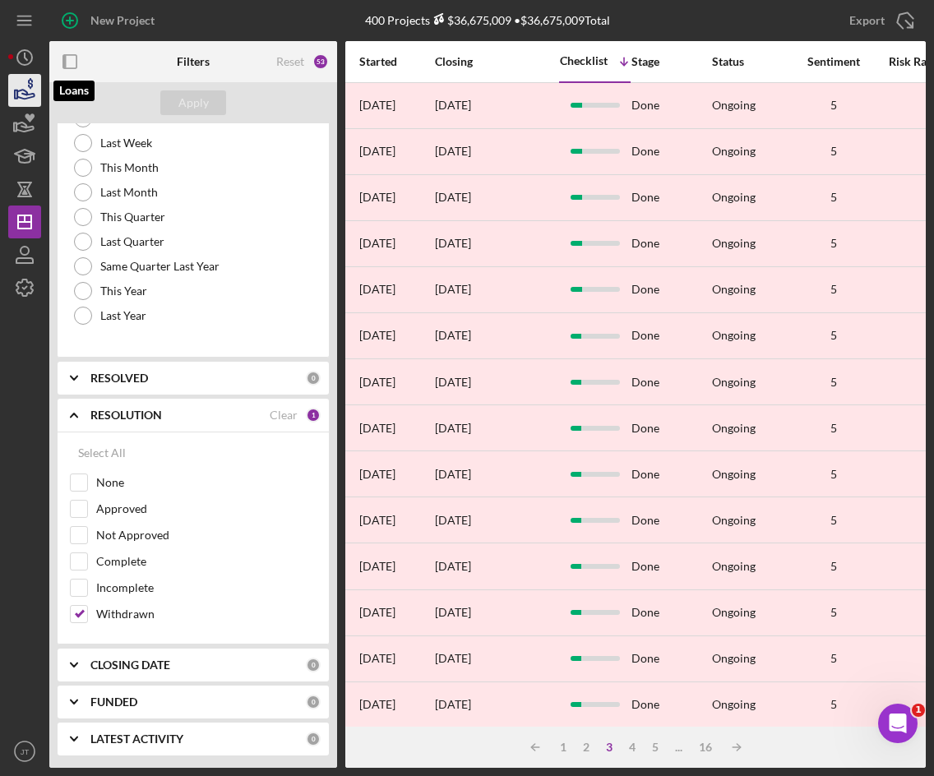
click at [25, 97] on icon "button" at bounding box center [24, 90] width 41 height 41
